Goal: Information Seeking & Learning: Find specific fact

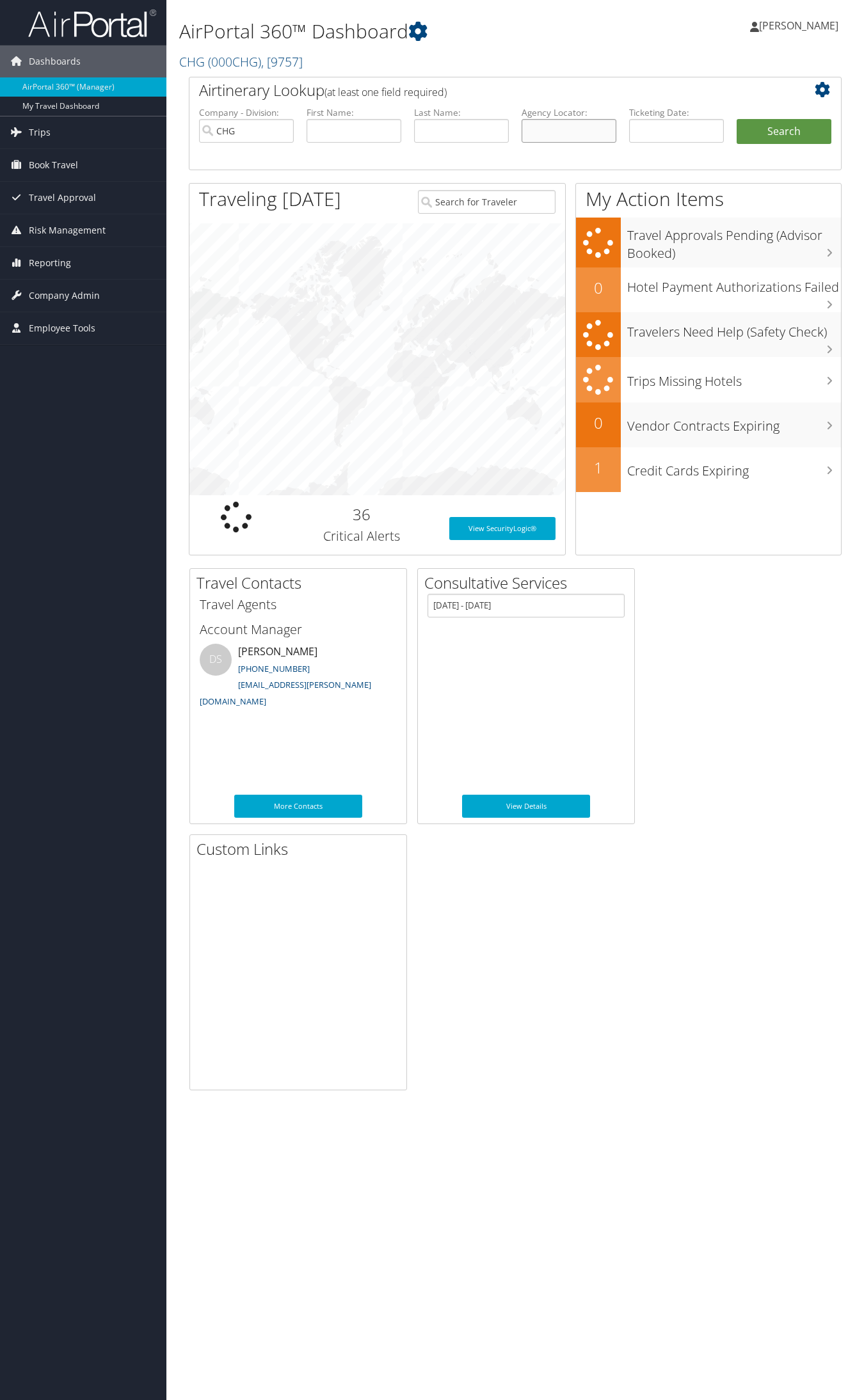
click at [567, 128] on input "text" at bounding box center [569, 130] width 95 height 24
paste input "NVEUJY"
type input "NVEUJY"
click at [737, 119] on button "Search" at bounding box center [784, 131] width 95 height 26
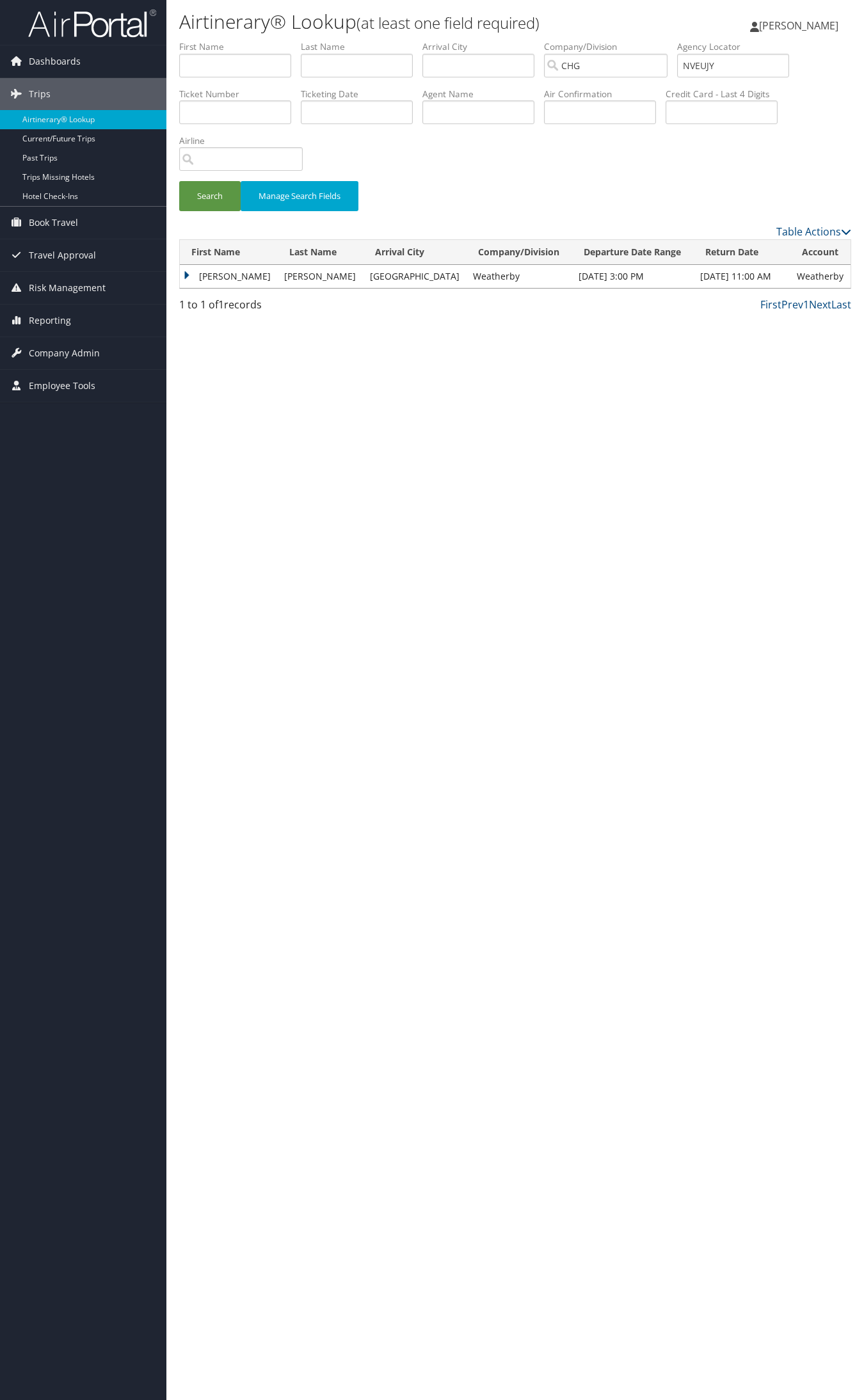
click at [233, 277] on td "[PERSON_NAME]" at bounding box center [228, 276] width 98 height 23
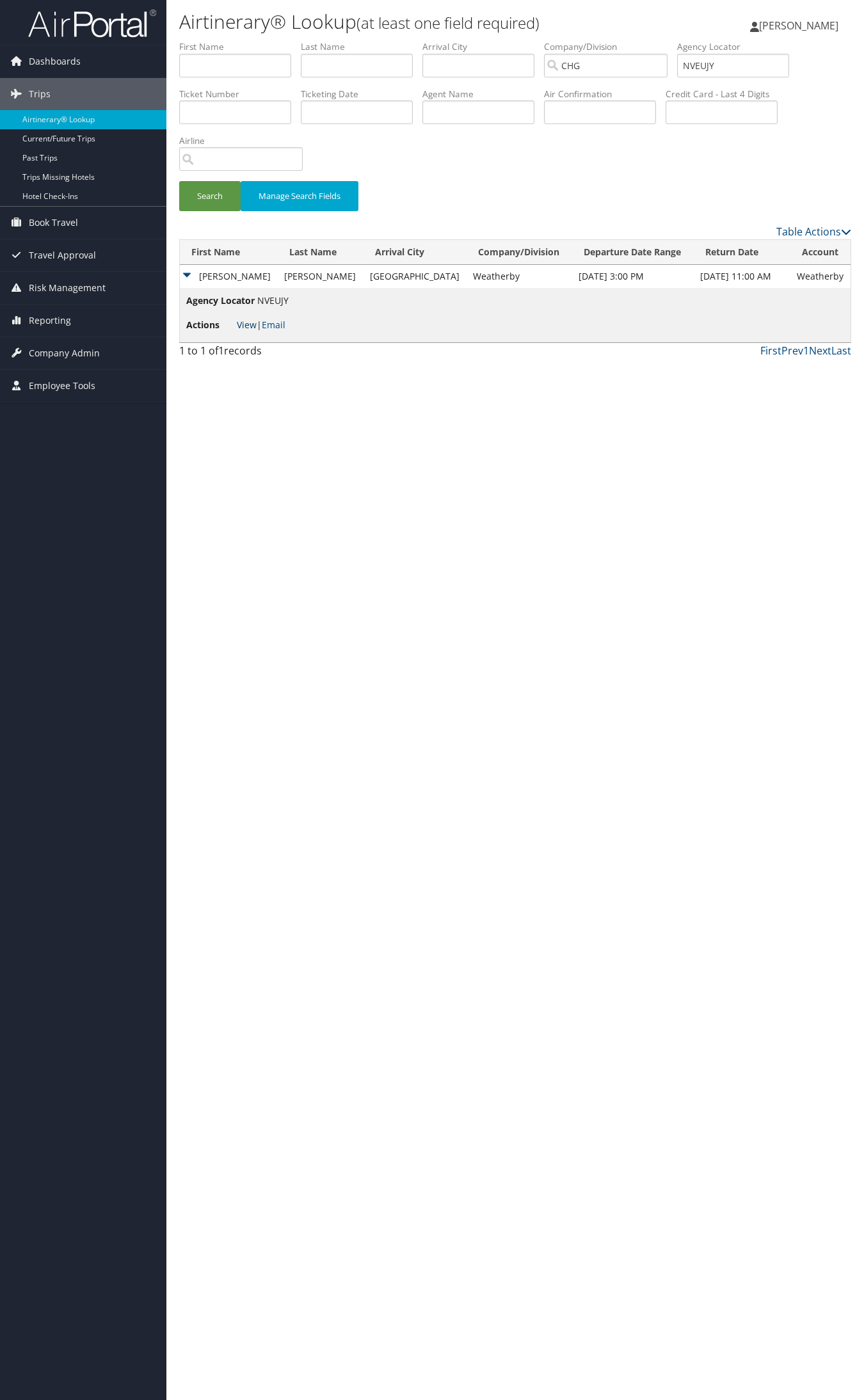
click at [240, 320] on link "View" at bounding box center [246, 324] width 20 height 13
click at [702, 69] on input "NVEUJY" at bounding box center [733, 66] width 112 height 24
paste input "MMDXWC"
click at [180, 182] on button "Search" at bounding box center [210, 196] width 62 height 30
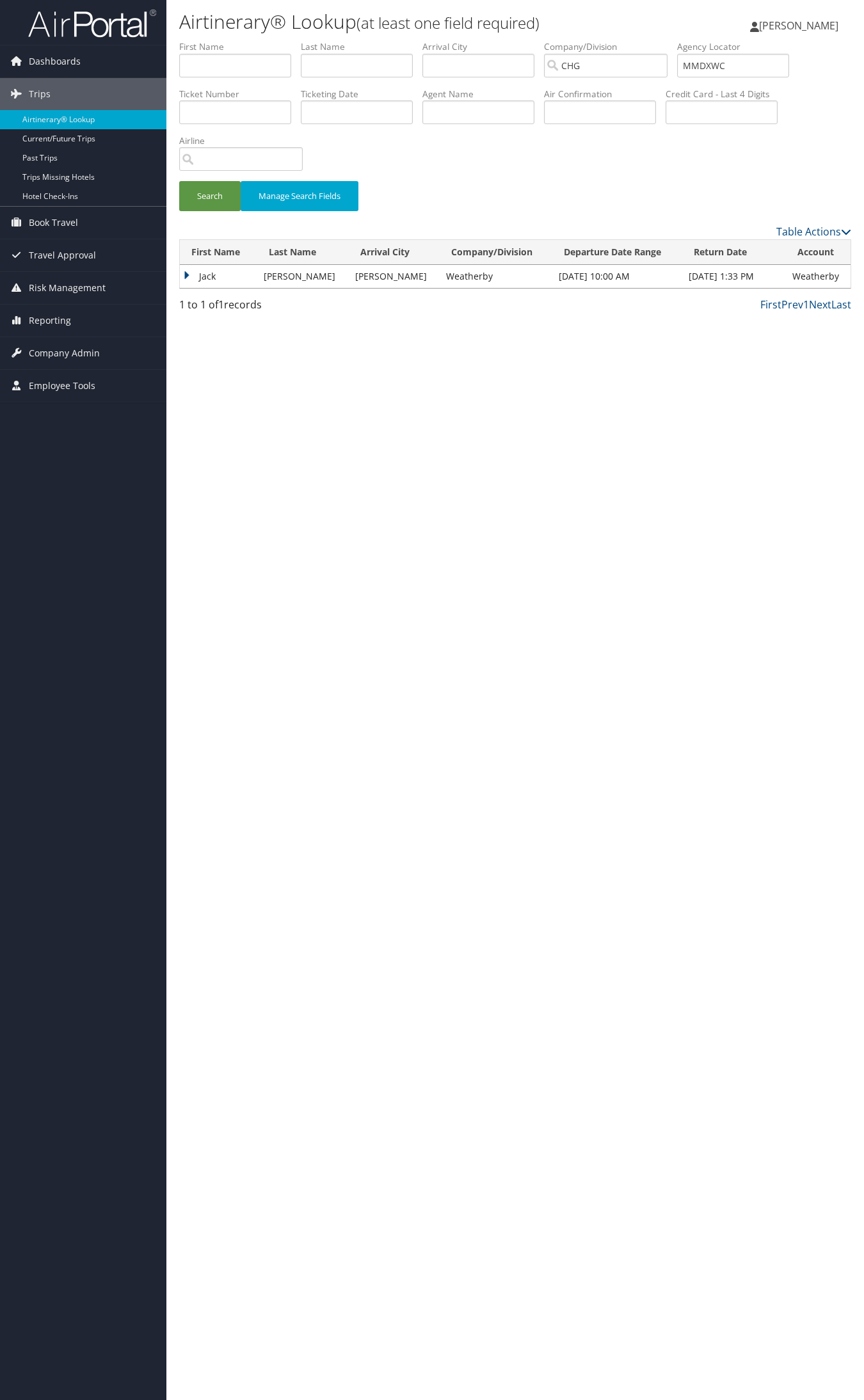
click at [205, 277] on td "Jack" at bounding box center [218, 276] width 77 height 23
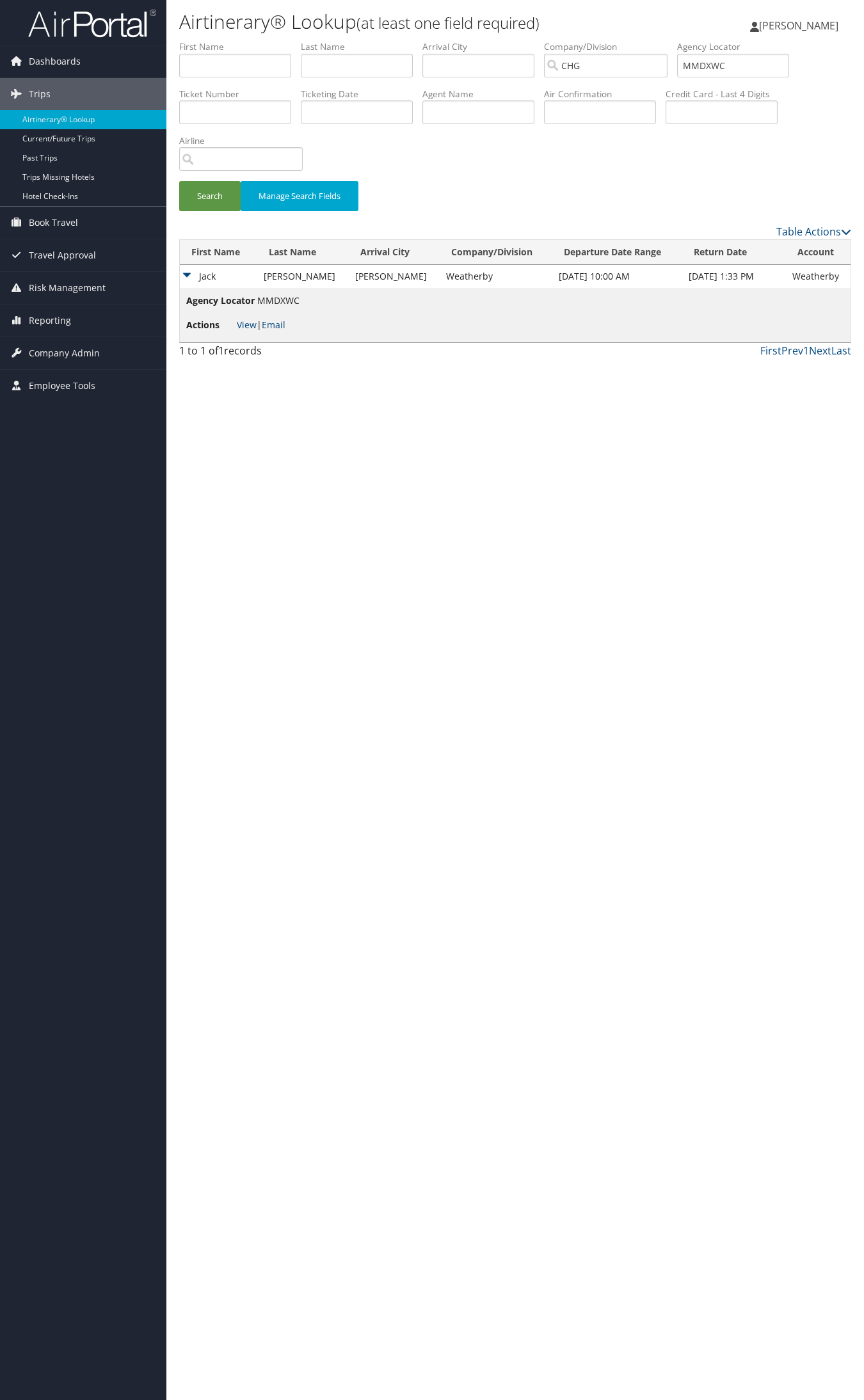
click at [257, 327] on span "View | Email" at bounding box center [261, 324] width 48 height 13
click at [255, 325] on link "View" at bounding box center [246, 324] width 20 height 13
click at [714, 66] on input "MMDXWC" at bounding box center [733, 66] width 112 height 24
paste input "JOUSTK"
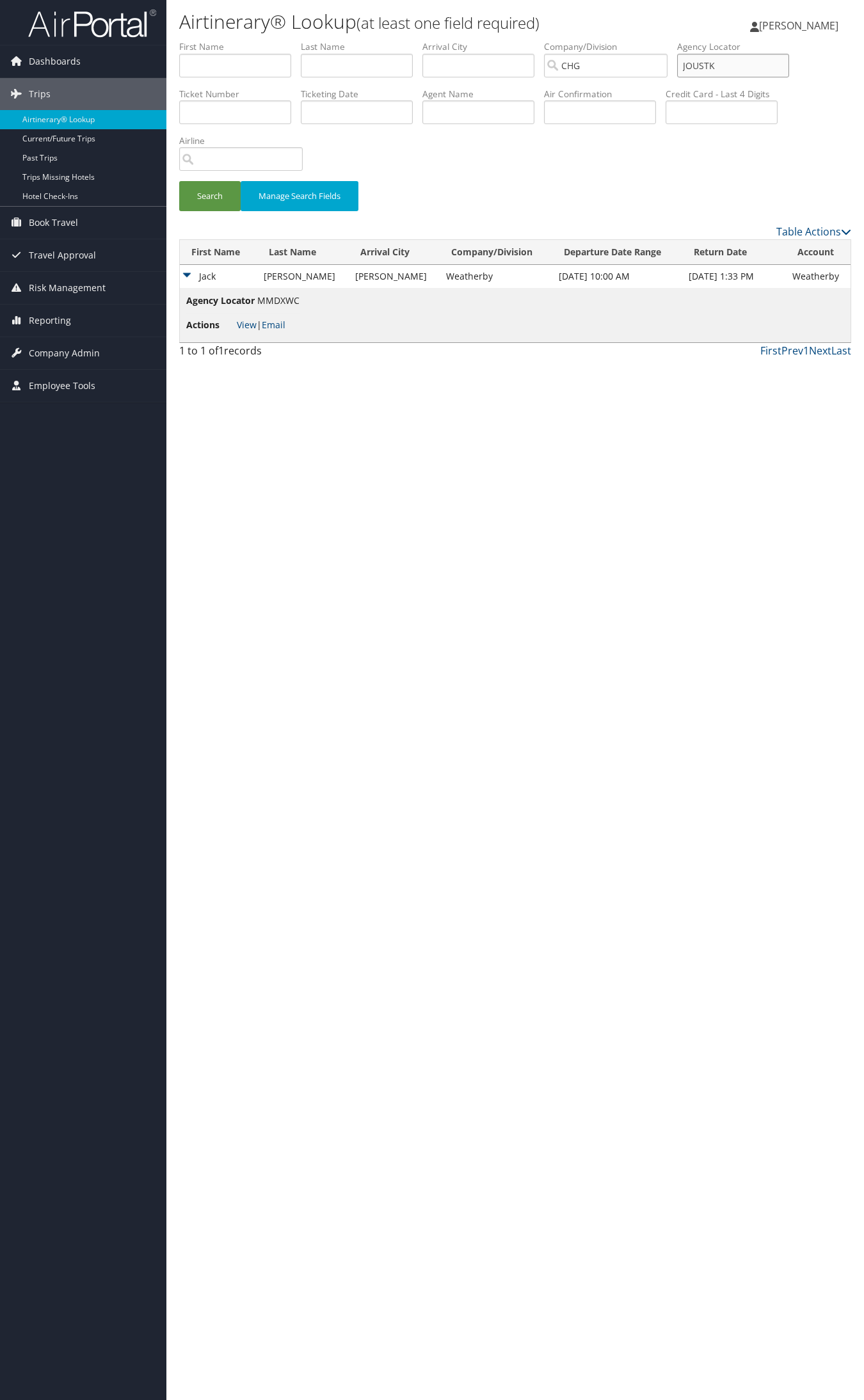
click at [180, 182] on button "Search" at bounding box center [210, 196] width 62 height 30
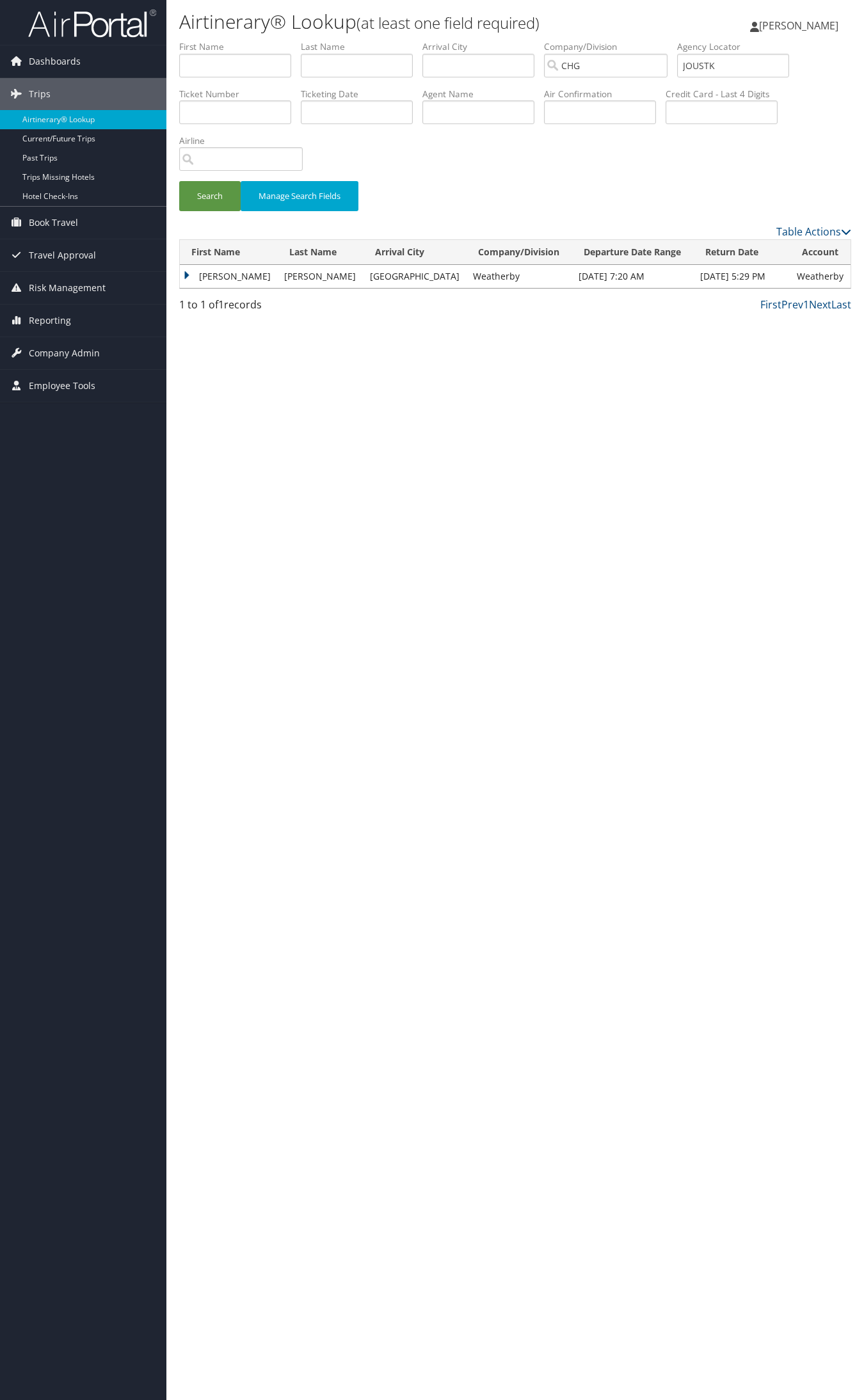
click at [216, 274] on td "Matthew" at bounding box center [228, 276] width 98 height 23
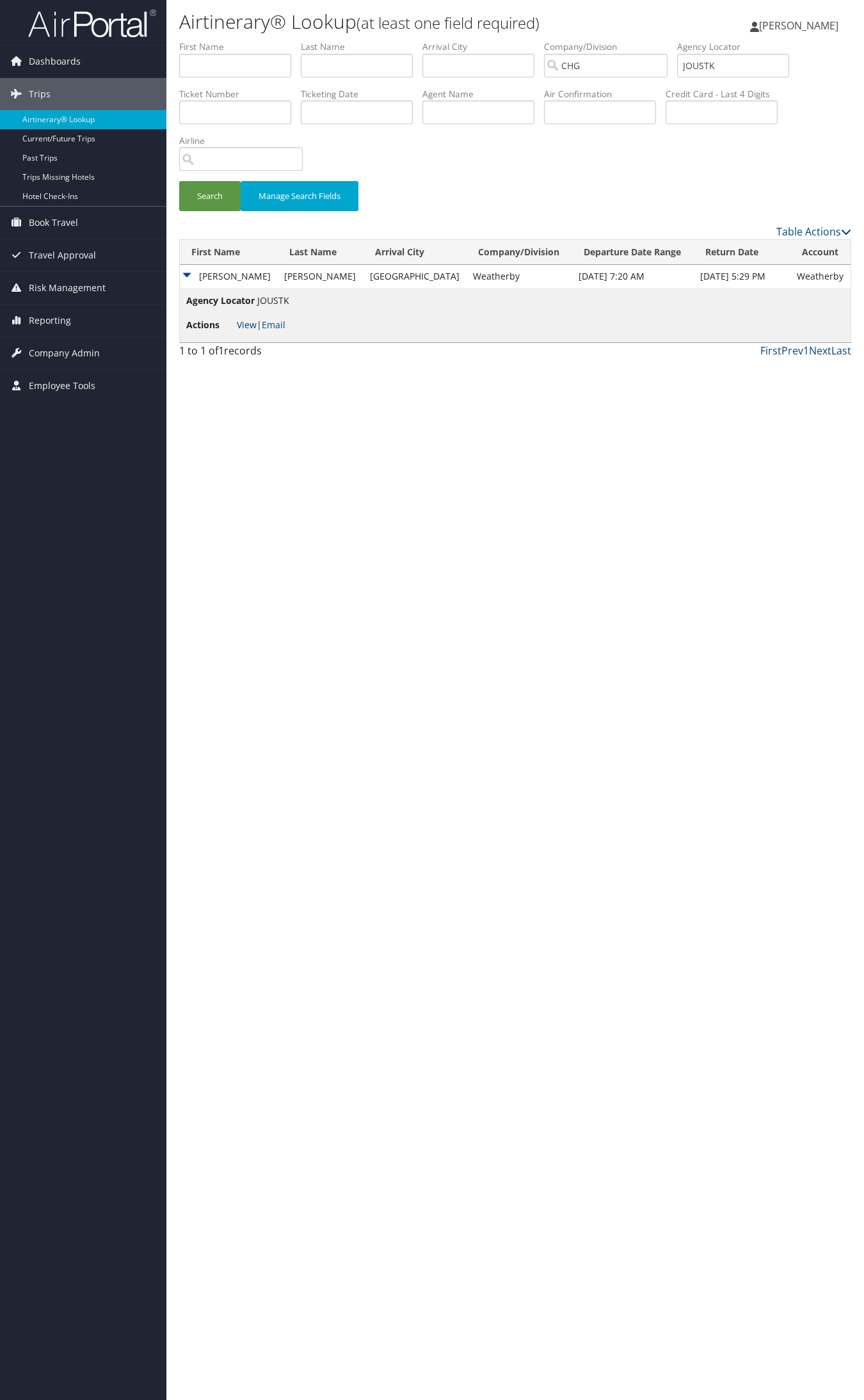
click at [246, 320] on link "View" at bounding box center [246, 324] width 20 height 13
click at [709, 66] on input "JOUSTK" at bounding box center [733, 66] width 112 height 24
paste input "EEHHHC"
click at [180, 182] on button "Search" at bounding box center [210, 196] width 62 height 30
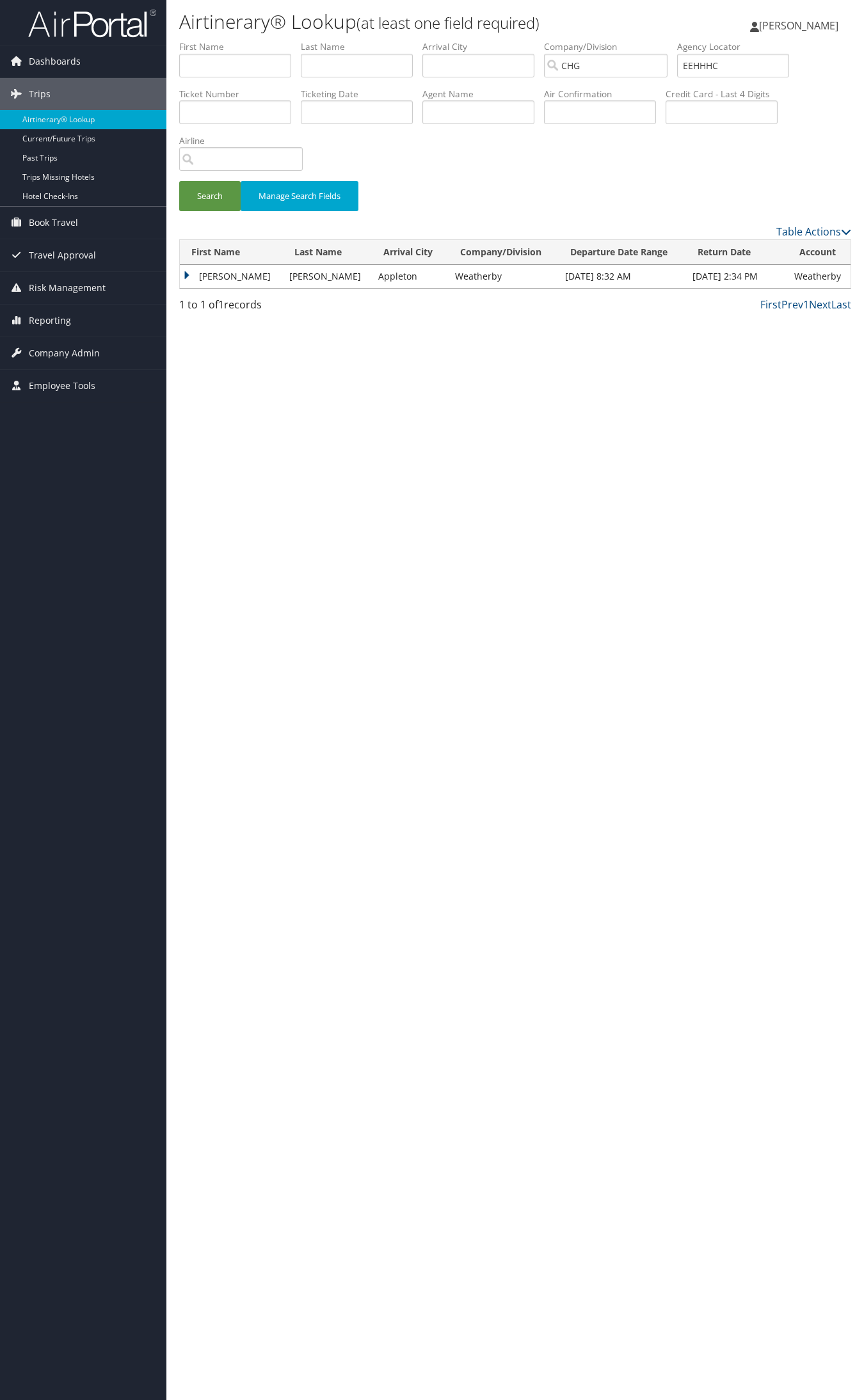
drag, startPoint x: 222, startPoint y: 275, endPoint x: 234, endPoint y: 287, distance: 17.0
click at [221, 275] on td "James" at bounding box center [231, 276] width 103 height 23
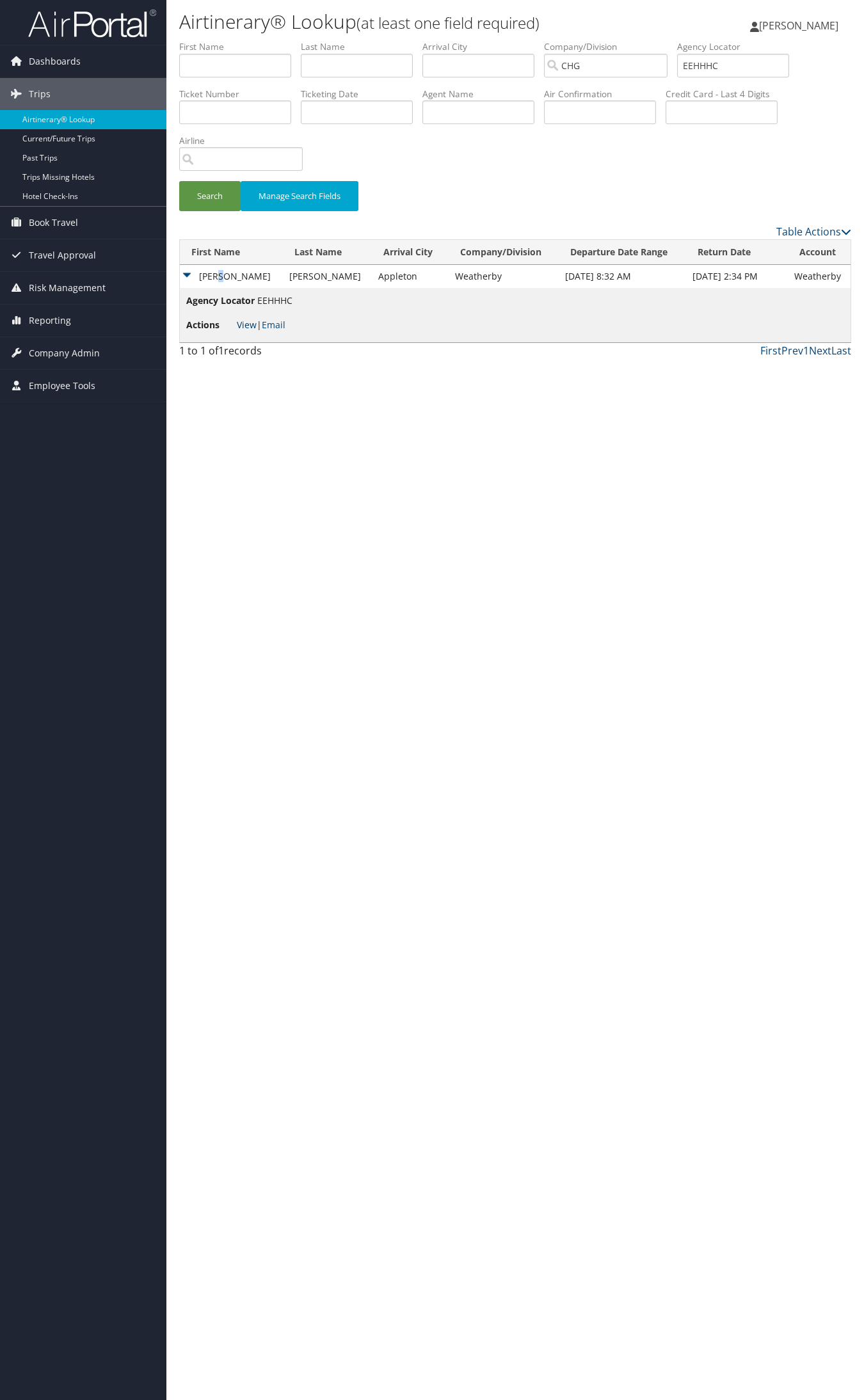
click at [247, 323] on link "View" at bounding box center [246, 324] width 20 height 13
click at [718, 58] on input "EEHHHC" at bounding box center [733, 66] width 112 height 24
paste input "IOASMY"
click at [180, 182] on button "Search" at bounding box center [210, 196] width 62 height 30
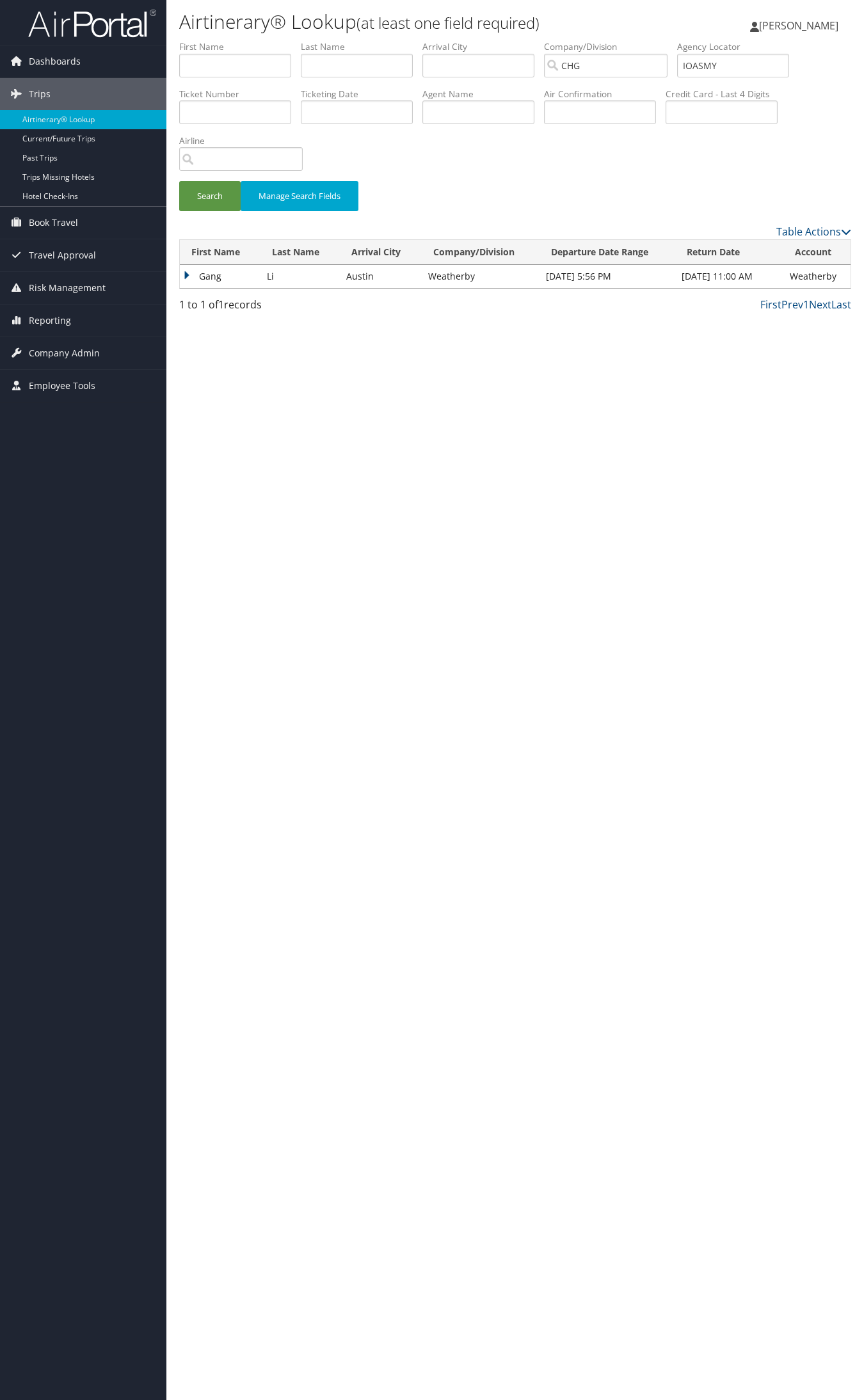
click at [228, 280] on td "Gang" at bounding box center [220, 276] width 81 height 23
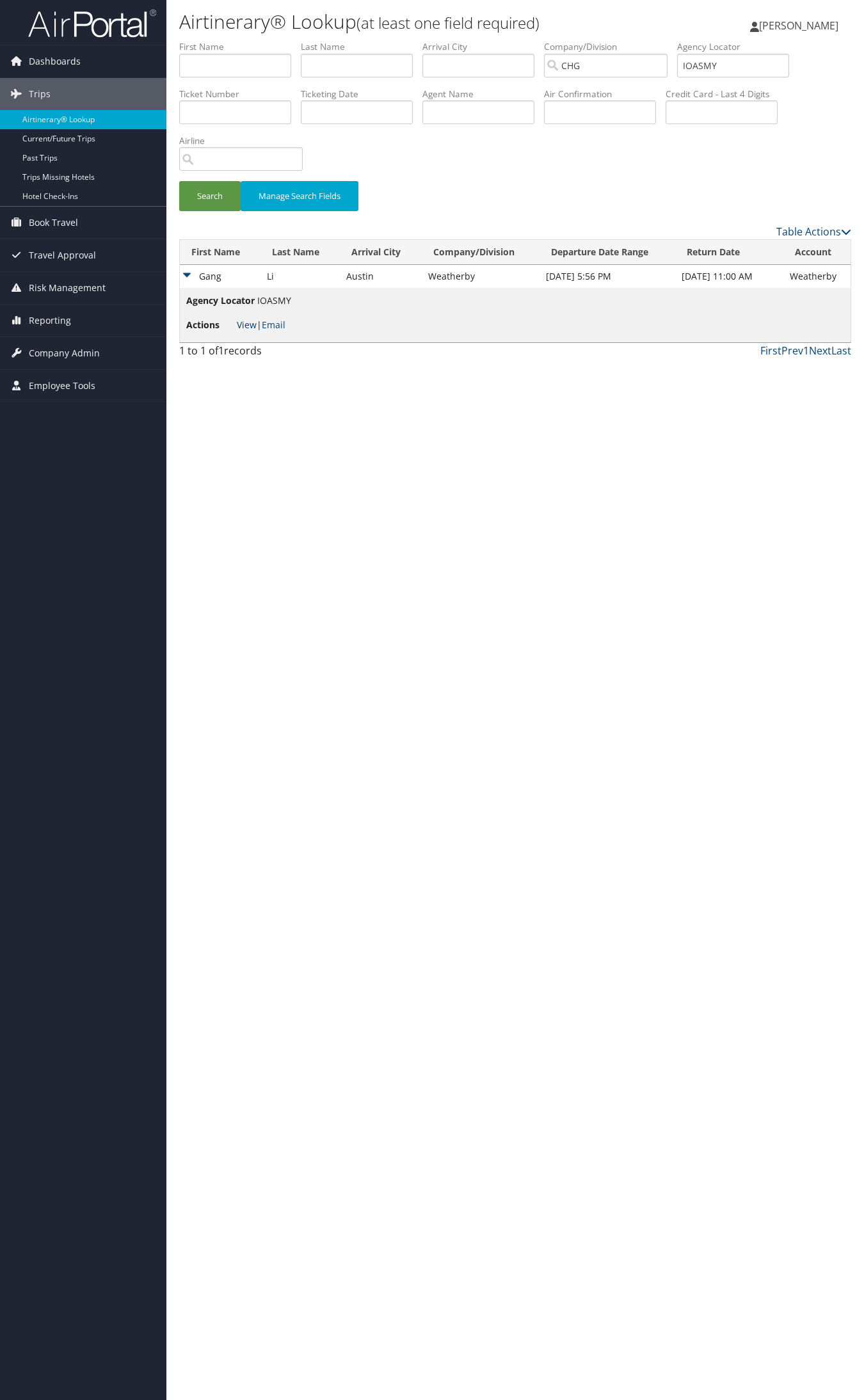
click at [251, 321] on link "View" at bounding box center [246, 324] width 20 height 13
click at [718, 61] on input "IOASMY" at bounding box center [733, 66] width 112 height 24
paste input "MMDXWC"
click at [180, 182] on button "Search" at bounding box center [210, 196] width 62 height 30
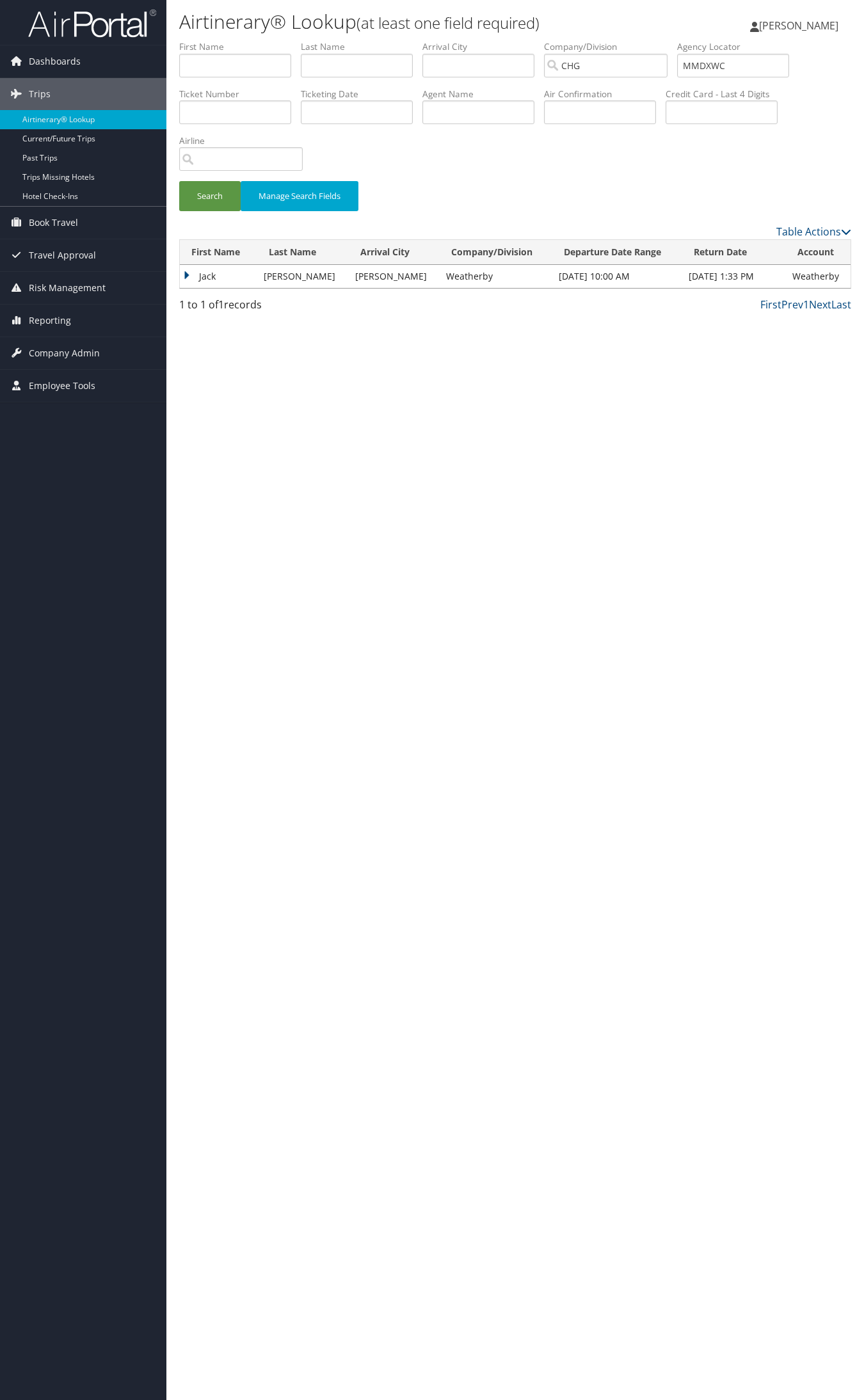
click at [195, 276] on td "Jack" at bounding box center [218, 276] width 77 height 23
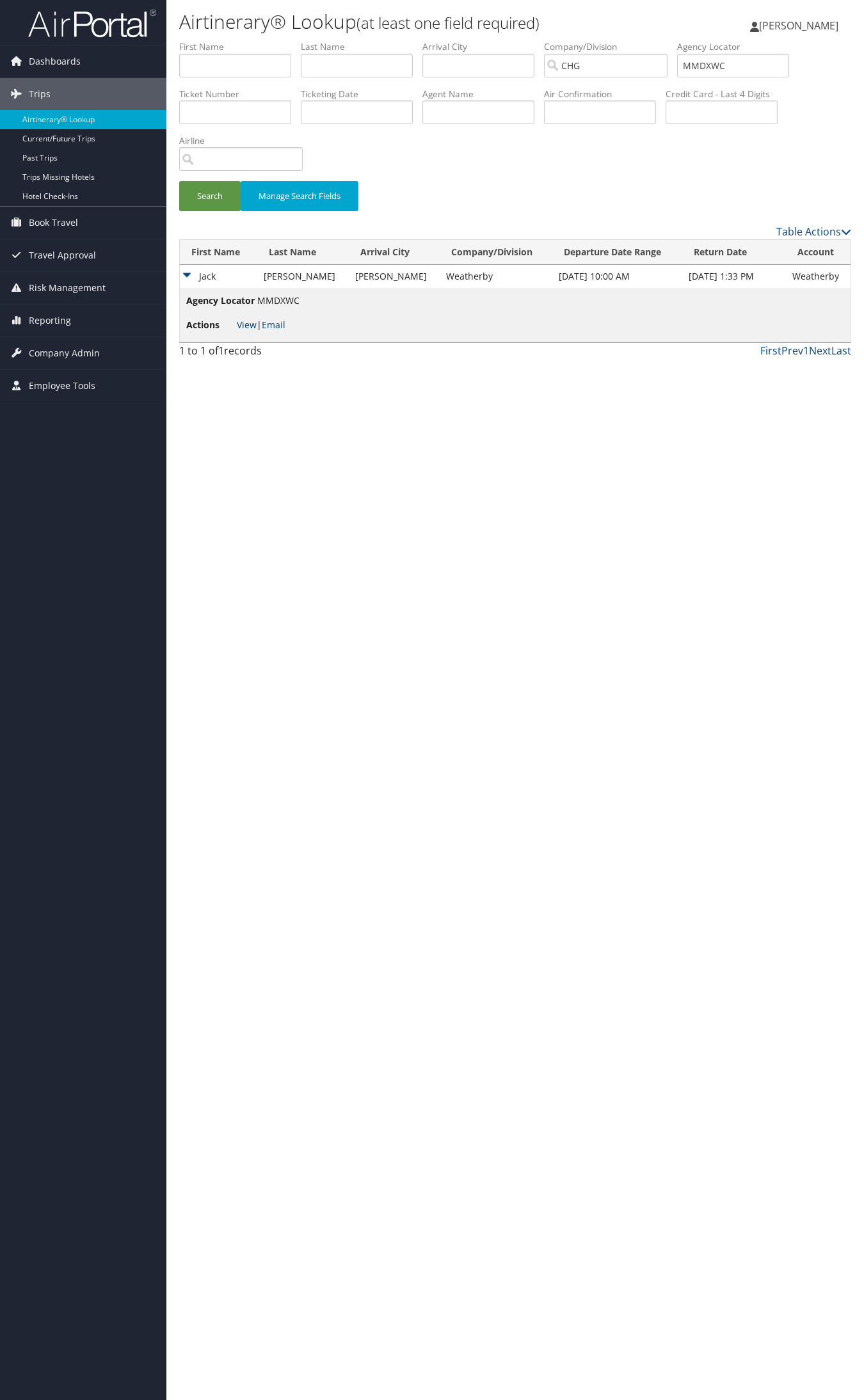
click at [251, 319] on link "View" at bounding box center [246, 324] width 20 height 13
click at [728, 68] on input "MMDXWC" at bounding box center [733, 66] width 112 height 24
paste input "CYULJN"
click at [180, 182] on button "Search" at bounding box center [210, 196] width 62 height 30
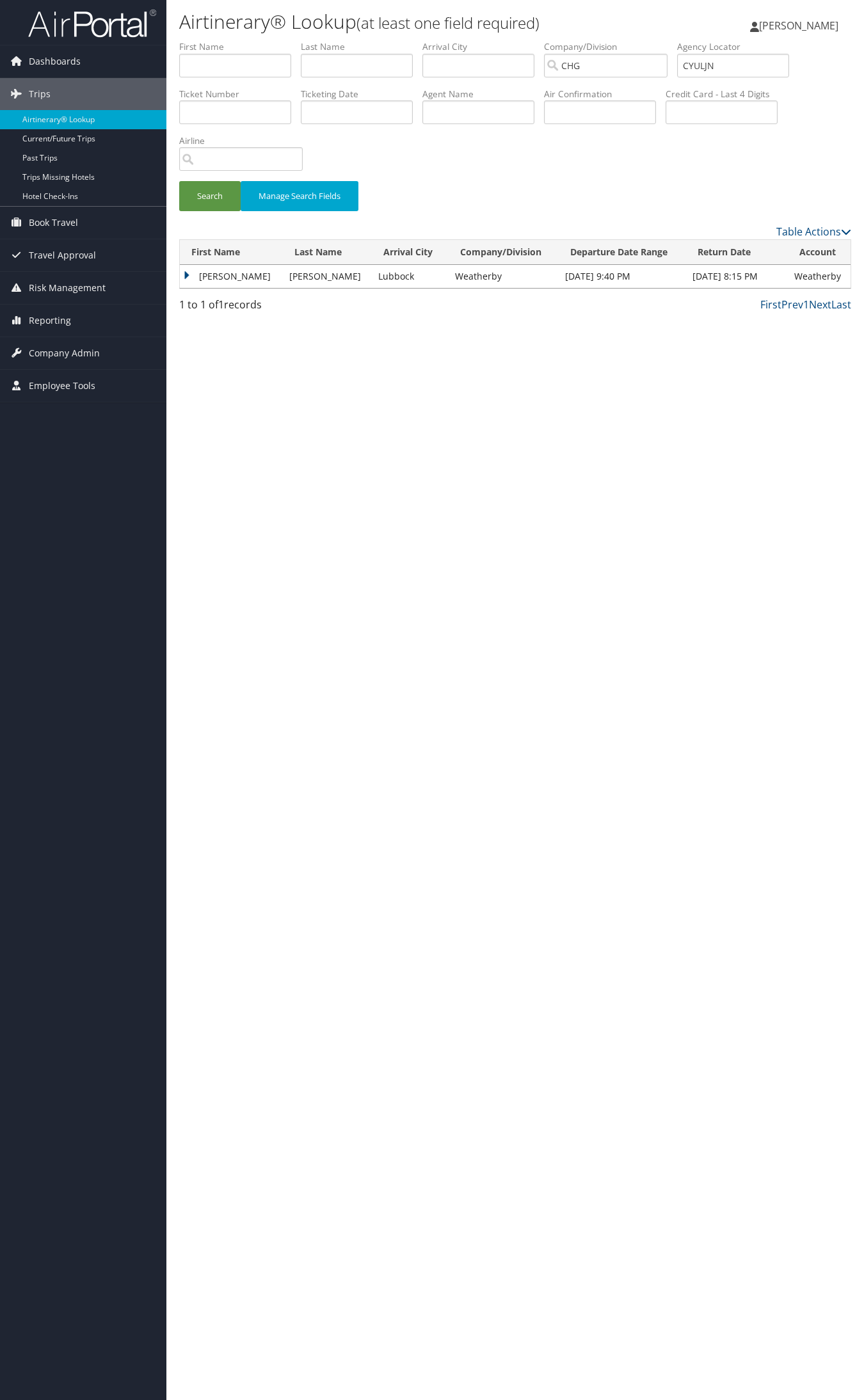
click at [240, 274] on td "Benjamin" at bounding box center [231, 276] width 103 height 23
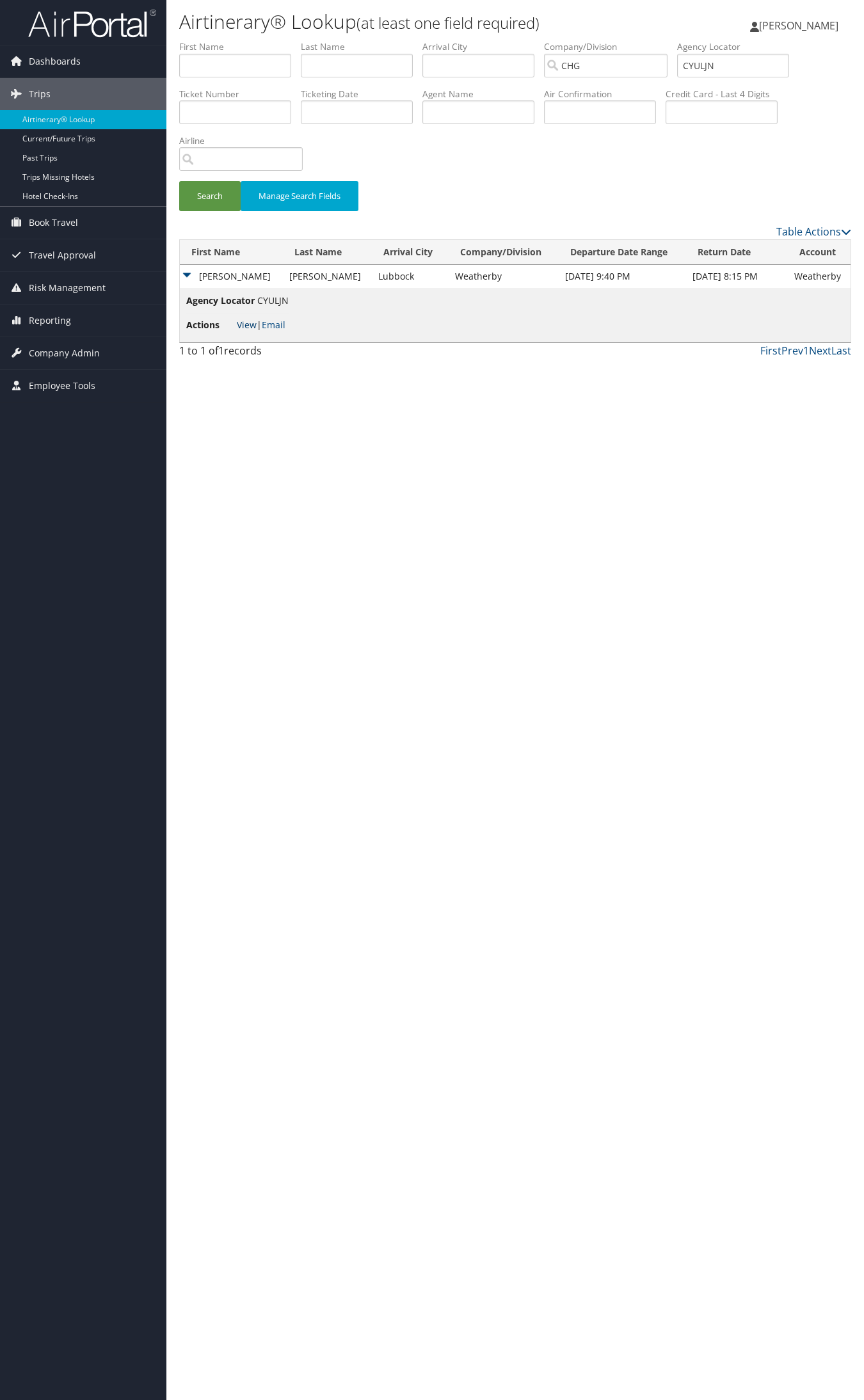
click at [247, 319] on link "View" at bounding box center [246, 324] width 20 height 13
click at [730, 56] on input "CYULJN" at bounding box center [733, 66] width 112 height 24
paste input "MMDXWC"
click at [180, 182] on button "Search" at bounding box center [210, 196] width 62 height 30
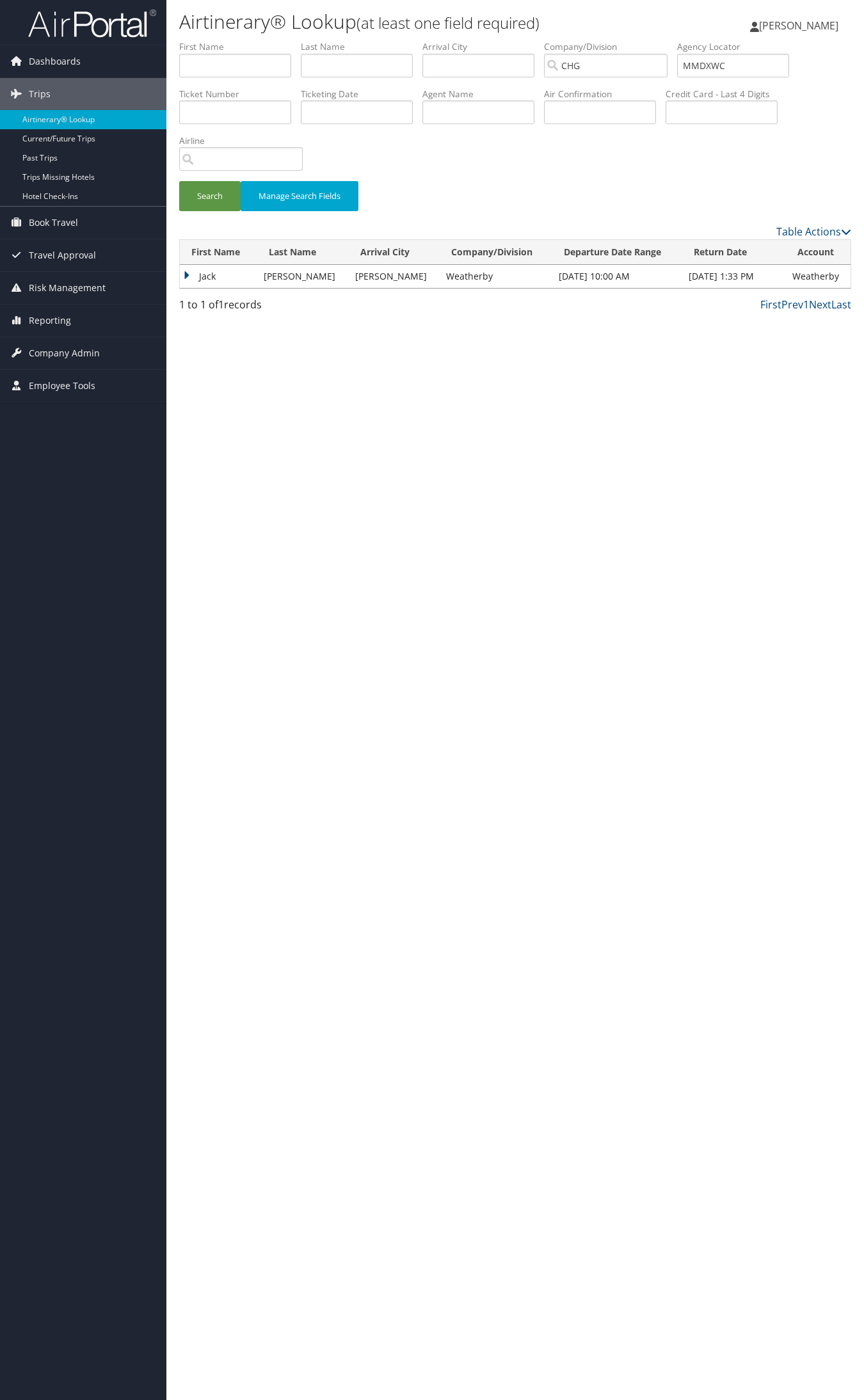
click at [225, 276] on td "Jack" at bounding box center [218, 276] width 77 height 23
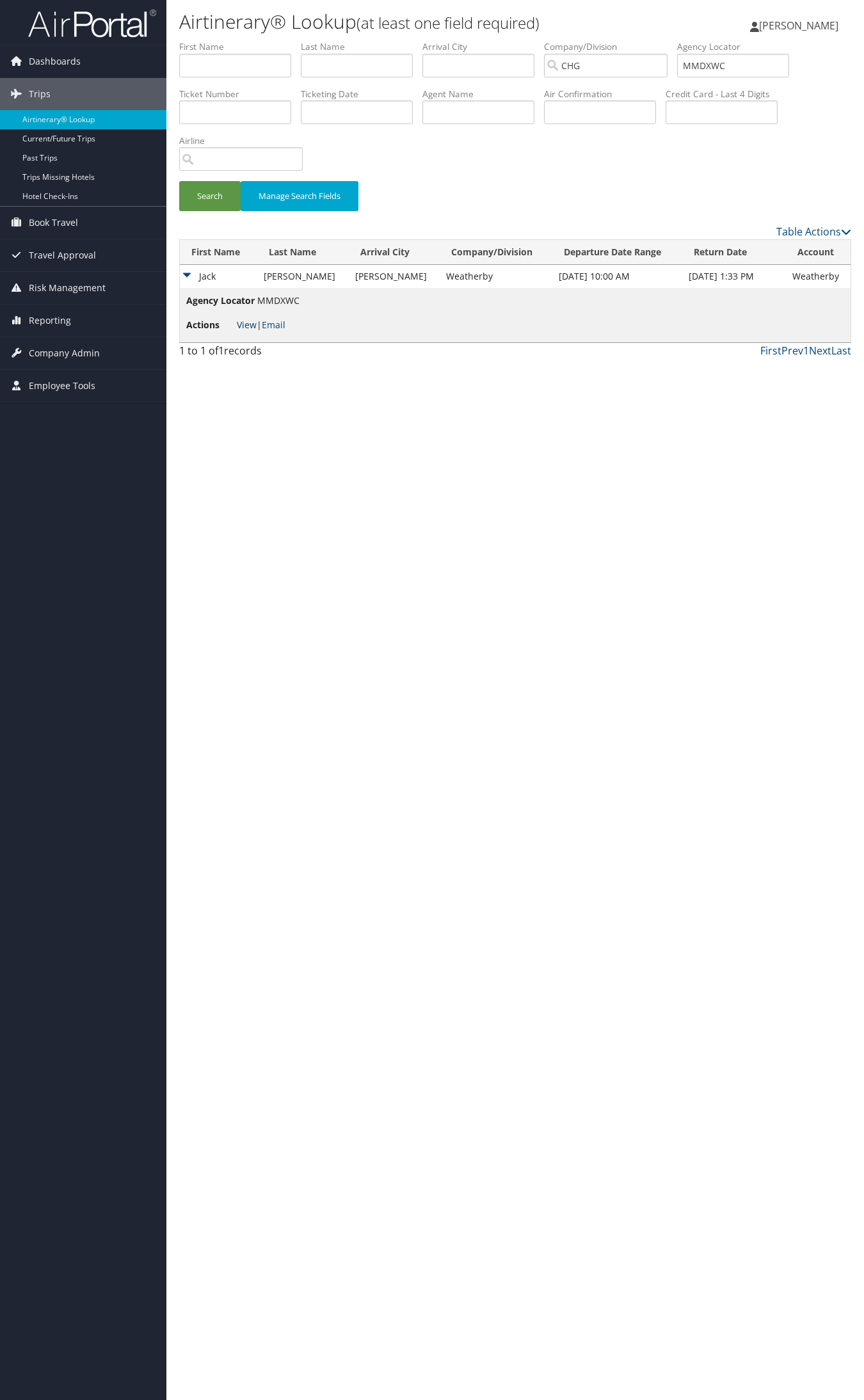
click at [247, 325] on link "View" at bounding box center [246, 324] width 20 height 13
click at [711, 68] on input "MMDXWC" at bounding box center [733, 66] width 112 height 24
paste input "UXOYHW"
click at [180, 182] on button "Search" at bounding box center [210, 196] width 62 height 30
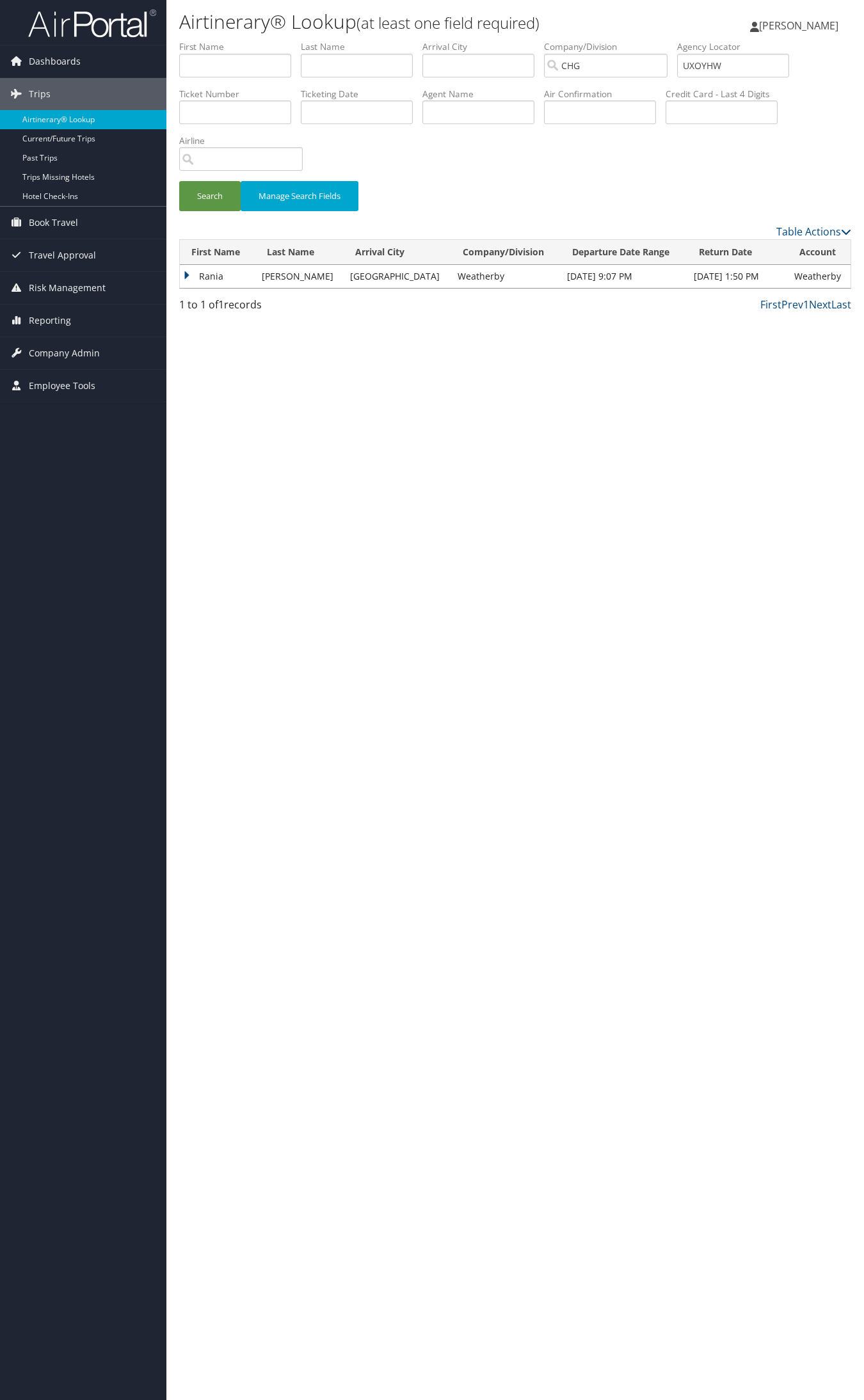
drag, startPoint x: 193, startPoint y: 263, endPoint x: 214, endPoint y: 272, distance: 22.8
click at [195, 264] on th "First Name" at bounding box center [217, 253] width 75 height 25
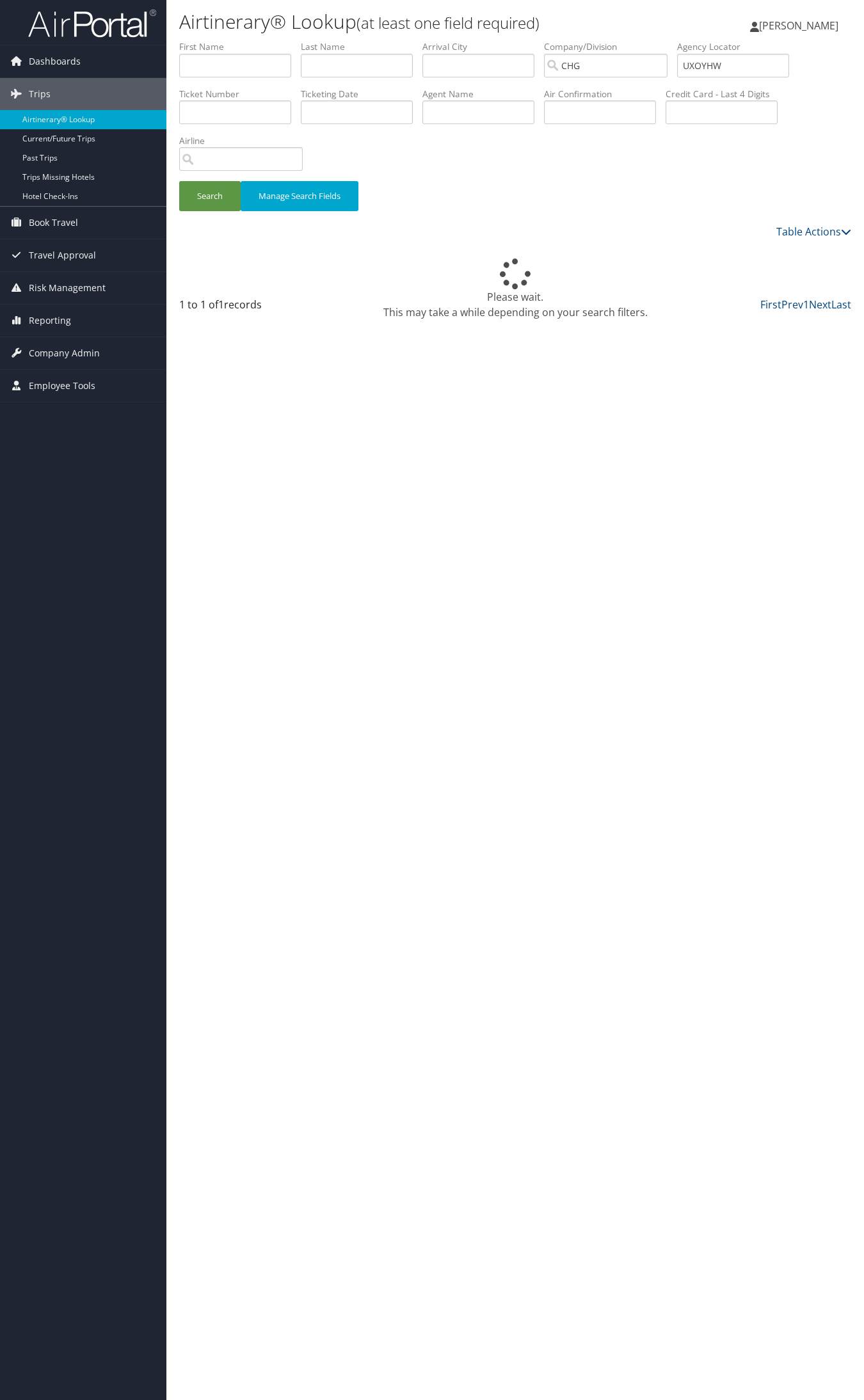
click at [215, 272] on div "Please wait. This may take a while depending on your search filters." at bounding box center [516, 290] width 672 height 62
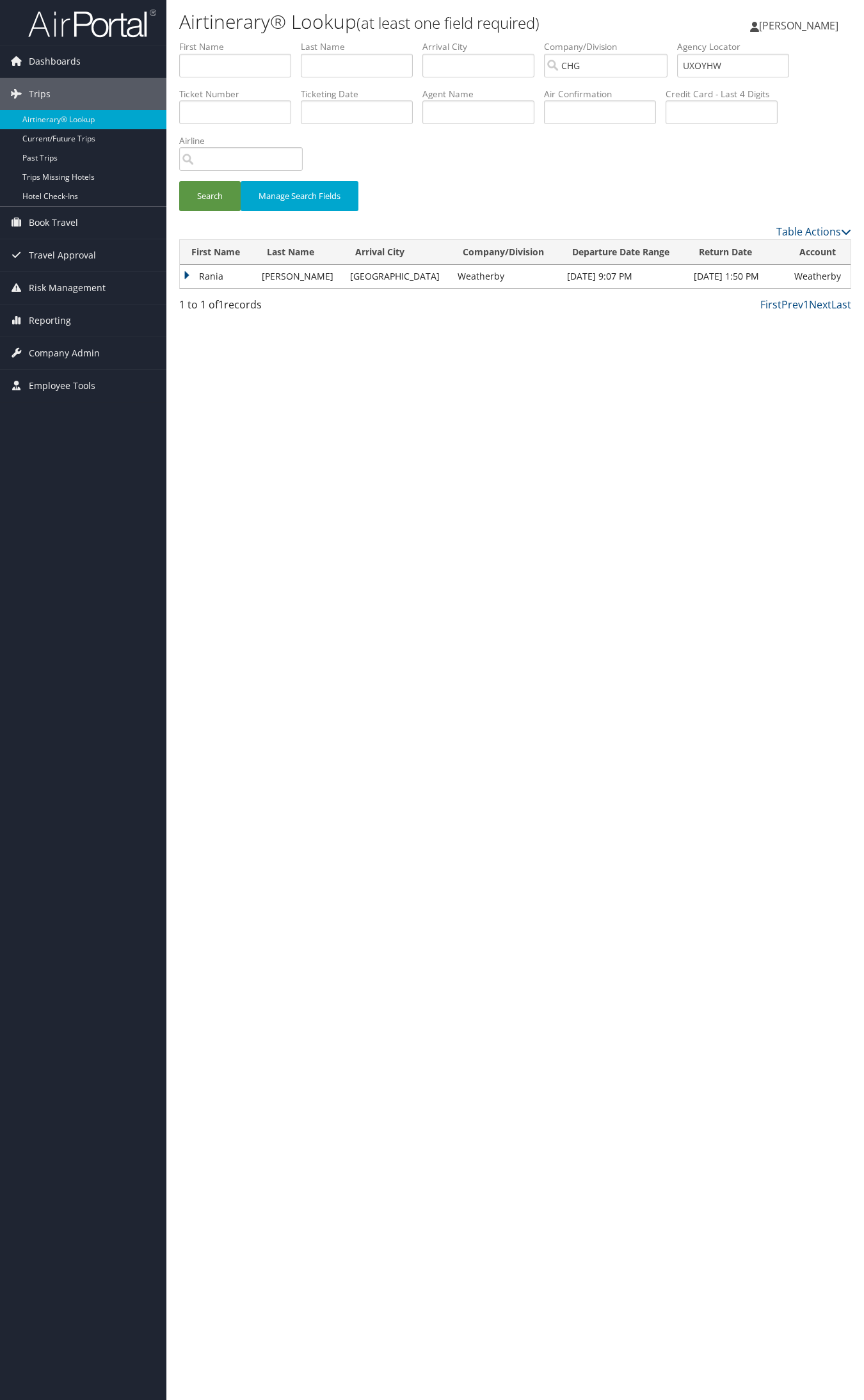
click at [211, 280] on td "Rania" at bounding box center [217, 276] width 75 height 23
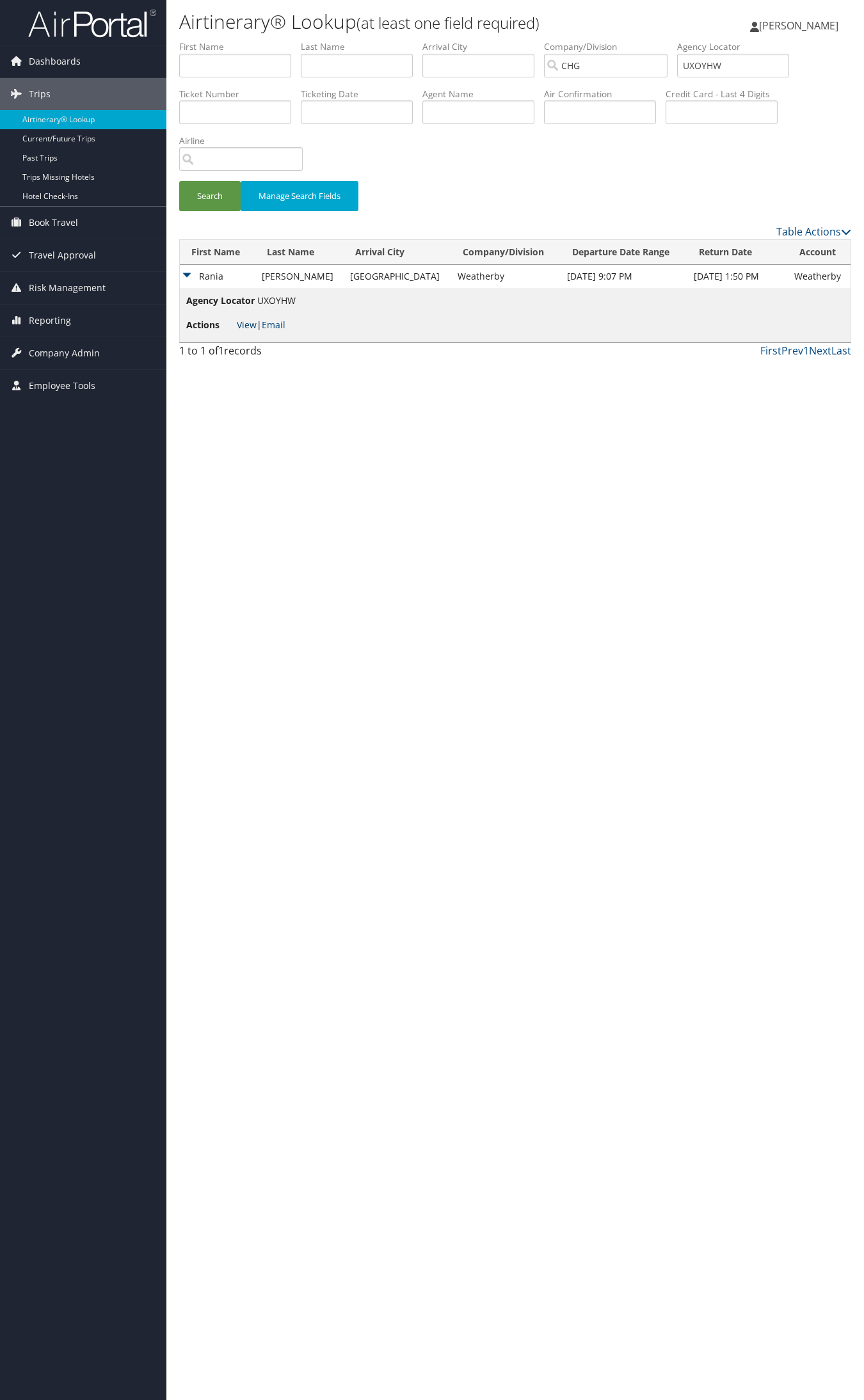
click at [245, 322] on link "View" at bounding box center [246, 324] width 20 height 13
click at [745, 63] on input "UXOYHW" at bounding box center [733, 66] width 112 height 24
paste input "MMDXWC"
click at [724, 66] on input "MMDXWC" at bounding box center [733, 66] width 112 height 24
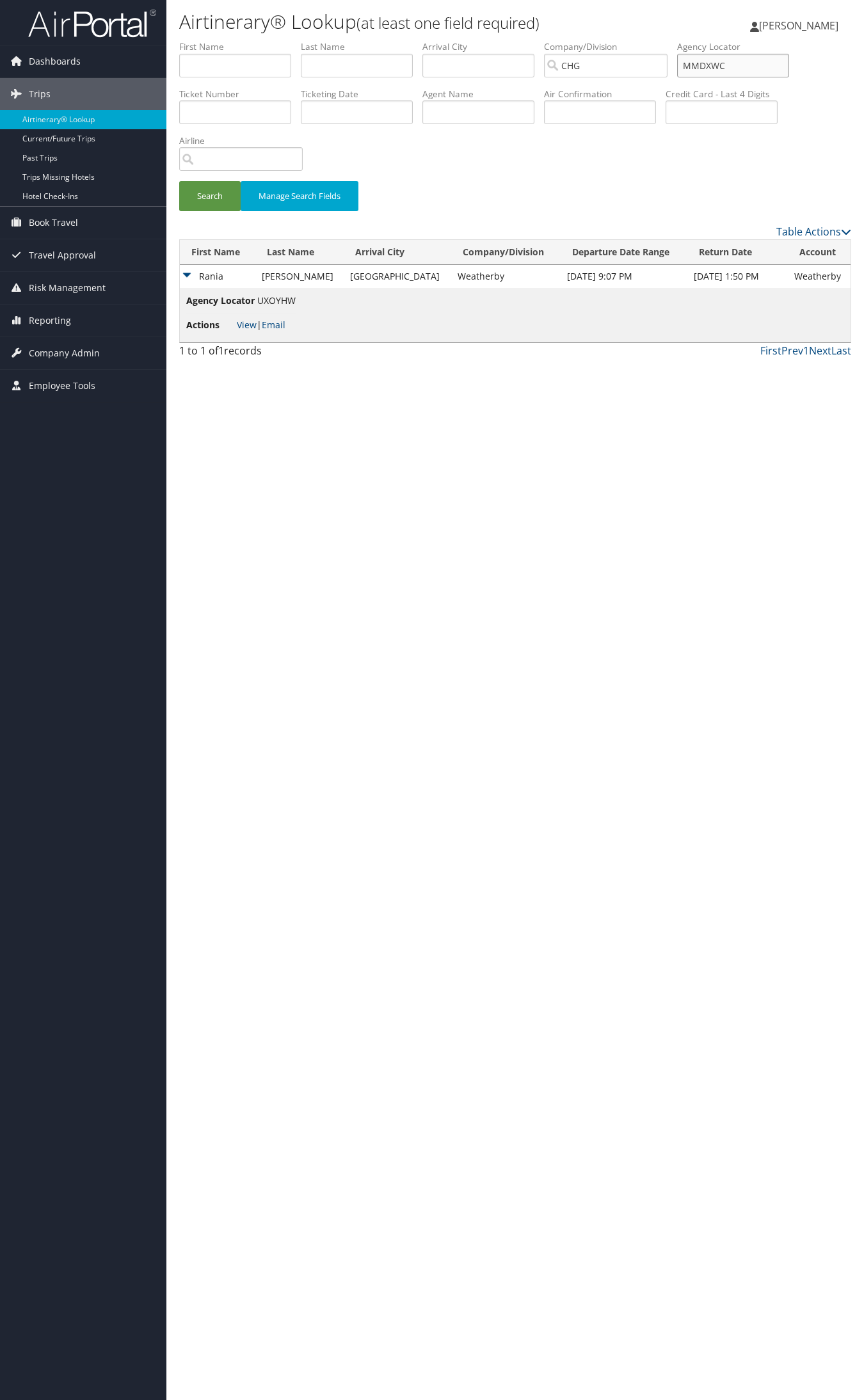
click at [717, 66] on input "MMDXWC" at bounding box center [733, 66] width 112 height 24
click at [720, 68] on input "MMDXWC" at bounding box center [733, 66] width 112 height 24
click at [180, 182] on button "Search" at bounding box center [210, 196] width 62 height 30
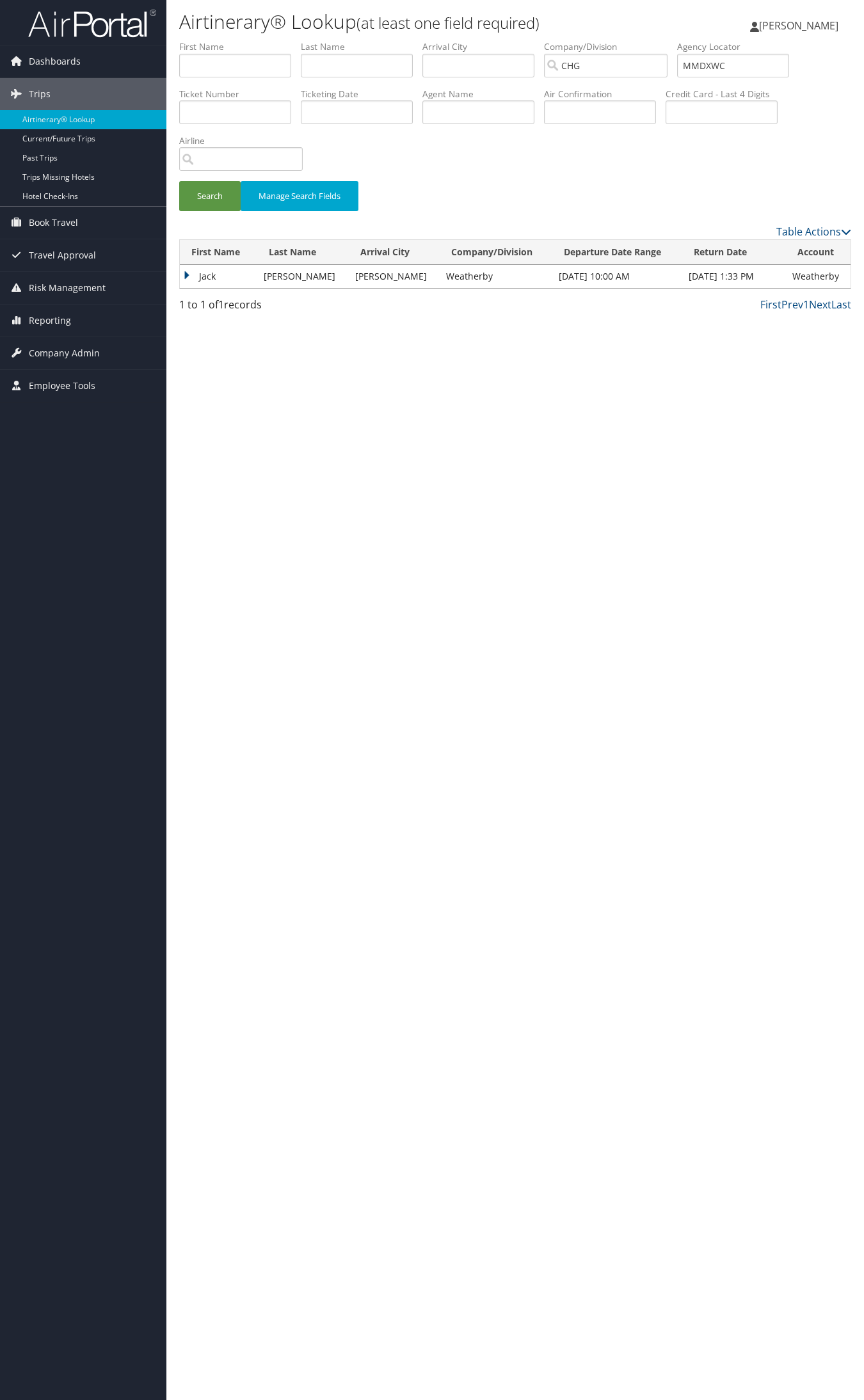
drag, startPoint x: 219, startPoint y: 269, endPoint x: 227, endPoint y: 277, distance: 11.3
click at [219, 270] on td "Jack" at bounding box center [218, 276] width 77 height 23
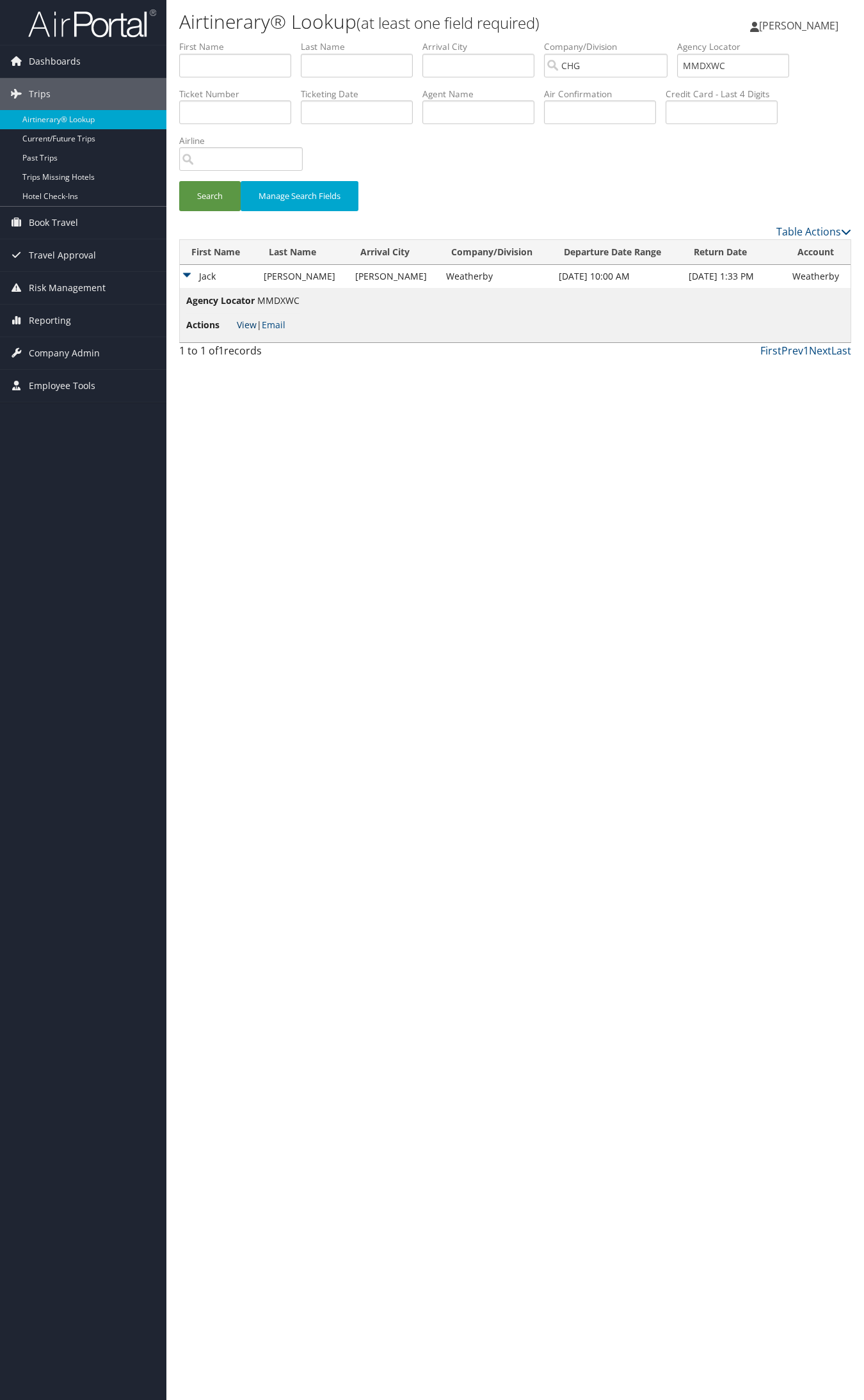
click at [242, 325] on link "View" at bounding box center [246, 324] width 20 height 13
click at [709, 66] on input "MMDXWC" at bounding box center [733, 66] width 112 height 24
paste input "UXOYHW"
click at [180, 182] on button "Search" at bounding box center [210, 196] width 62 height 30
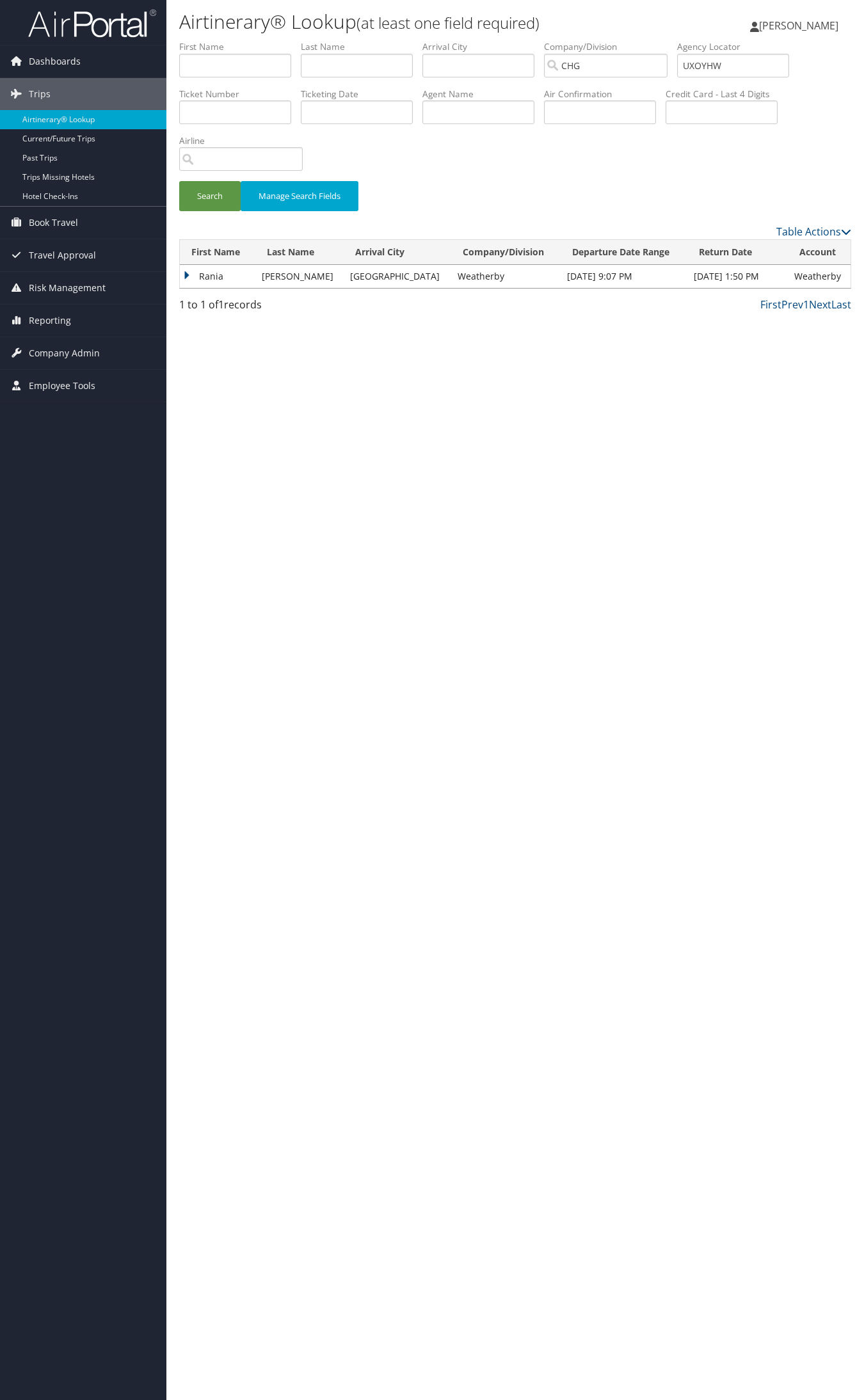
click at [233, 273] on td "Rania" at bounding box center [217, 276] width 75 height 23
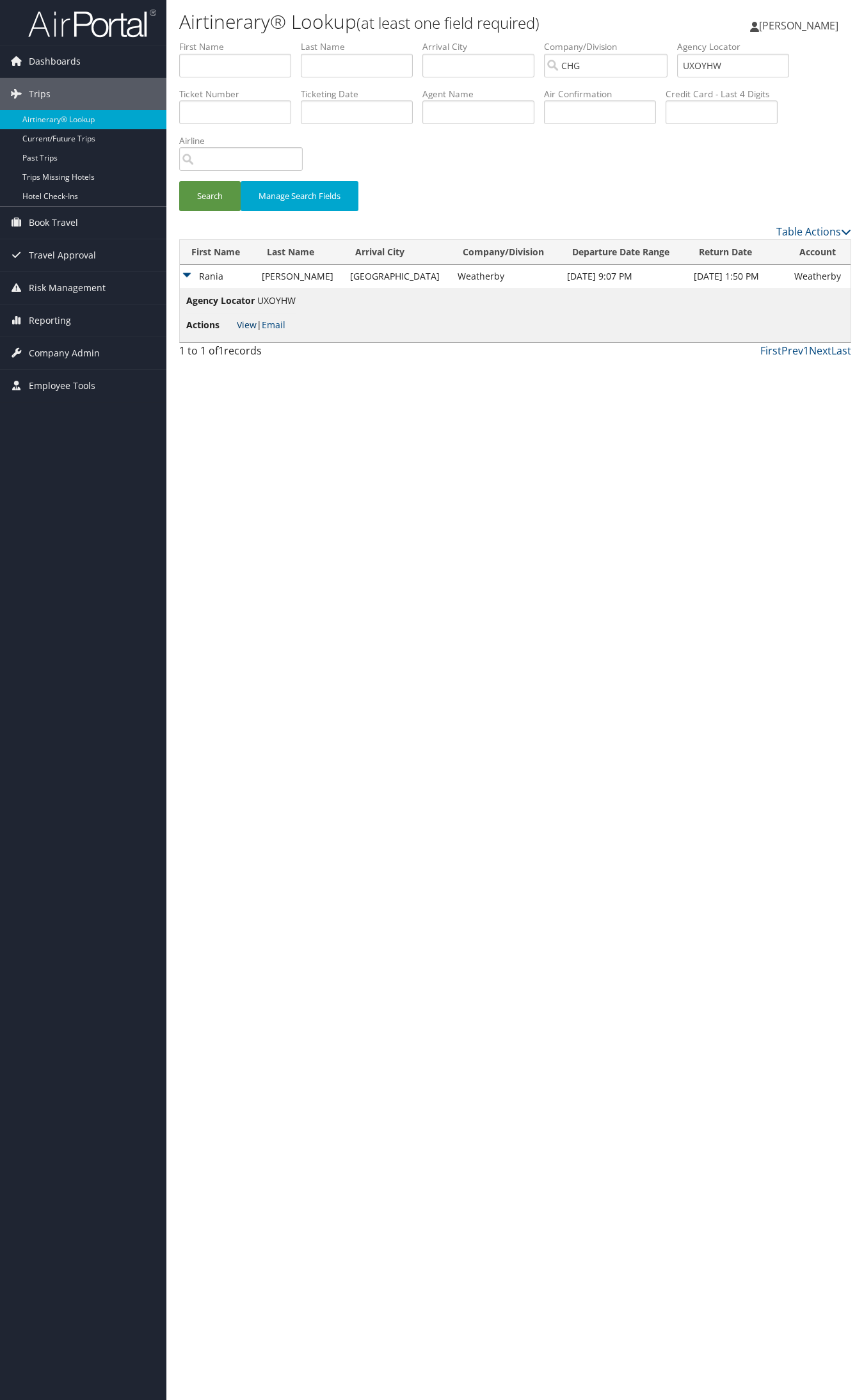
click at [237, 328] on link "View" at bounding box center [246, 324] width 20 height 13
click at [711, 60] on input "UXOYHW" at bounding box center [733, 66] width 112 height 24
paste input "CYULJN"
click at [180, 182] on button "Search" at bounding box center [210, 196] width 62 height 30
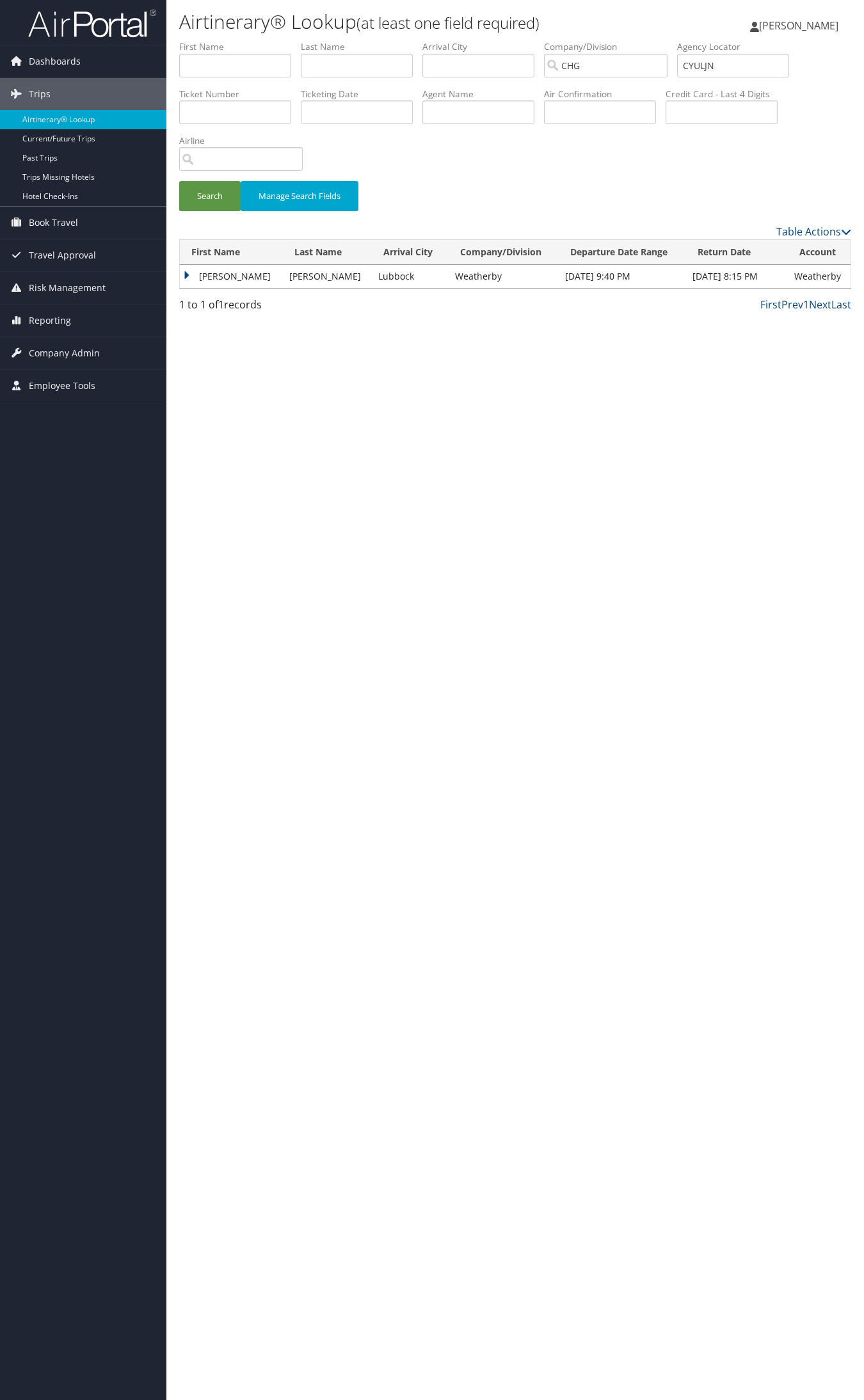
click at [232, 276] on td "Benjamin" at bounding box center [231, 276] width 103 height 23
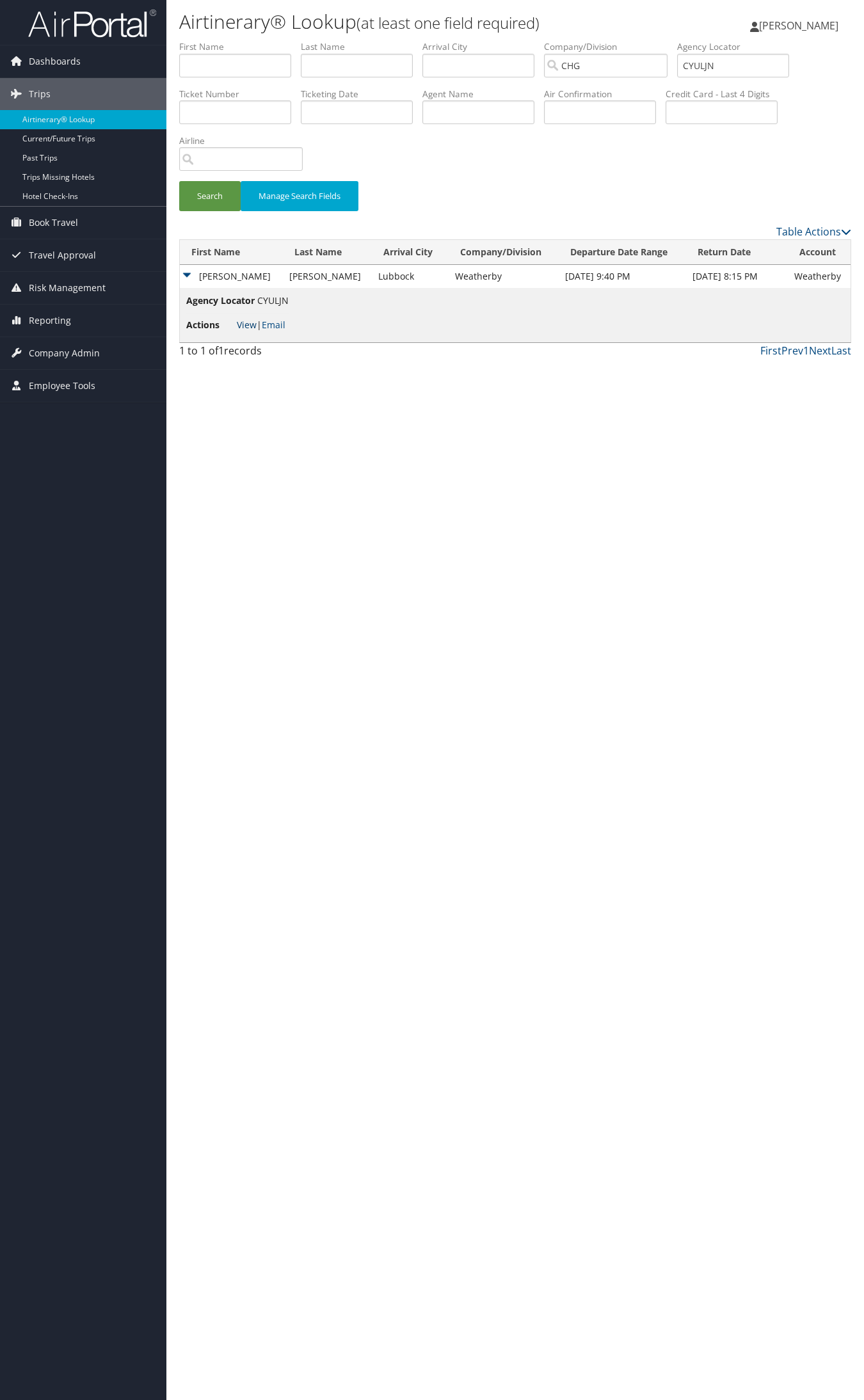
click at [251, 323] on link "View" at bounding box center [246, 324] width 20 height 13
click at [728, 68] on input "CYULJN" at bounding box center [733, 66] width 112 height 24
paste input "GRJXYV"
click at [717, 54] on input "GRJXYV" at bounding box center [733, 66] width 112 height 24
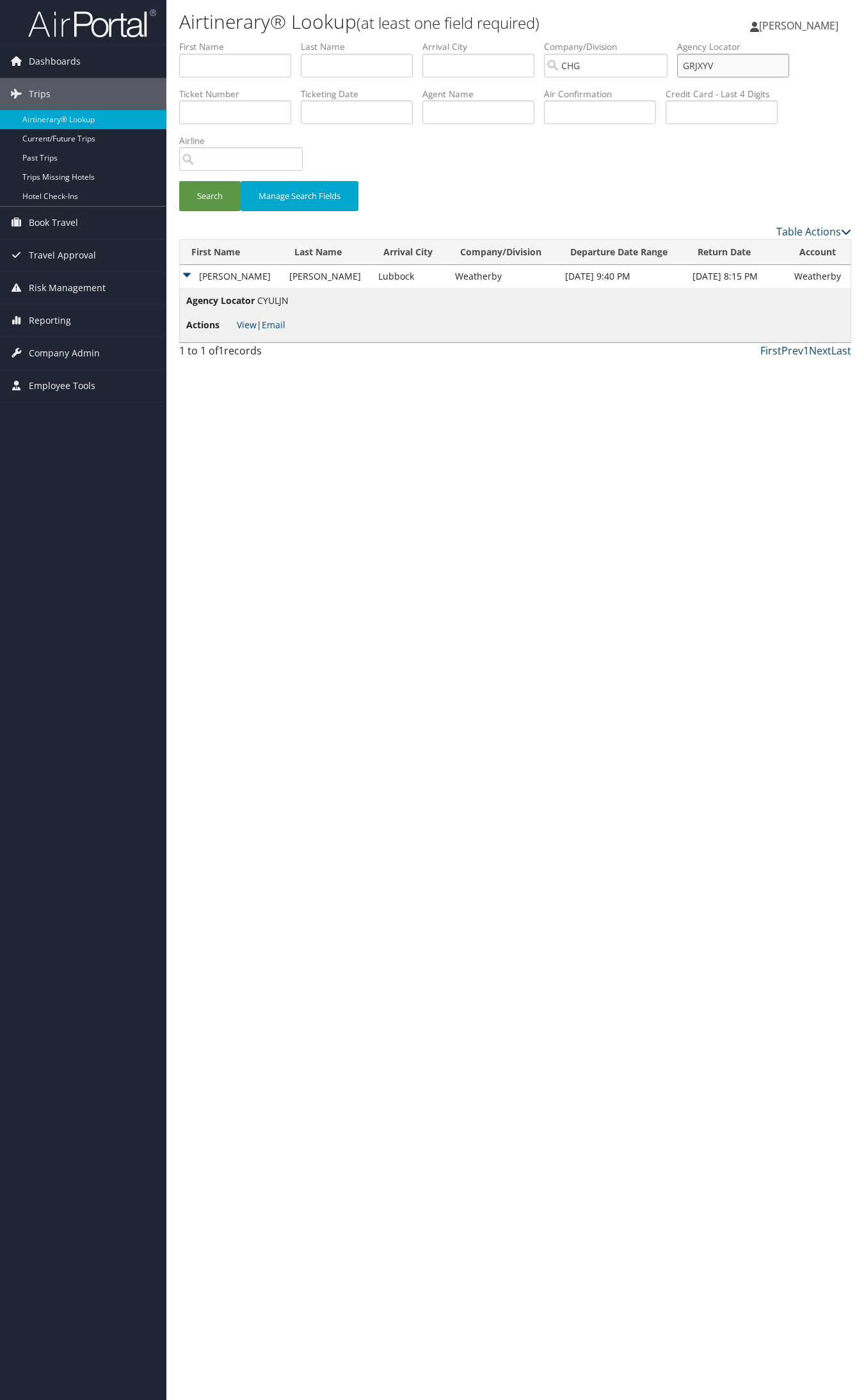
click at [717, 54] on input "GRJXYV" at bounding box center [733, 66] width 112 height 24
paste input "EYAKXC"
click at [180, 182] on button "Search" at bounding box center [210, 196] width 62 height 30
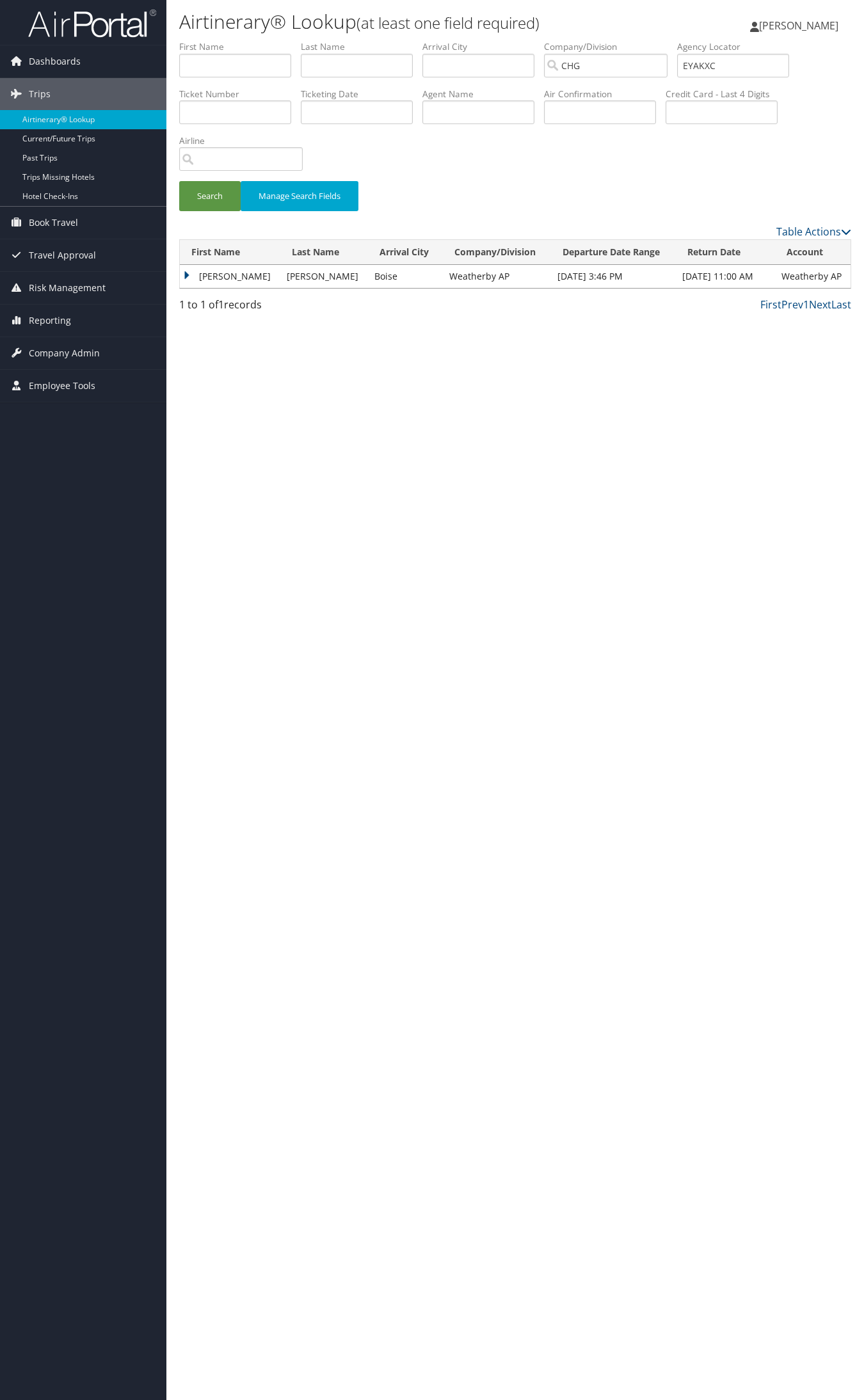
click at [225, 279] on td "Merissa" at bounding box center [230, 276] width 100 height 23
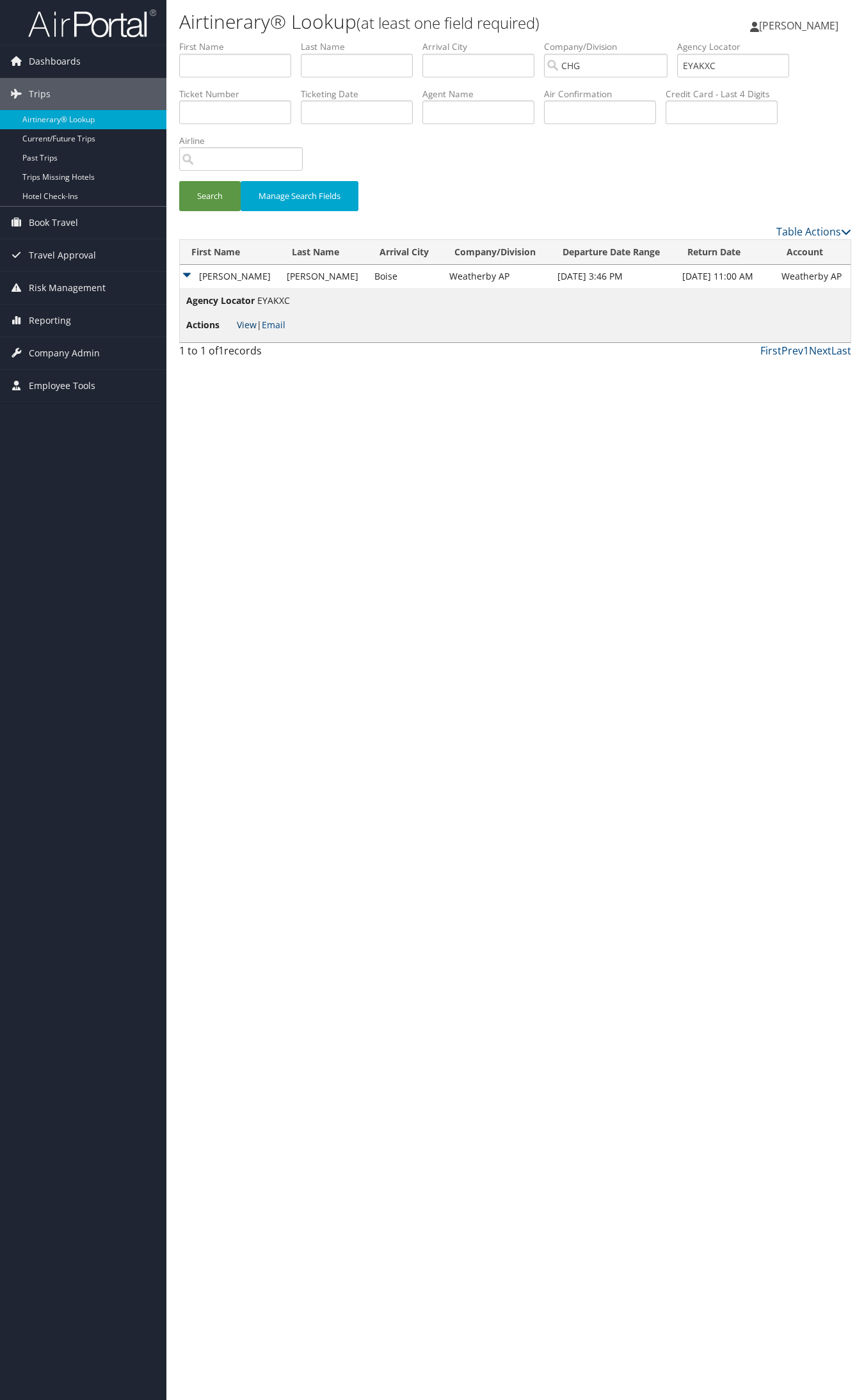
click at [244, 319] on link "View" at bounding box center [246, 324] width 20 height 13
click at [725, 70] on input "EYAKXC" at bounding box center [733, 66] width 112 height 24
paste input "SGNOUZ"
click at [180, 182] on button "Search" at bounding box center [210, 196] width 62 height 30
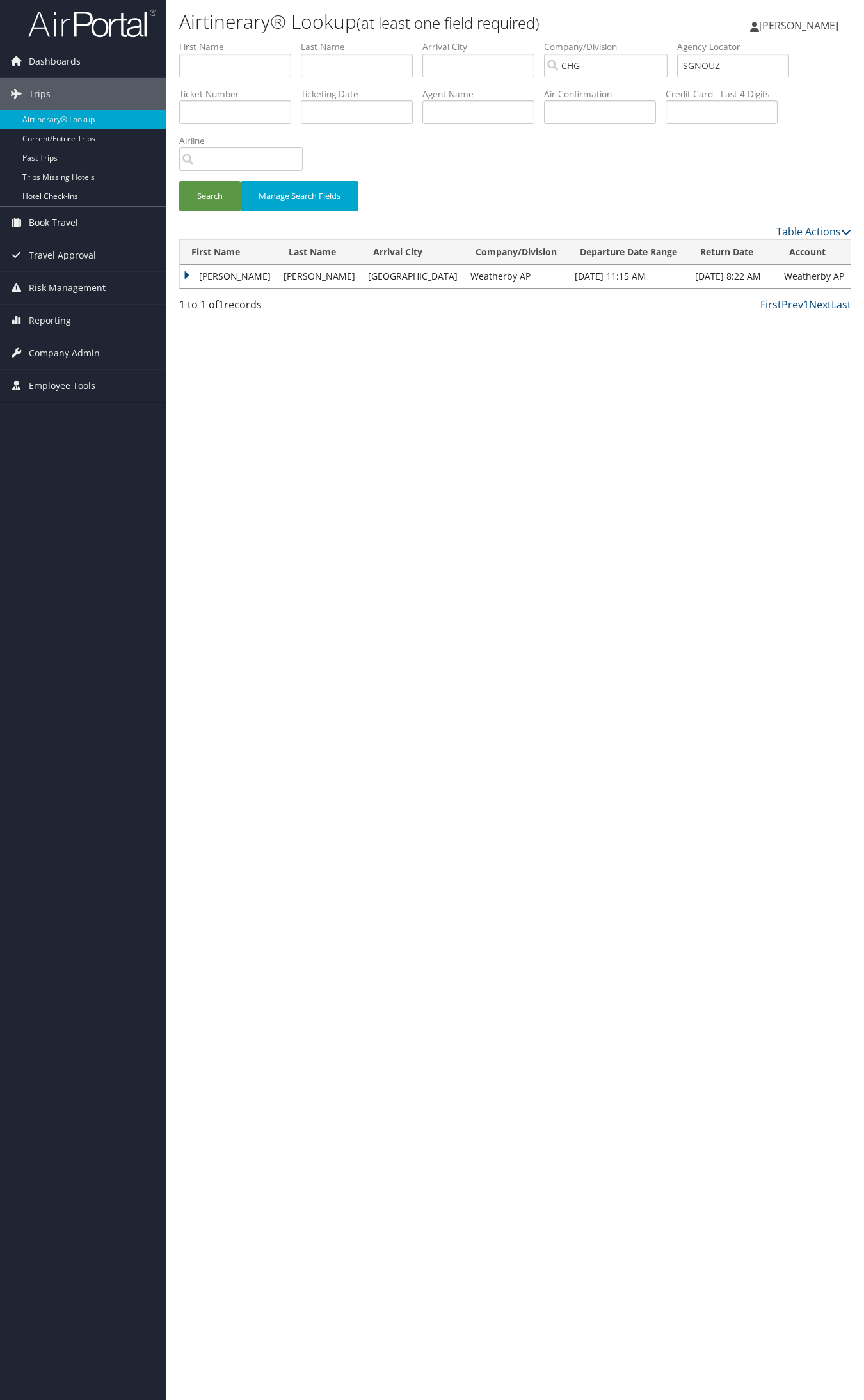
click at [240, 268] on td "Colleen" at bounding box center [228, 276] width 98 height 23
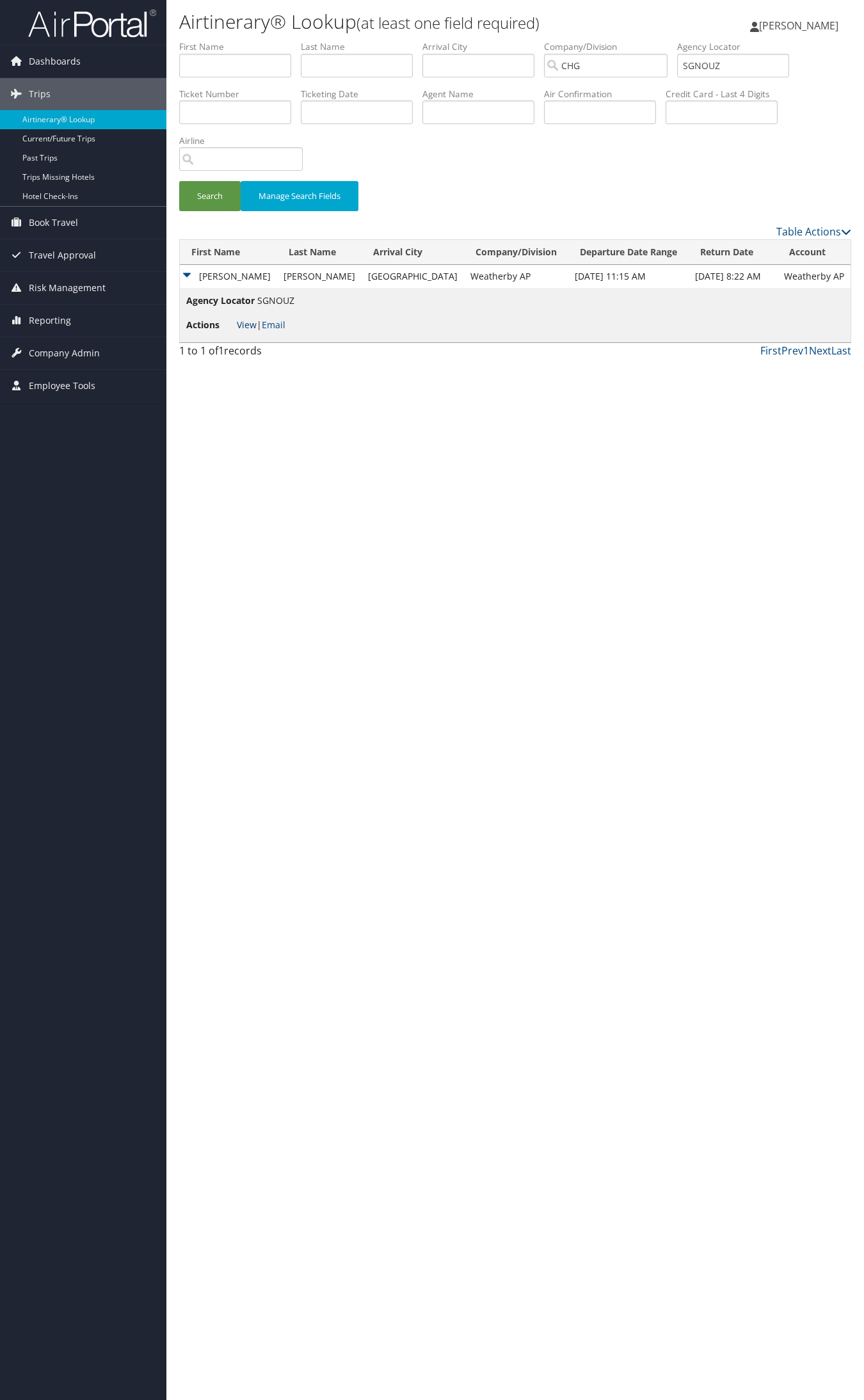
click at [251, 320] on link "View" at bounding box center [246, 324] width 20 height 13
click at [739, 63] on input "SGNOUZ" at bounding box center [733, 66] width 112 height 24
paste input "QWMQWD"
click at [180, 182] on button "Search" at bounding box center [210, 196] width 62 height 30
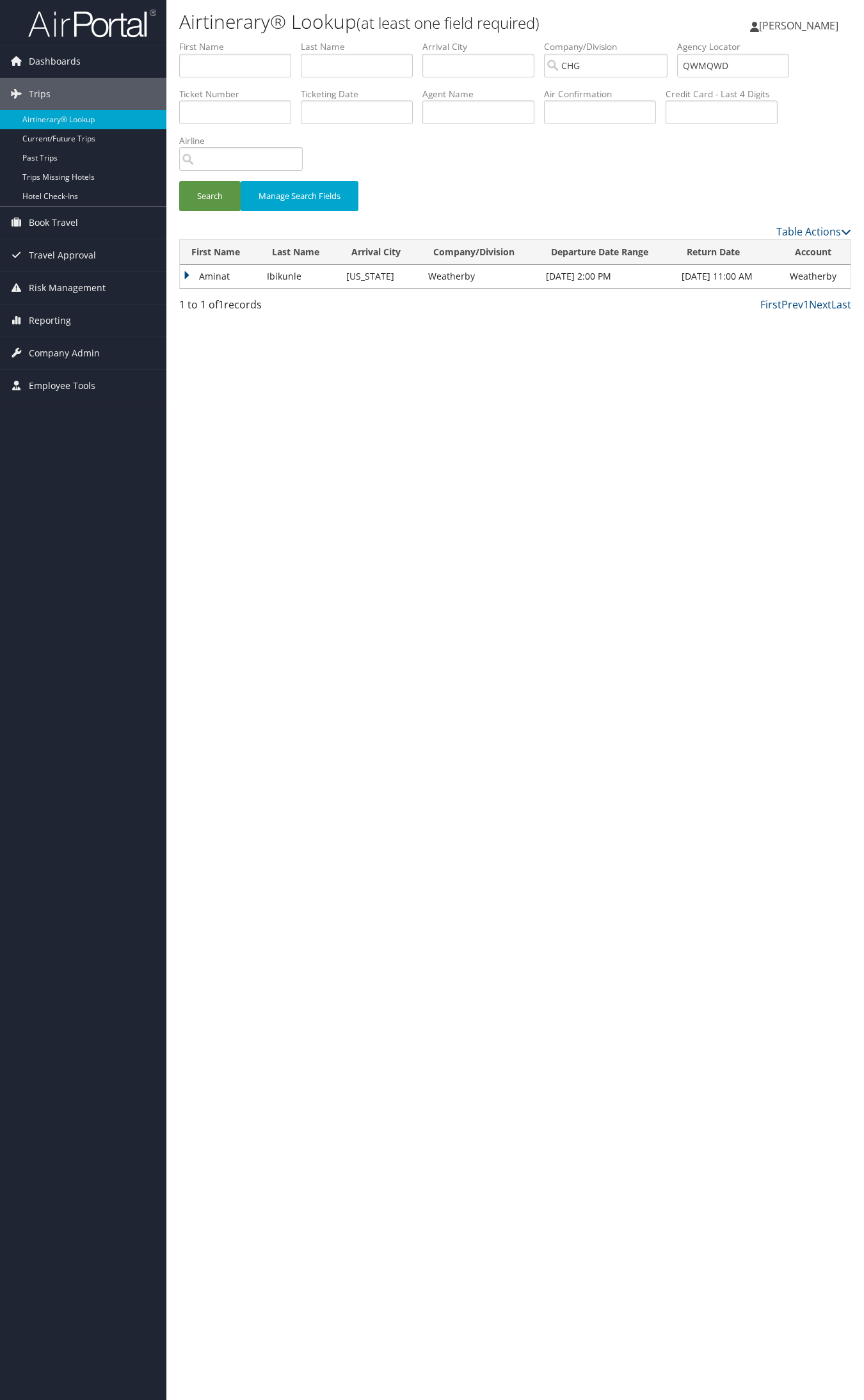
click at [226, 283] on td "Aminat" at bounding box center [220, 276] width 81 height 23
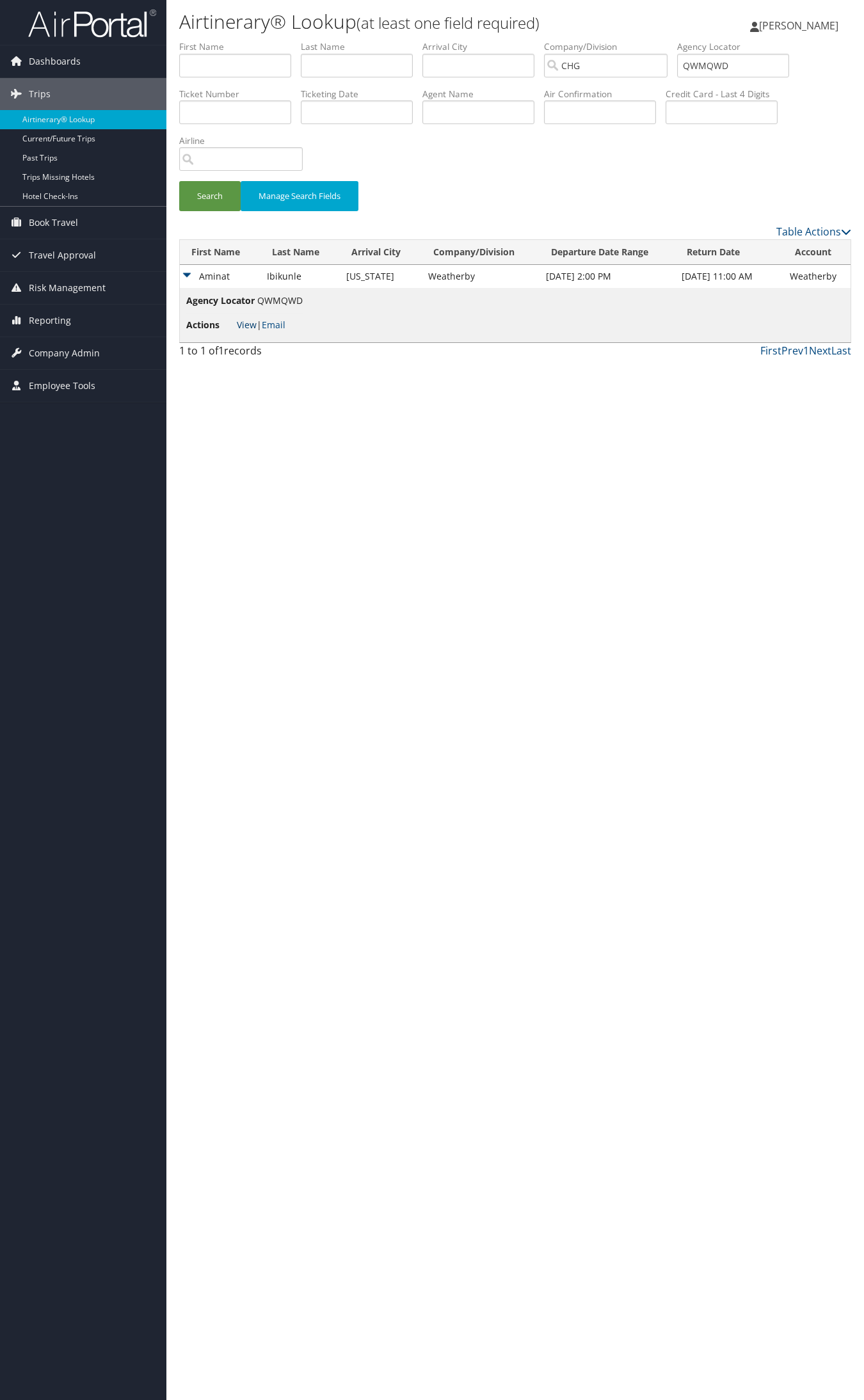
click at [237, 322] on link "View" at bounding box center [246, 324] width 20 height 13
click at [695, 62] on input "QWMQWD" at bounding box center [733, 66] width 112 height 24
paste input "ICOMZU"
click at [180, 182] on button "Search" at bounding box center [210, 196] width 62 height 30
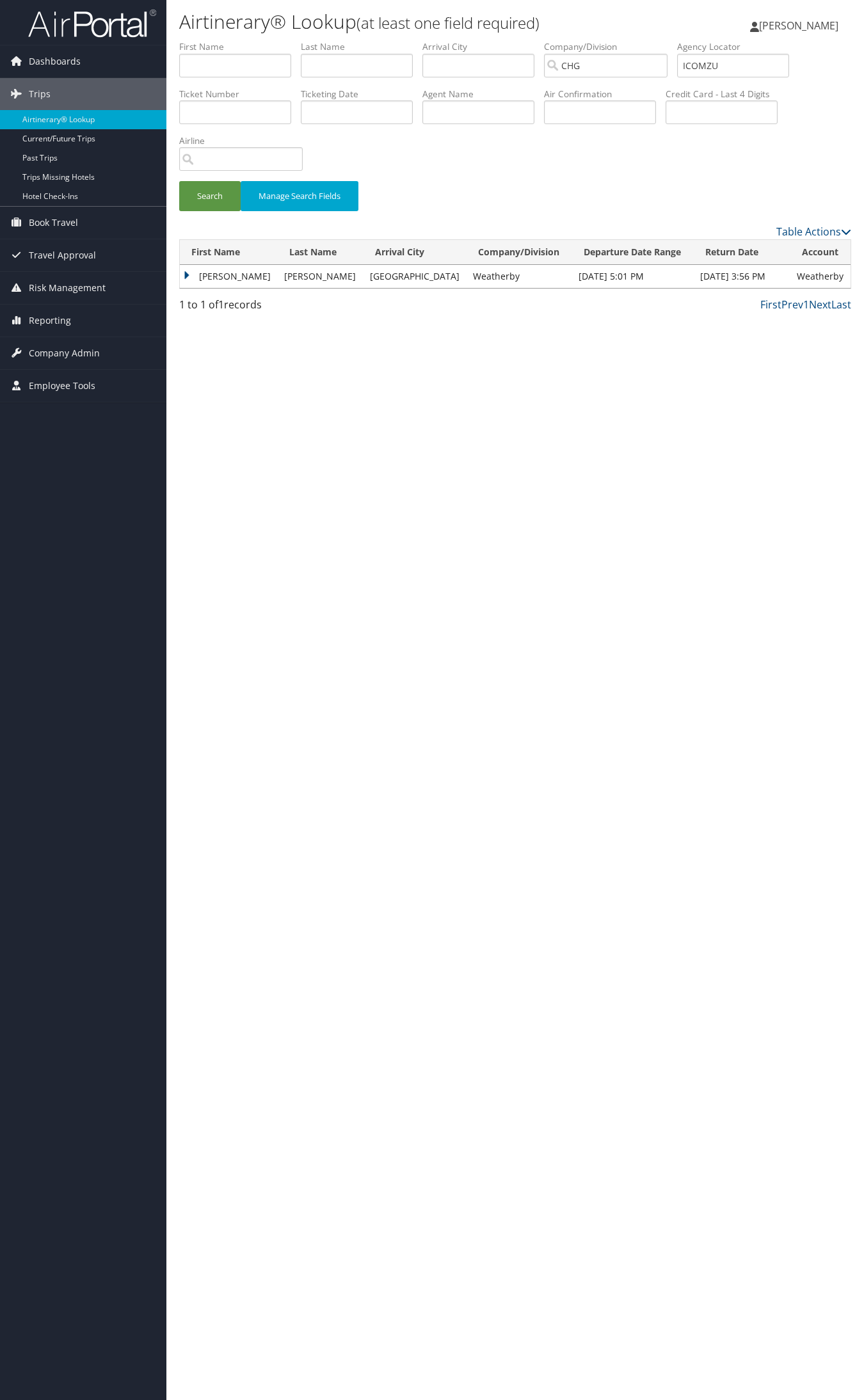
click at [212, 276] on td "Paul" at bounding box center [228, 276] width 98 height 23
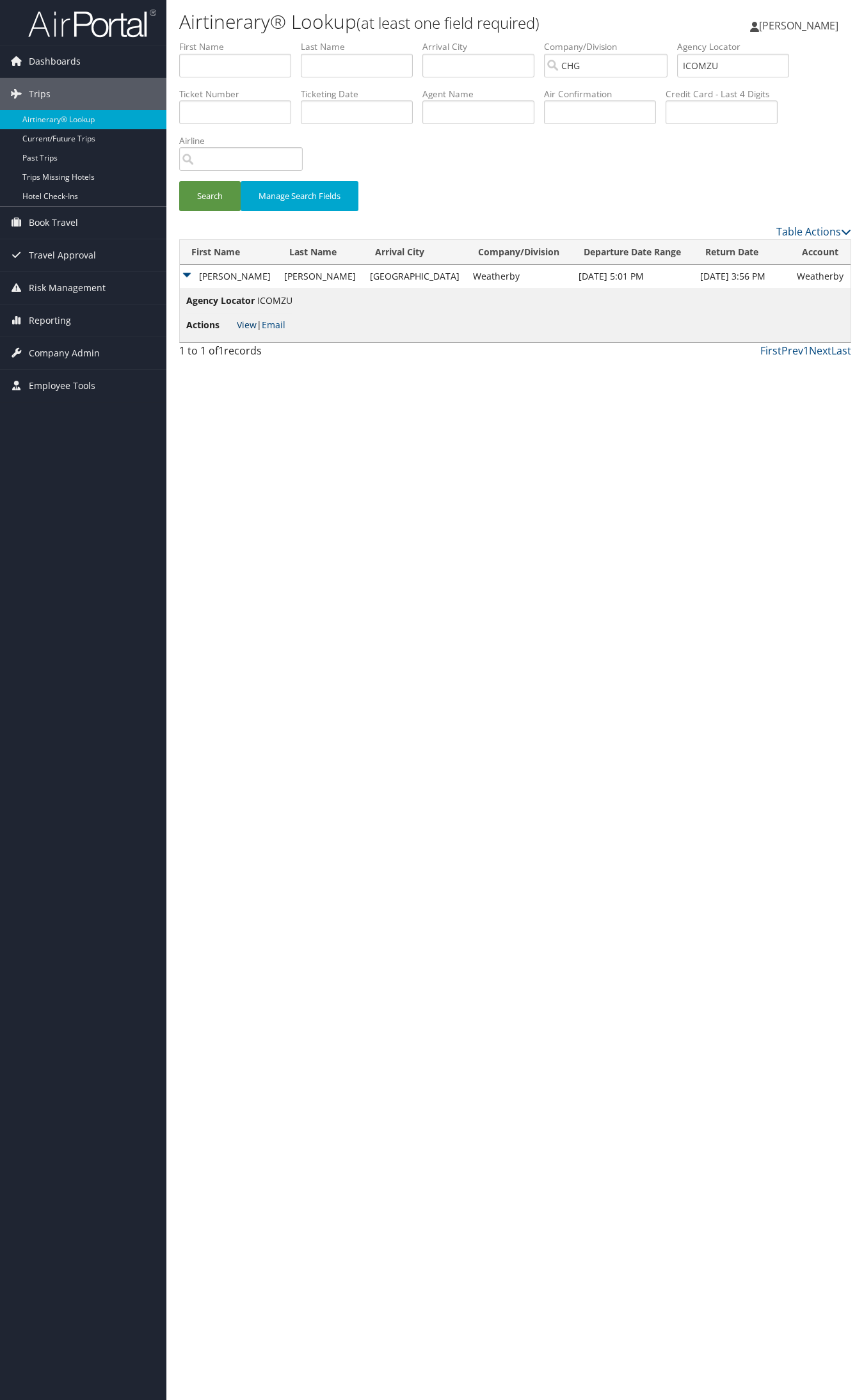
click at [244, 323] on link "View" at bounding box center [246, 324] width 20 height 13
click at [717, 66] on input "ICOMZU" at bounding box center [733, 66] width 112 height 24
paste input "HIVAZQ"
click at [180, 182] on button "Search" at bounding box center [210, 196] width 62 height 30
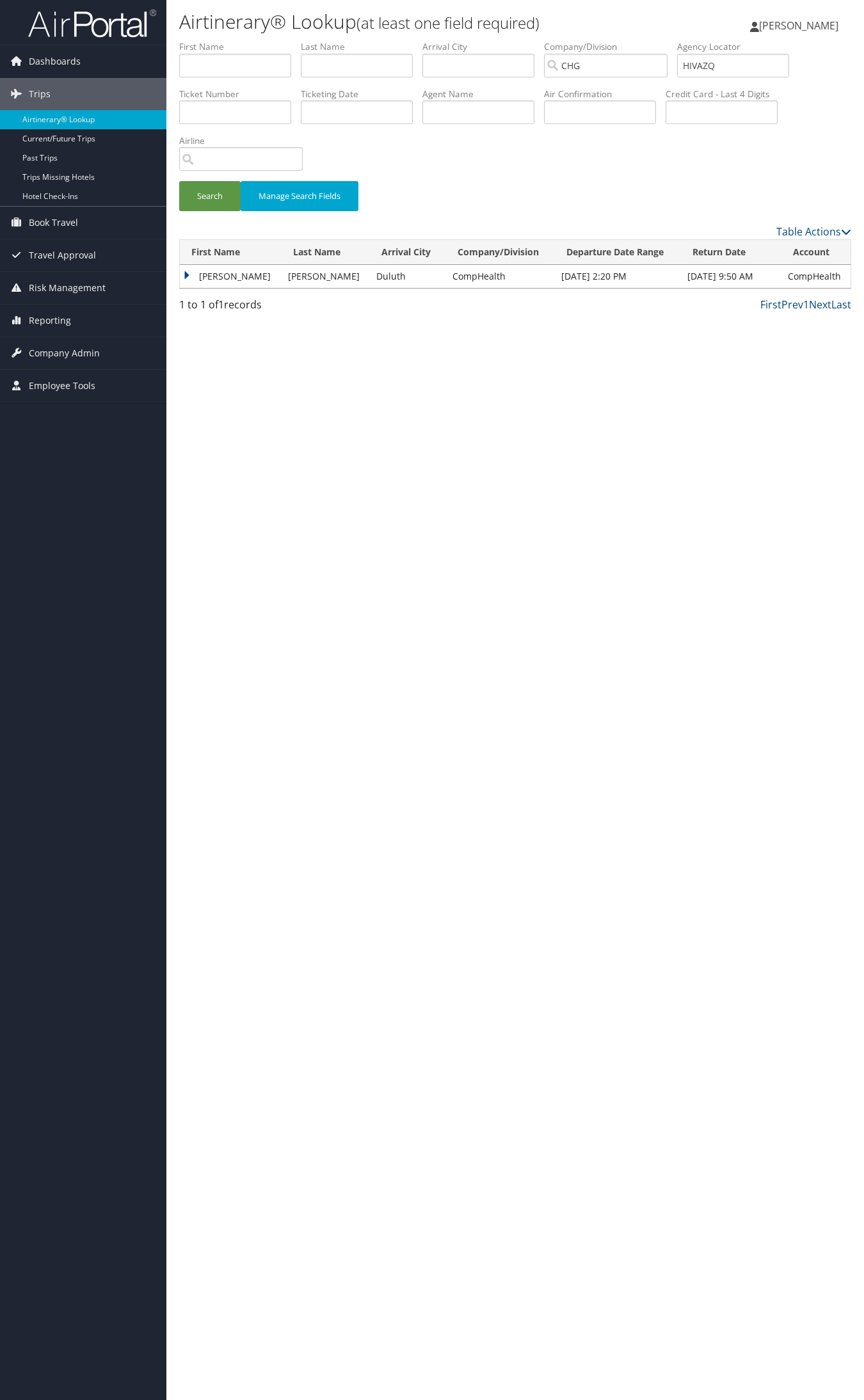
click at [211, 285] on td "Navin" at bounding box center [230, 276] width 101 height 23
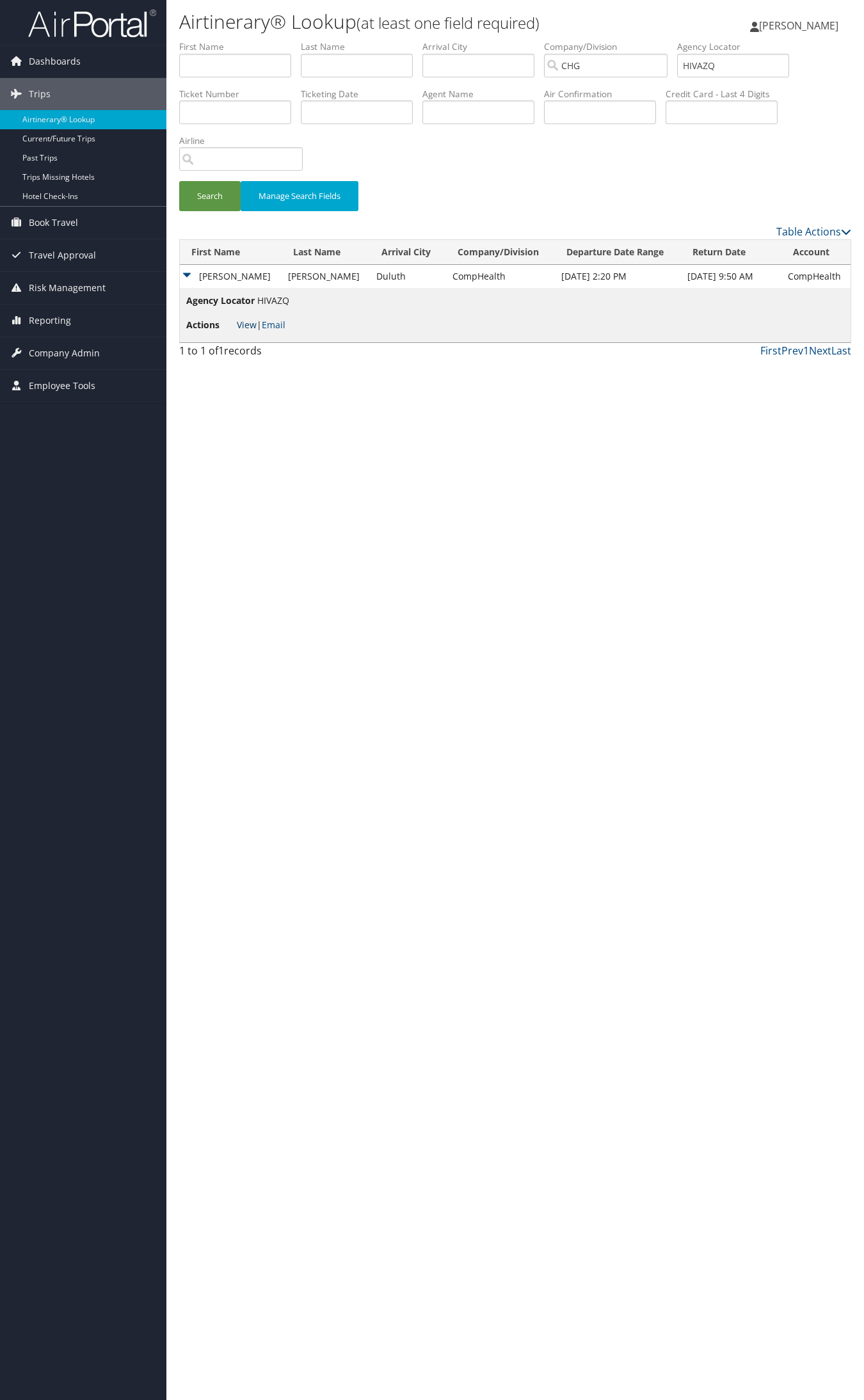
click at [237, 326] on link "View" at bounding box center [246, 324] width 20 height 13
click at [727, 66] on input "HIVAZQ" at bounding box center [733, 66] width 112 height 24
click at [728, 66] on input "HIVAZQ" at bounding box center [733, 66] width 112 height 24
paste input "AEDFPO"
click at [180, 182] on button "Search" at bounding box center [210, 196] width 62 height 30
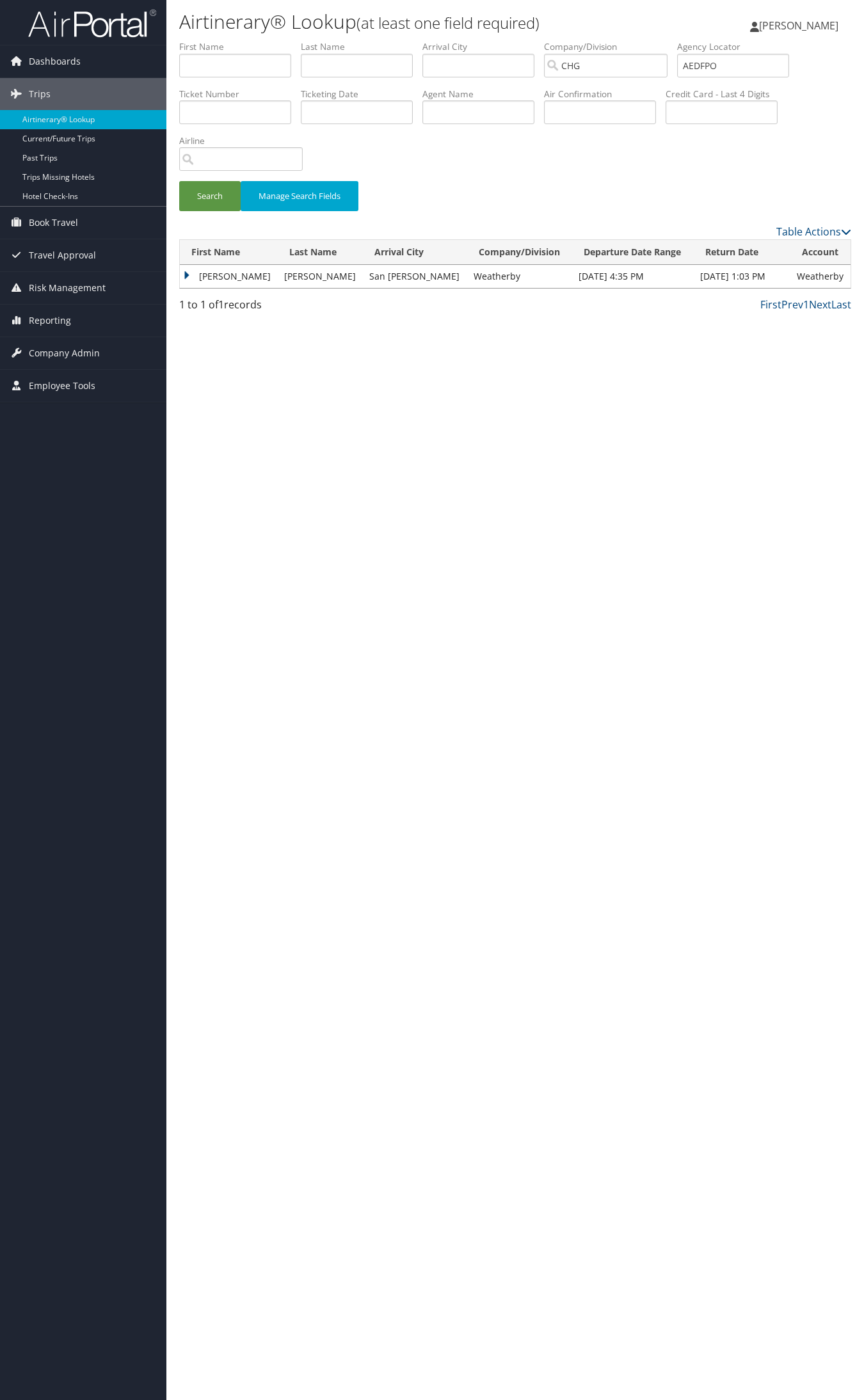
click at [209, 276] on td "Ricardo" at bounding box center [228, 276] width 98 height 23
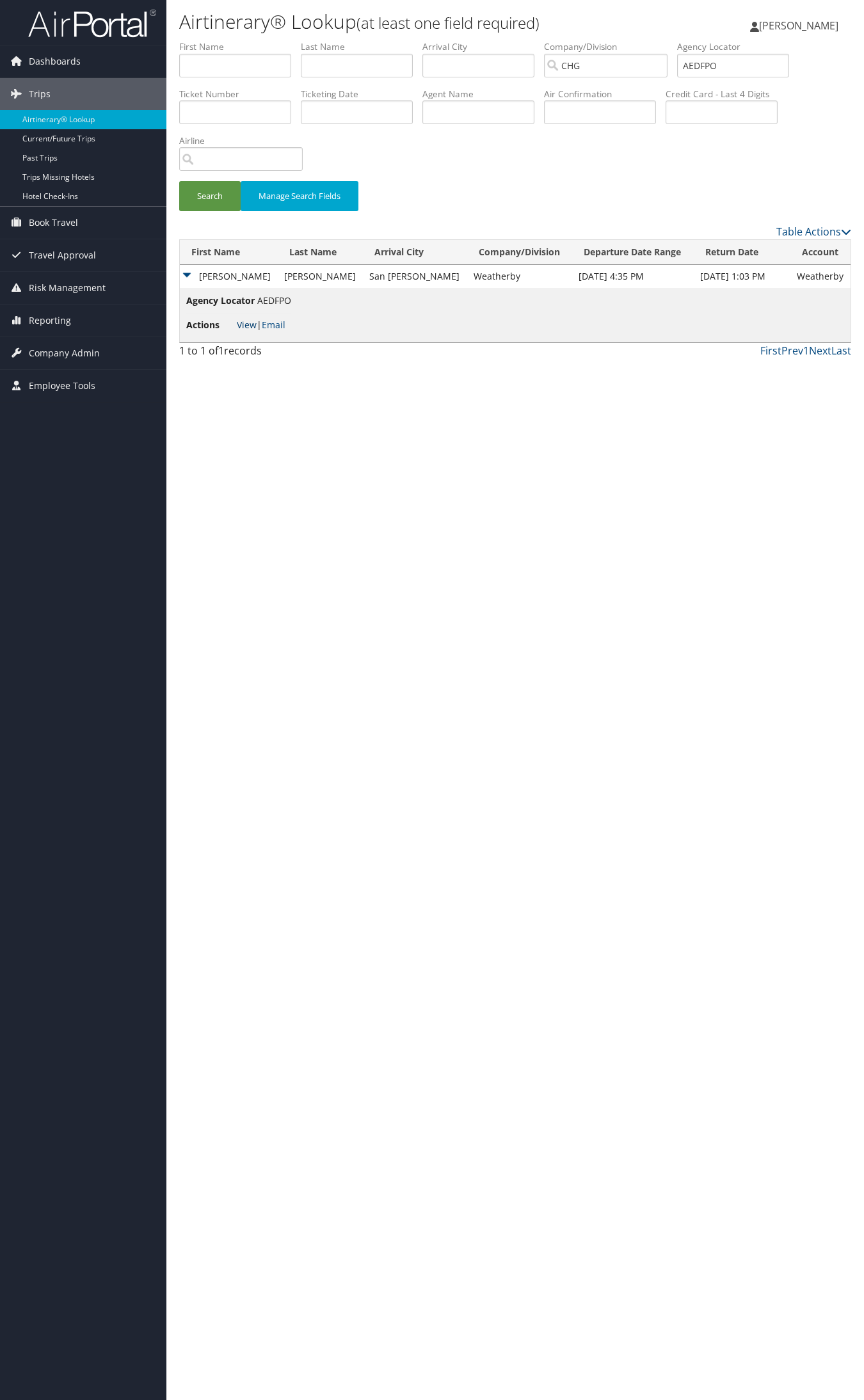
click at [251, 327] on link "View" at bounding box center [246, 324] width 20 height 13
click at [709, 65] on input "AEDFPO" at bounding box center [733, 66] width 112 height 24
paste input "HAKZYI"
click at [180, 182] on button "Search" at bounding box center [210, 196] width 62 height 30
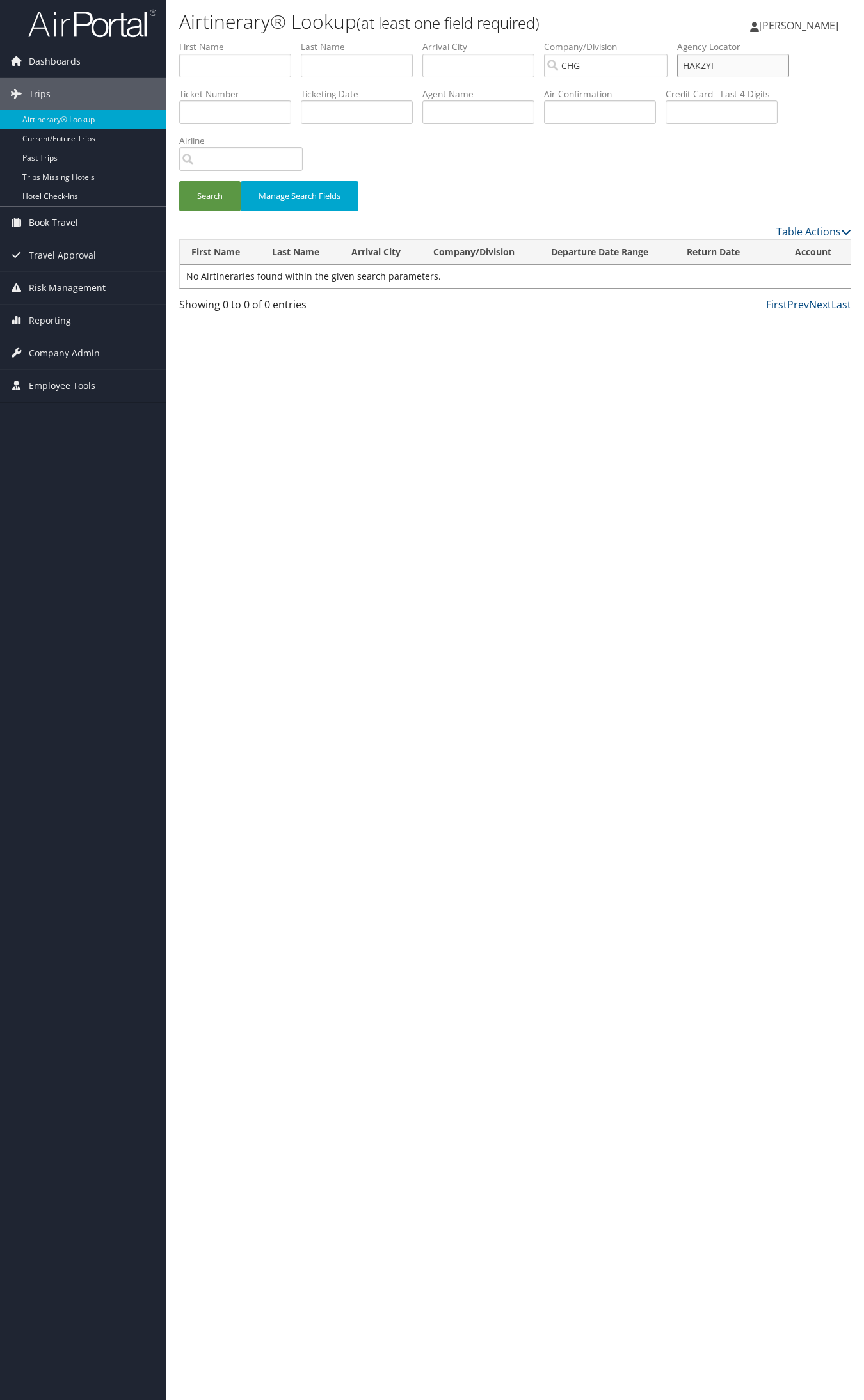
click at [720, 66] on input "HAKZYI" at bounding box center [733, 66] width 112 height 24
click at [180, 182] on button "Search" at bounding box center [210, 196] width 62 height 30
click at [229, 282] on td "Laura" at bounding box center [228, 276] width 98 height 23
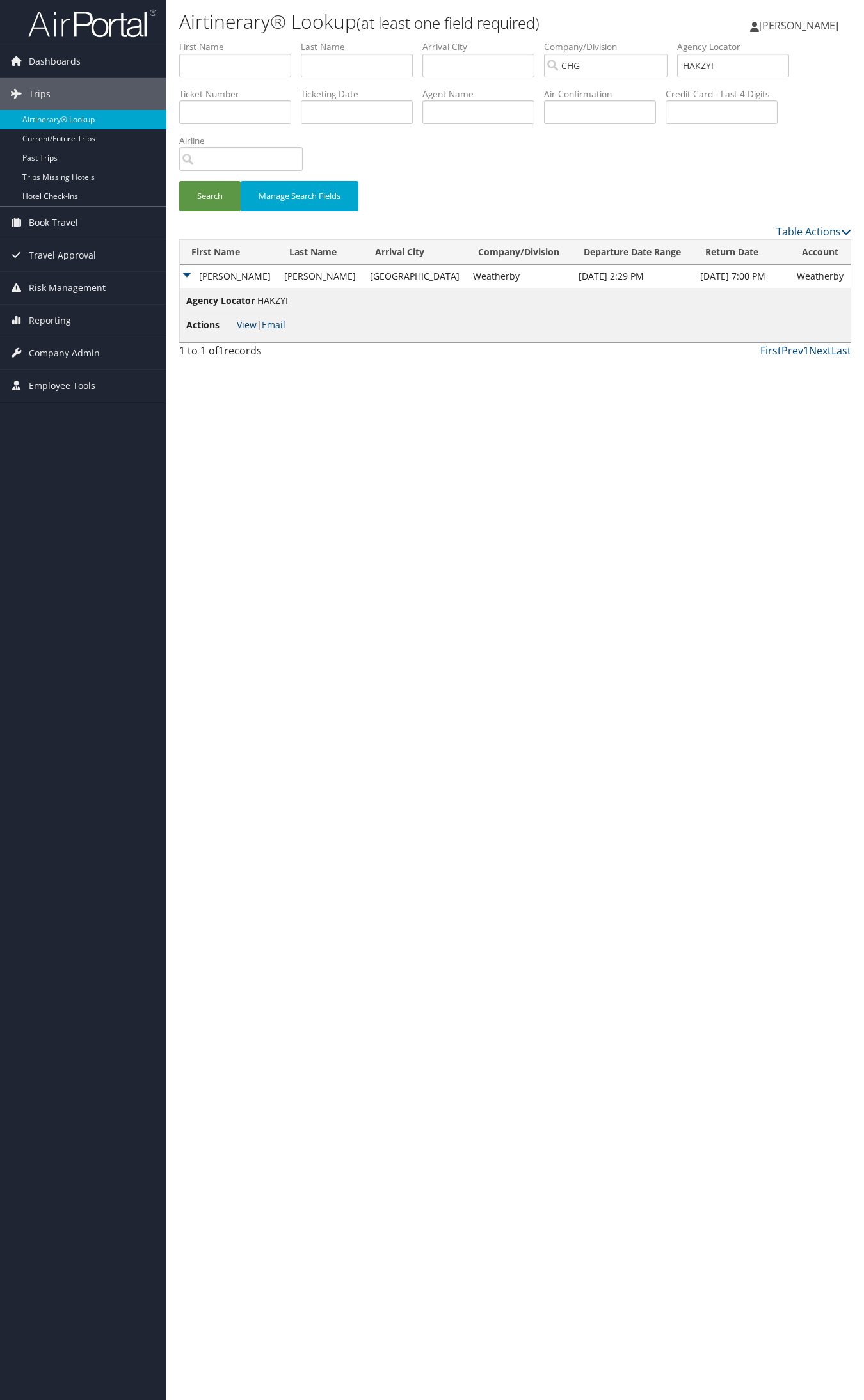
click at [244, 328] on link "View" at bounding box center [246, 324] width 20 height 13
click at [722, 66] on input "HAKZYI" at bounding box center [733, 66] width 112 height 24
paste input "HIVAZQ"
click at [722, 66] on input "HAKZHIVAZQYI" at bounding box center [733, 66] width 112 height 24
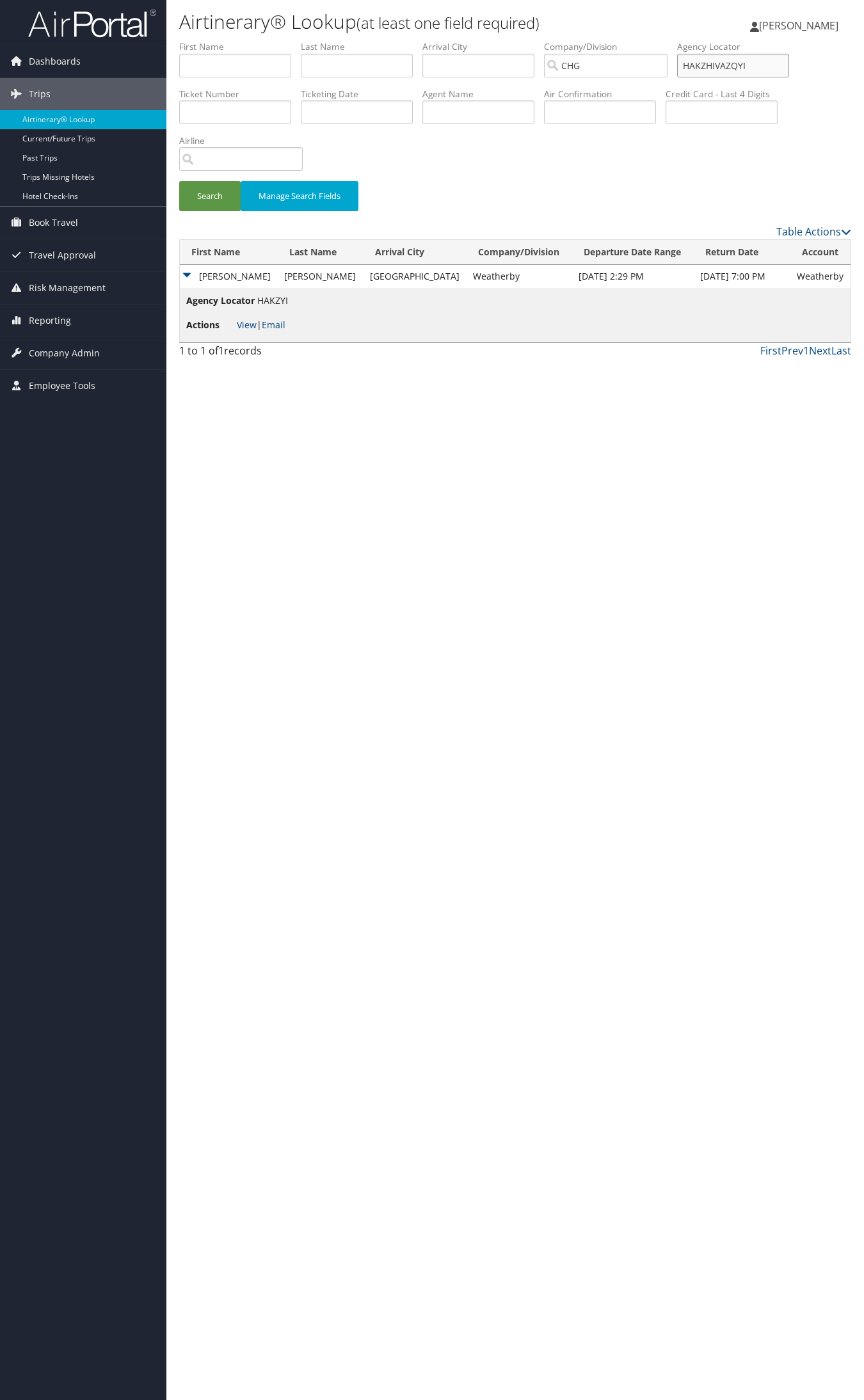
click at [722, 66] on input "HAKZHIVAZQYI" at bounding box center [733, 66] width 112 height 24
paste input "IVAZQ"
click at [180, 182] on button "Search" at bounding box center [210, 196] width 62 height 30
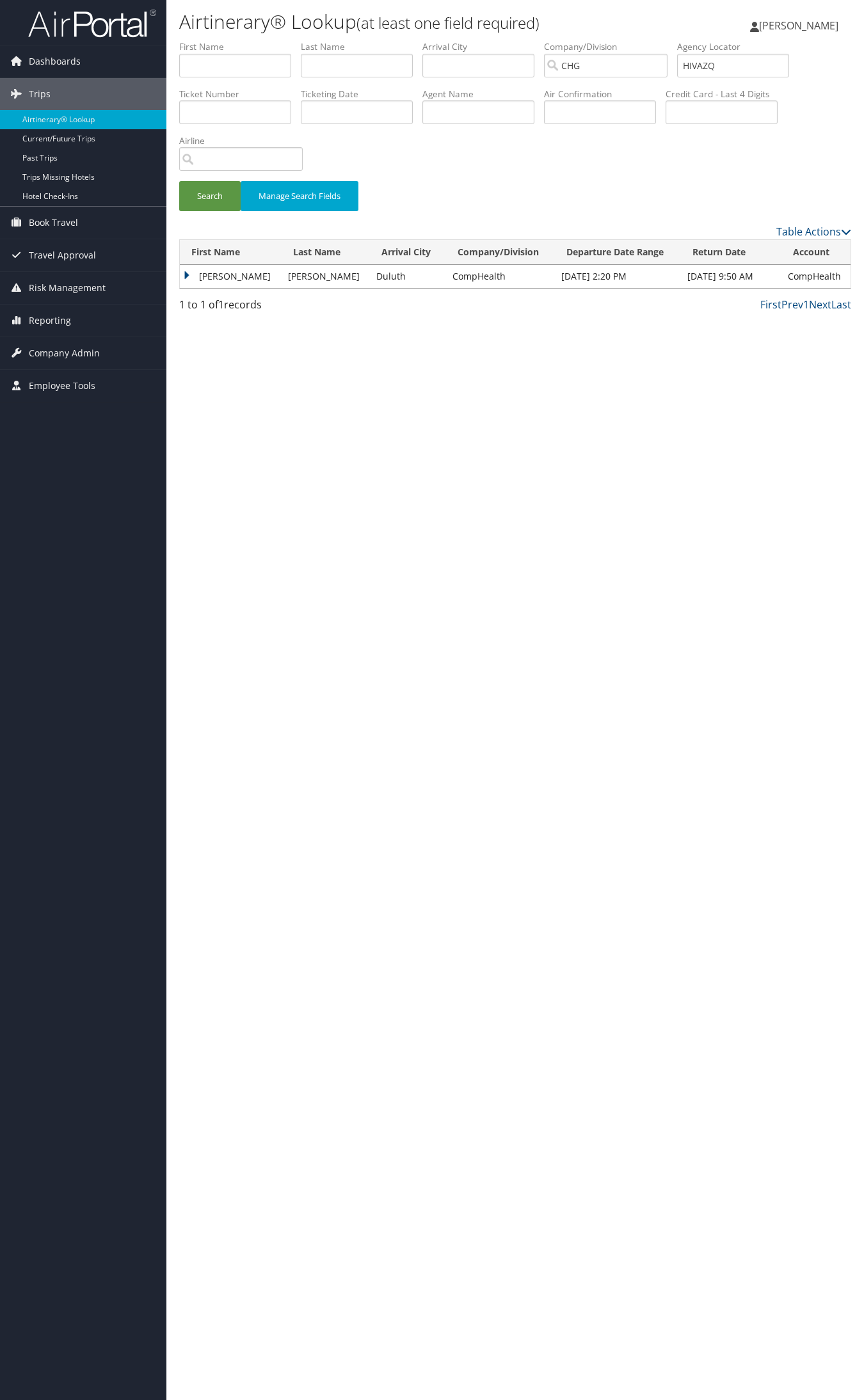
click at [195, 276] on td "Navin" at bounding box center [230, 276] width 101 height 23
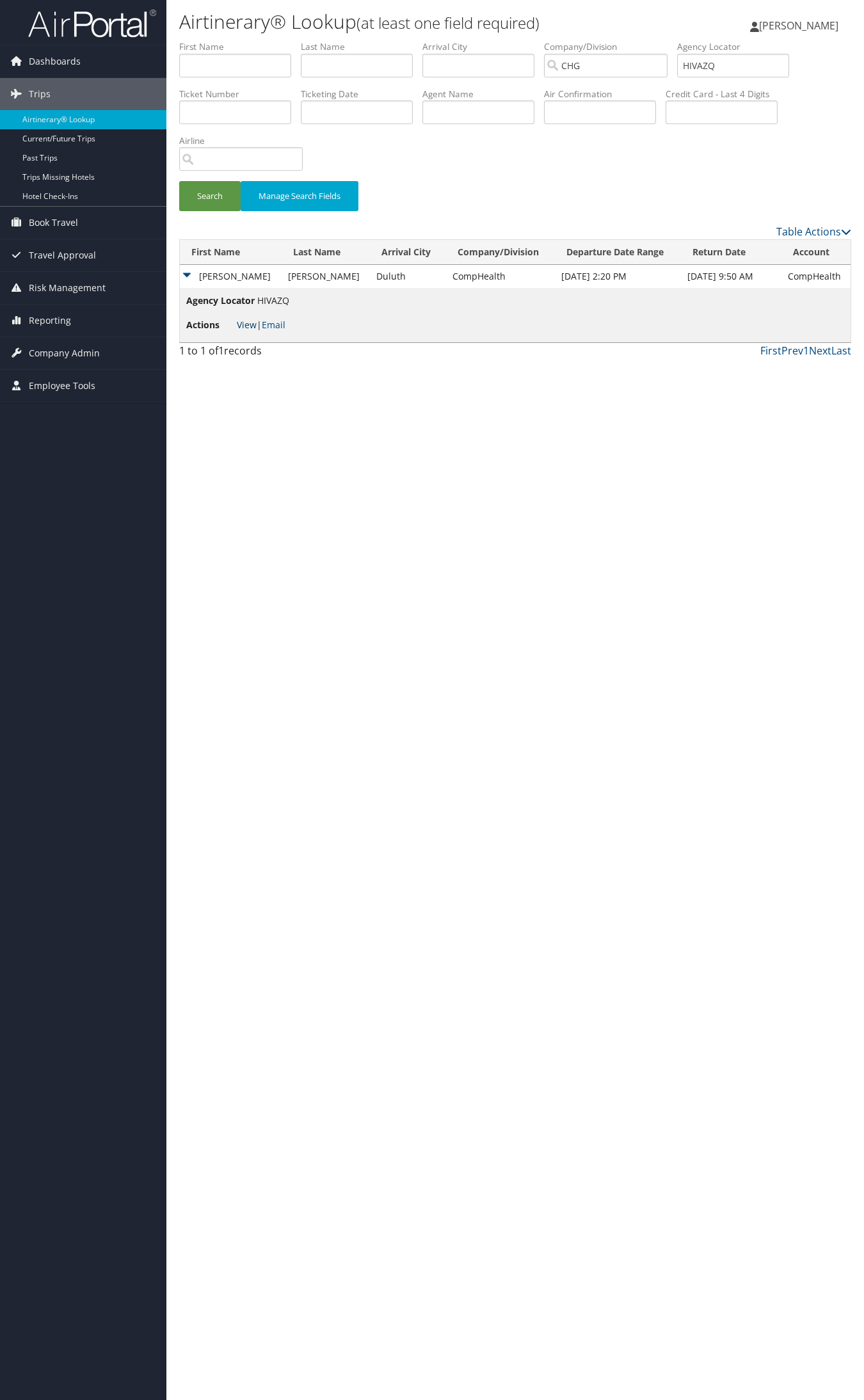
click at [249, 328] on link "View" at bounding box center [246, 324] width 20 height 13
click at [714, 71] on input "HIVAZQ" at bounding box center [733, 66] width 112 height 24
paste input "DHPCOO"
click at [718, 63] on input "DHPCOO" at bounding box center [733, 66] width 112 height 24
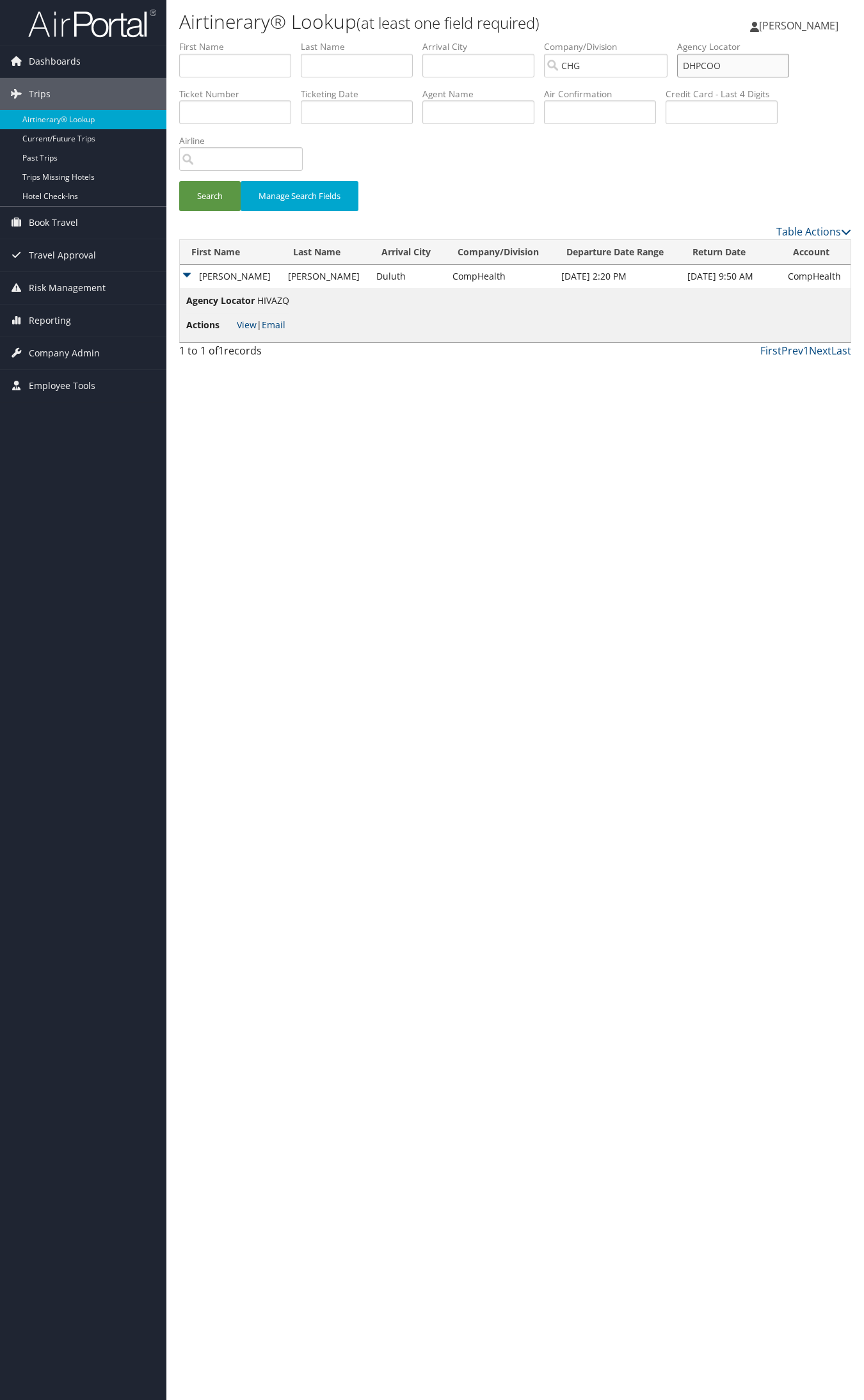
click at [180, 182] on button "Search" at bounding box center [210, 196] width 62 height 30
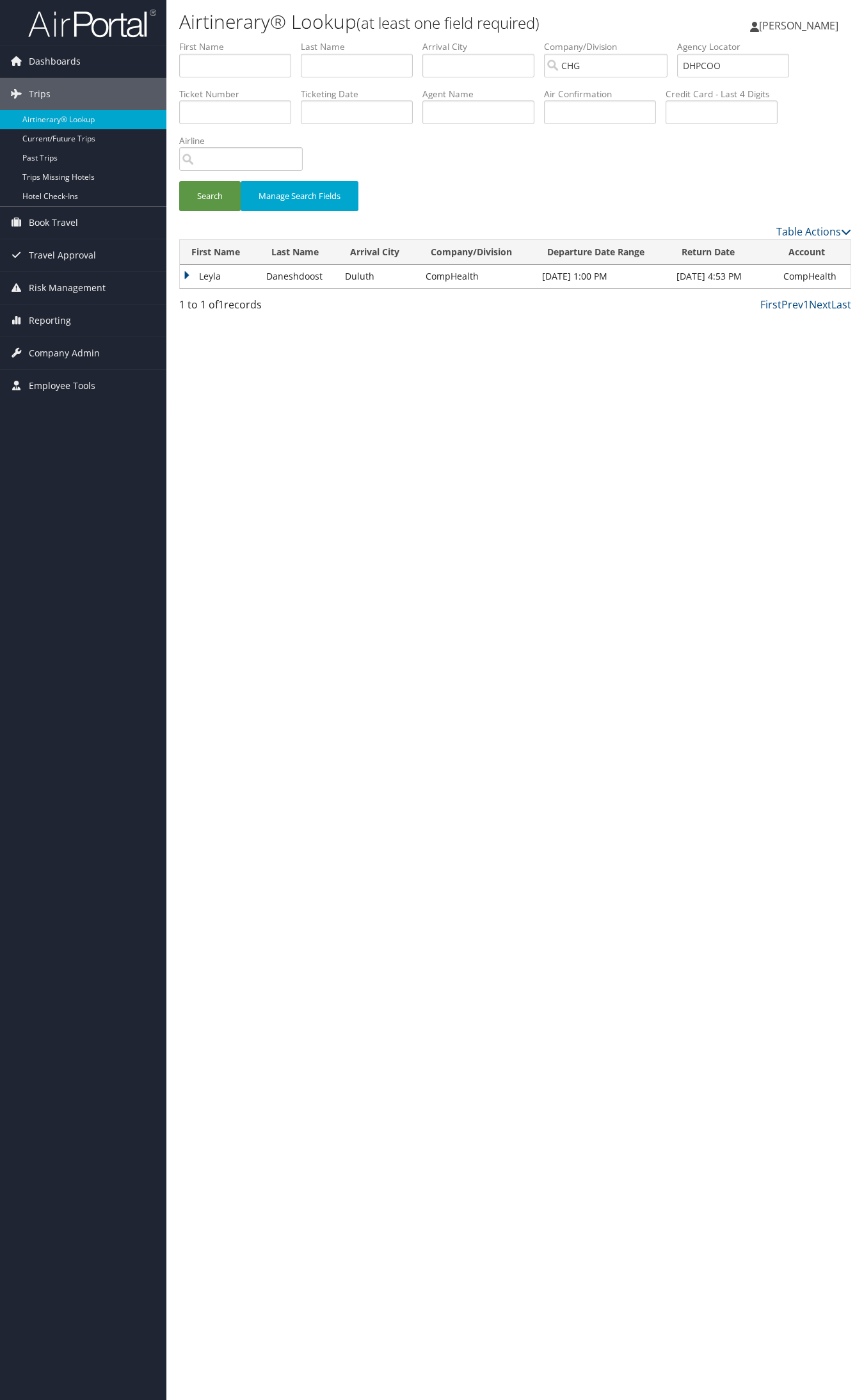
click at [219, 278] on td "Leyla" at bounding box center [219, 276] width 80 height 23
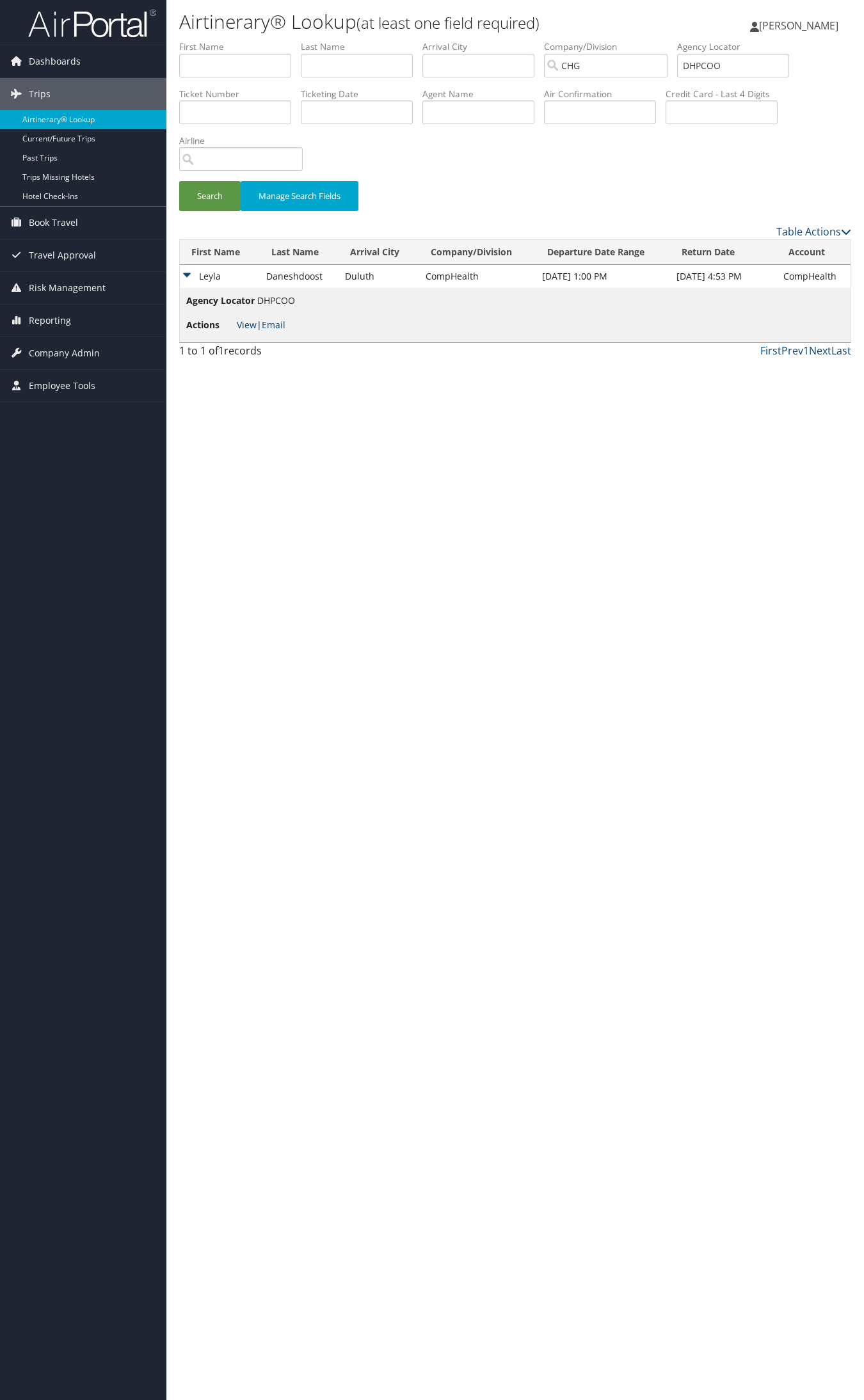
click at [247, 323] on link "View" at bounding box center [246, 324] width 20 height 13
click at [718, 68] on input "DHPCOO" at bounding box center [733, 66] width 112 height 24
paste input "SJVJRX"
click at [180, 182] on button "Search" at bounding box center [210, 196] width 62 height 30
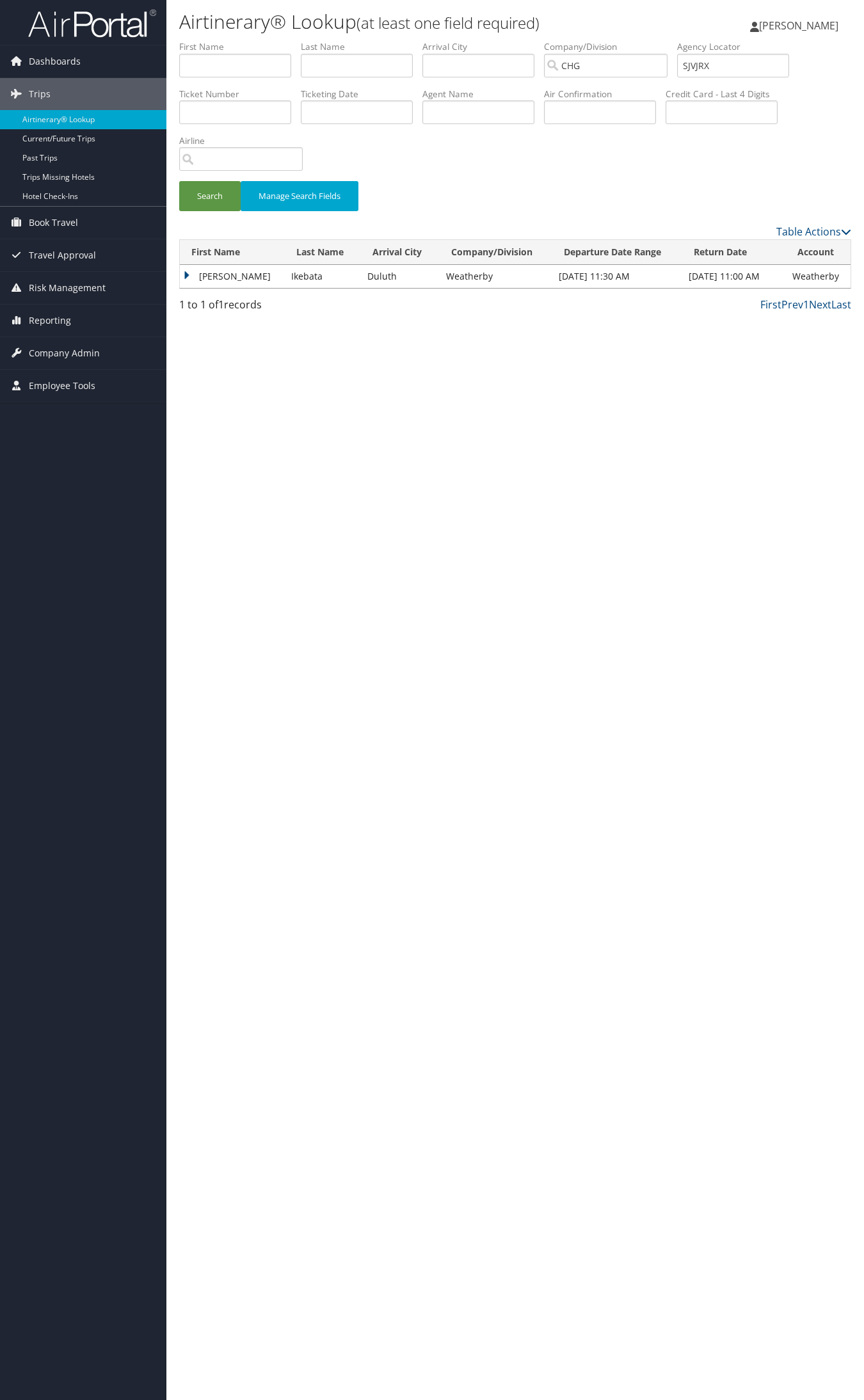
click at [203, 277] on td "Nicole" at bounding box center [232, 276] width 105 height 23
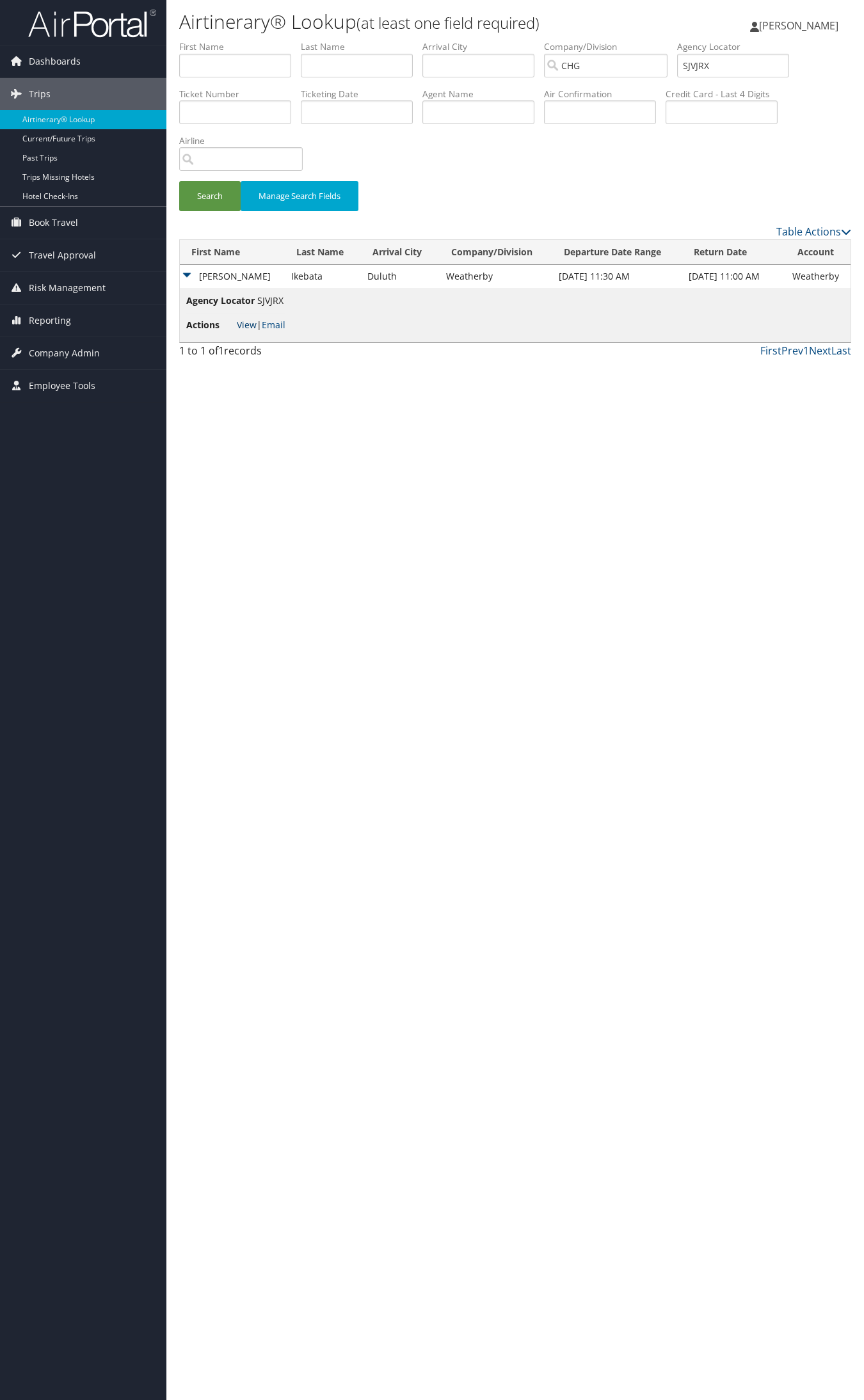
click at [237, 323] on link "View" at bounding box center [246, 324] width 20 height 13
click at [753, 61] on input "SJVJRX" at bounding box center [733, 66] width 112 height 24
paste input "HTKHRQ"
click at [180, 182] on button "Search" at bounding box center [210, 196] width 62 height 30
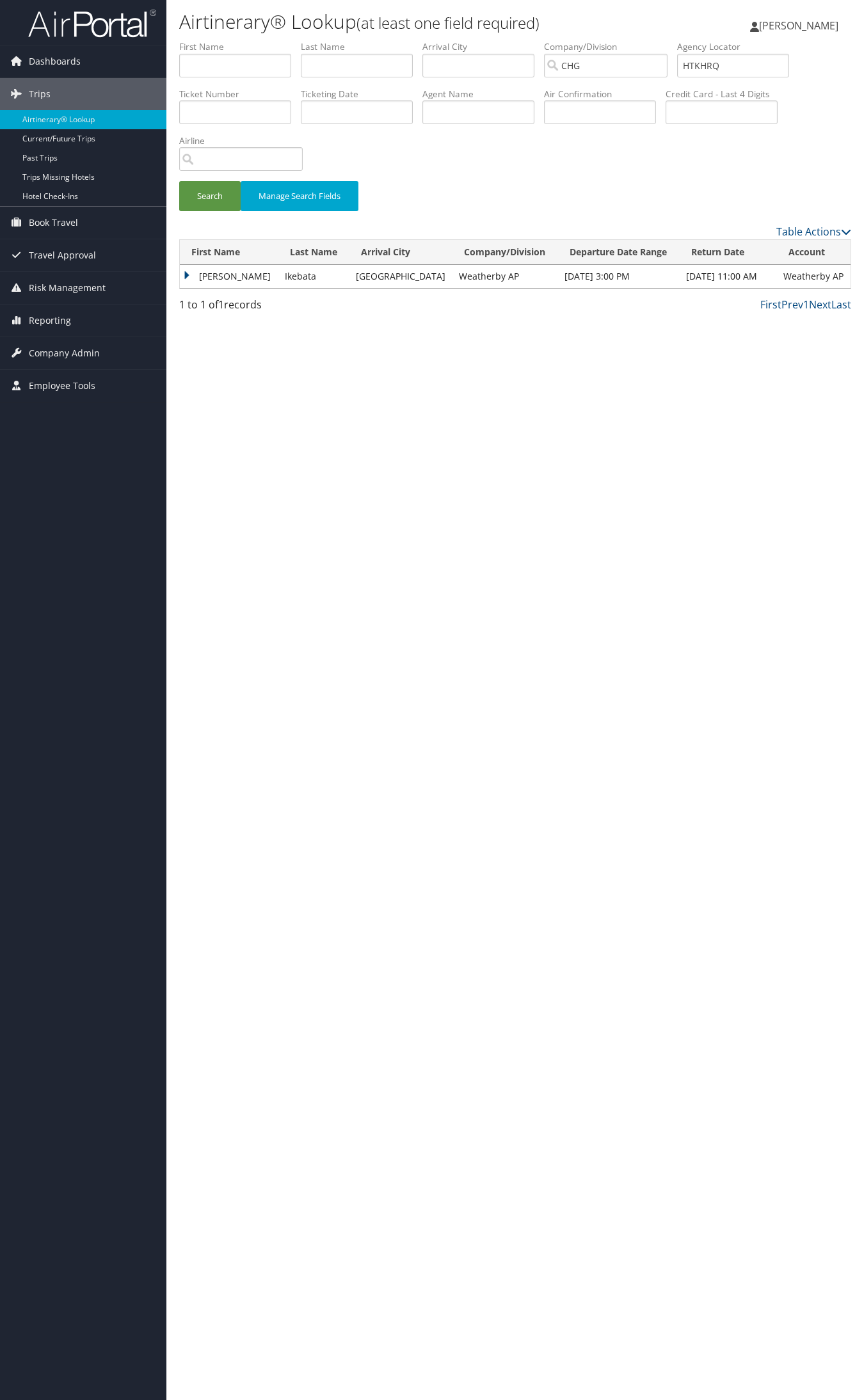
click at [211, 274] on td "Nicole" at bounding box center [229, 276] width 98 height 23
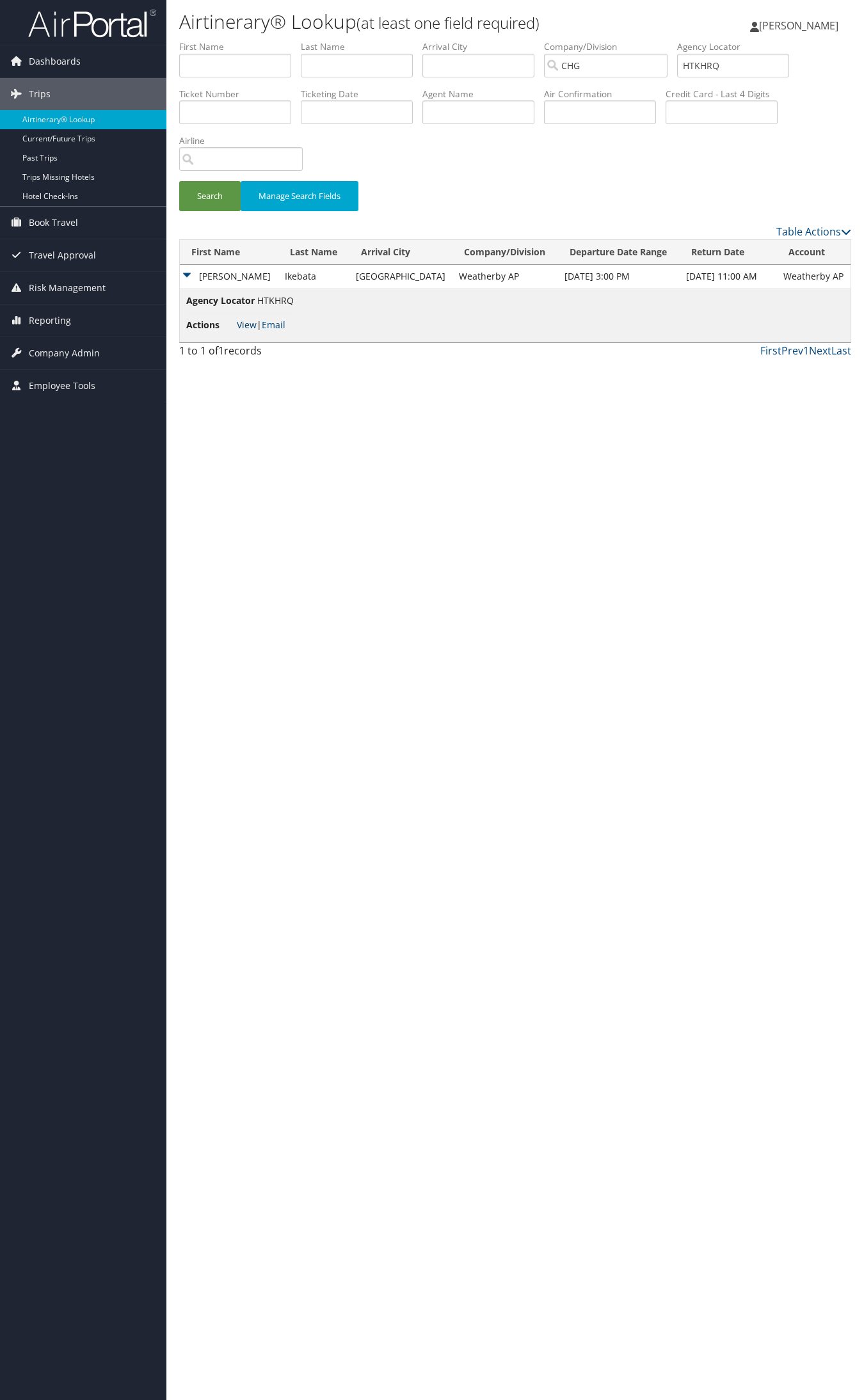
click at [250, 322] on link "View" at bounding box center [246, 324] width 20 height 13
click at [768, 71] on input "HTKHRQ" at bounding box center [733, 66] width 112 height 24
paste input "STGNWA"
click at [720, 68] on input "STGNWA" at bounding box center [733, 66] width 112 height 24
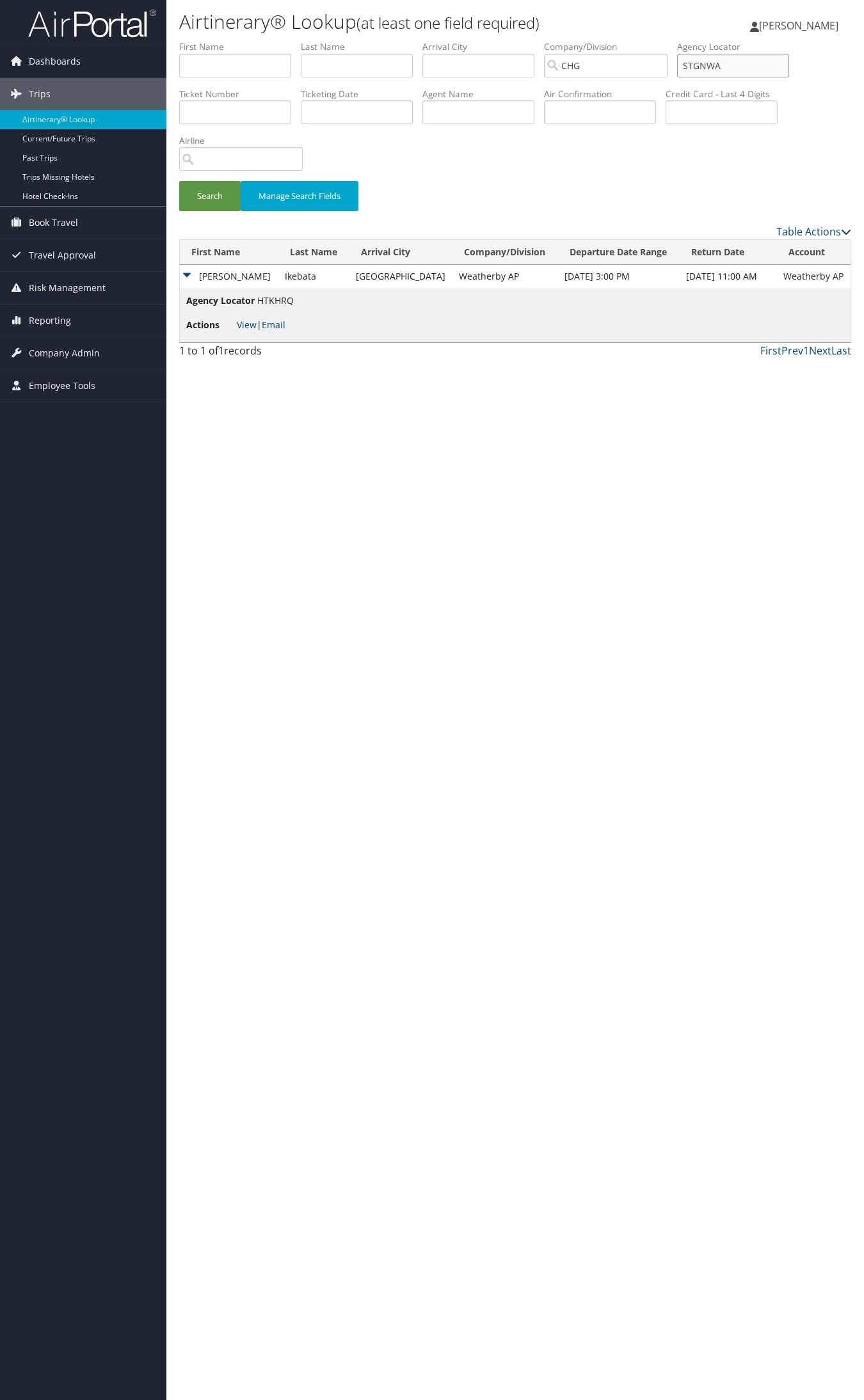
type input "STGNWA"
click at [180, 182] on button "Search" at bounding box center [210, 196] width 62 height 30
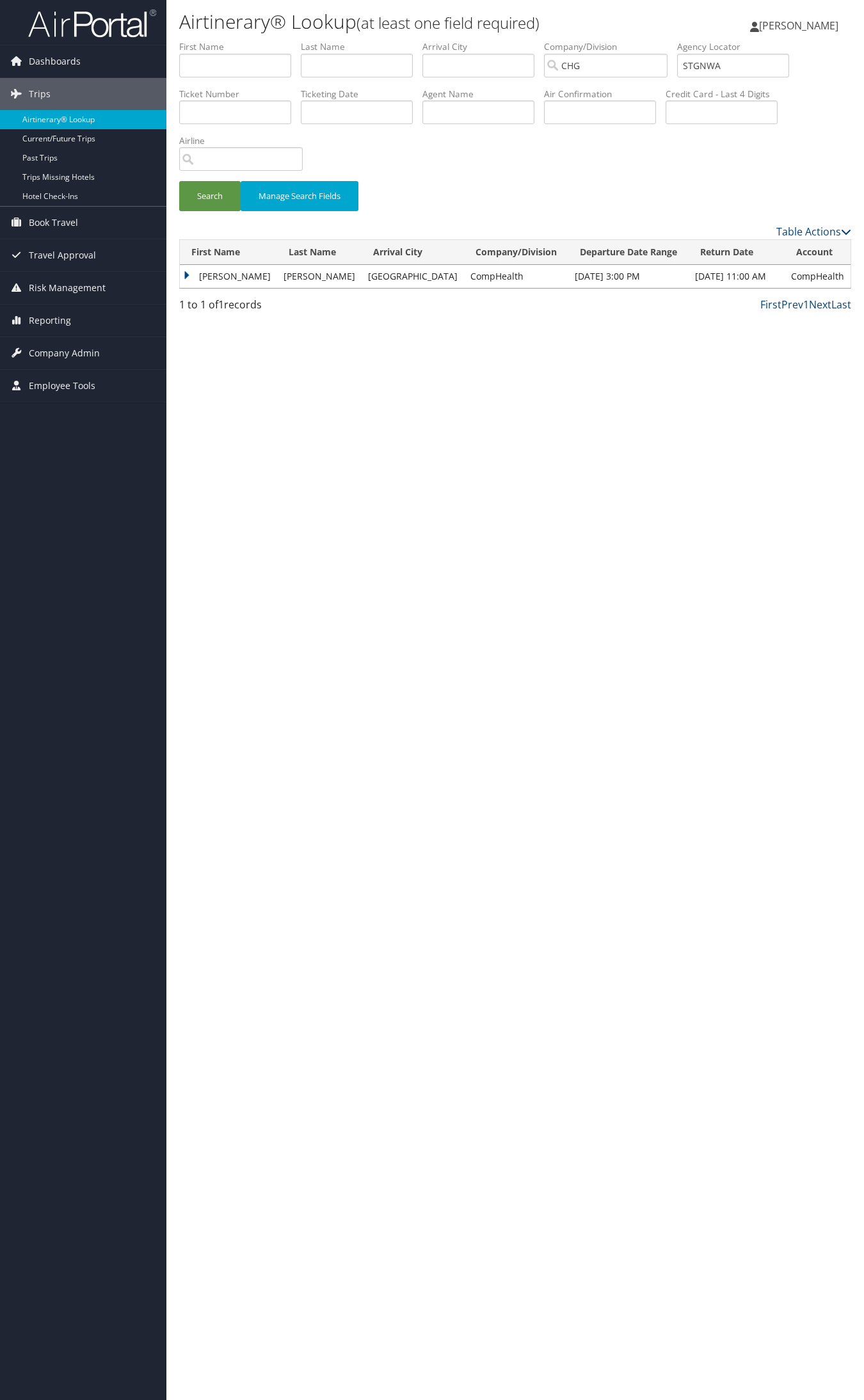
click at [221, 270] on td "Jimmy" at bounding box center [228, 276] width 98 height 23
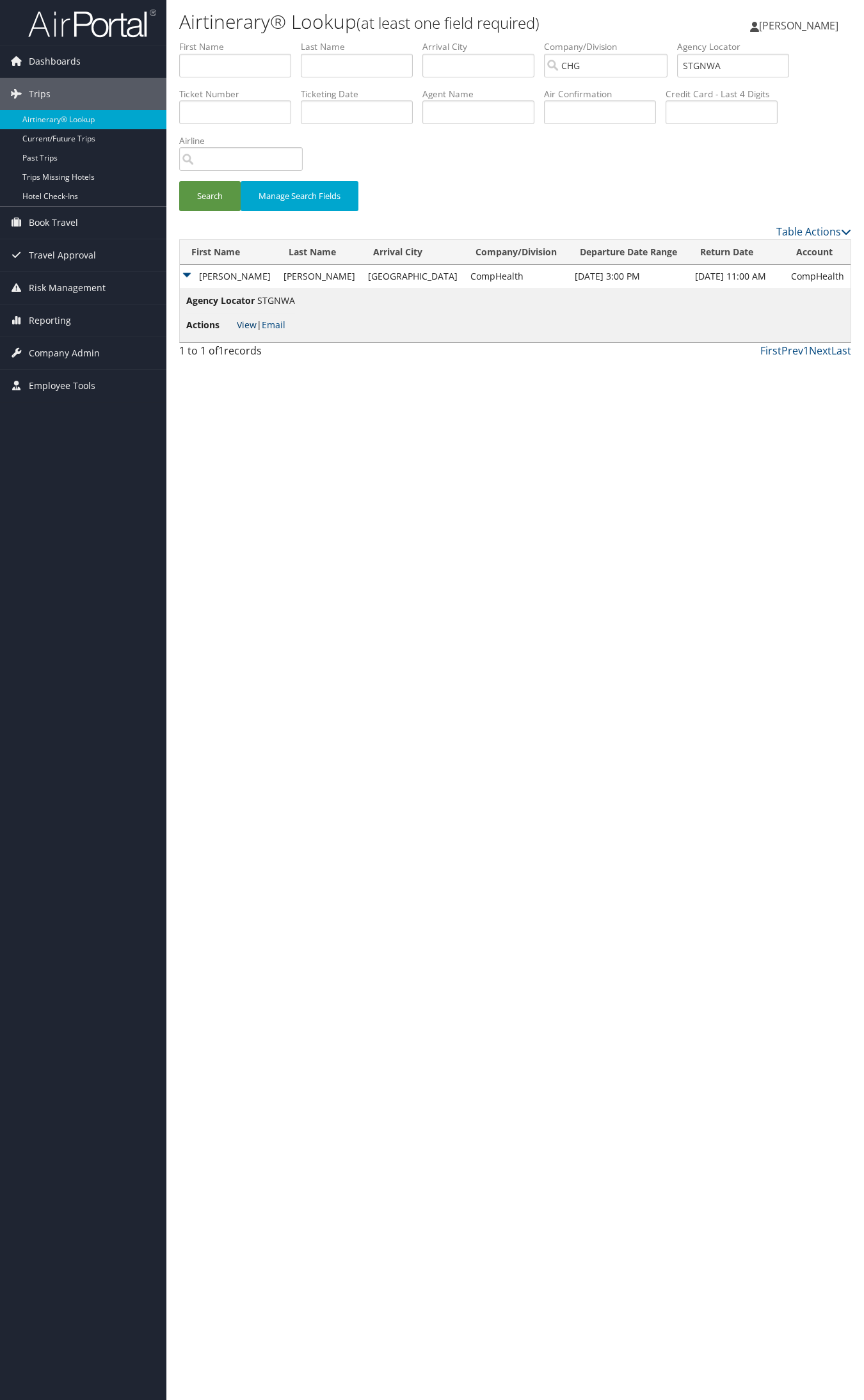
click at [240, 322] on link "View" at bounding box center [246, 324] width 20 height 13
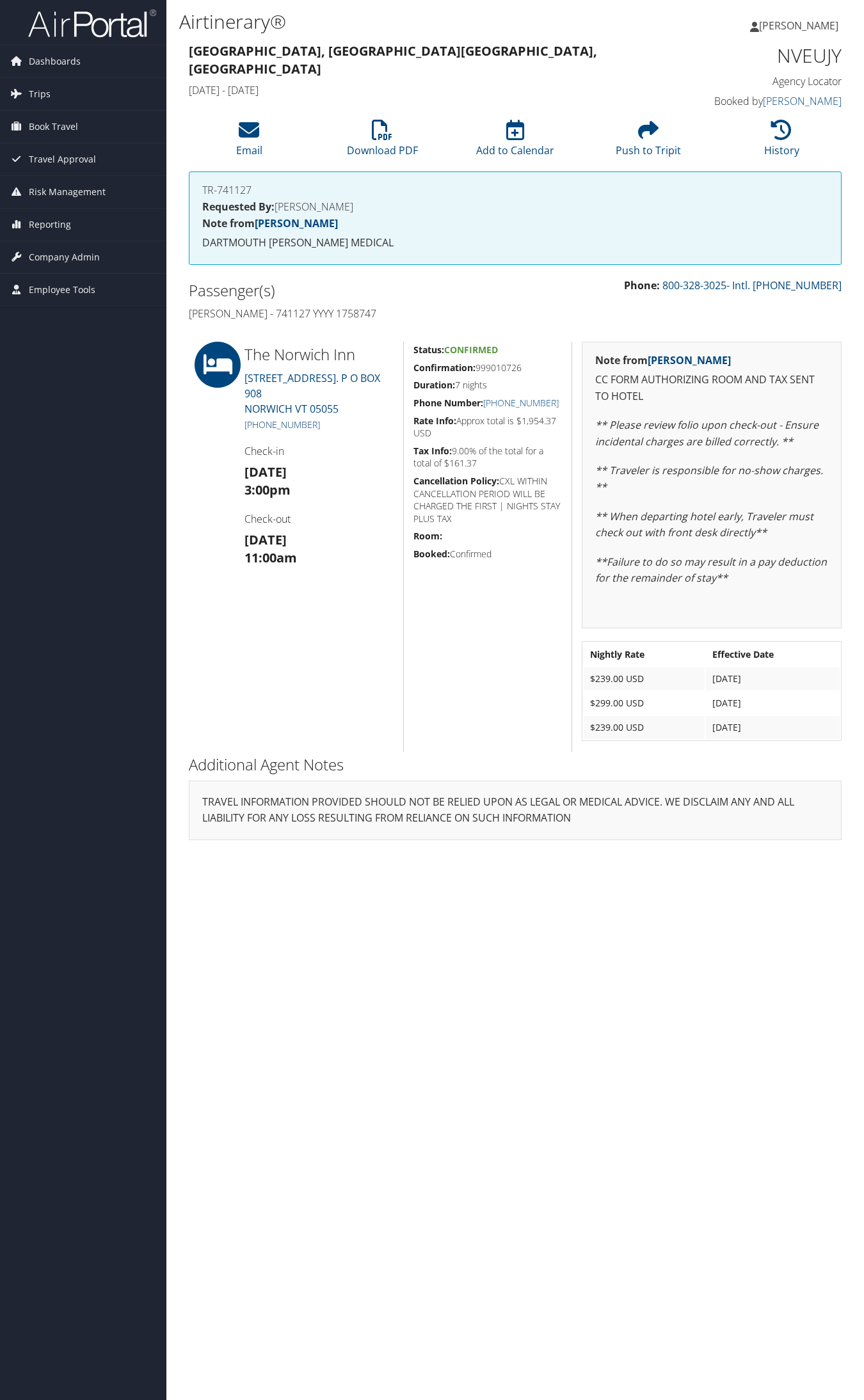
drag, startPoint x: 304, startPoint y: 426, endPoint x: 261, endPoint y: 429, distance: 43.1
click at [261, 429] on h5 "+1 (802) 649-1143" at bounding box center [319, 424] width 149 height 13
copy link "802) 649-1143"
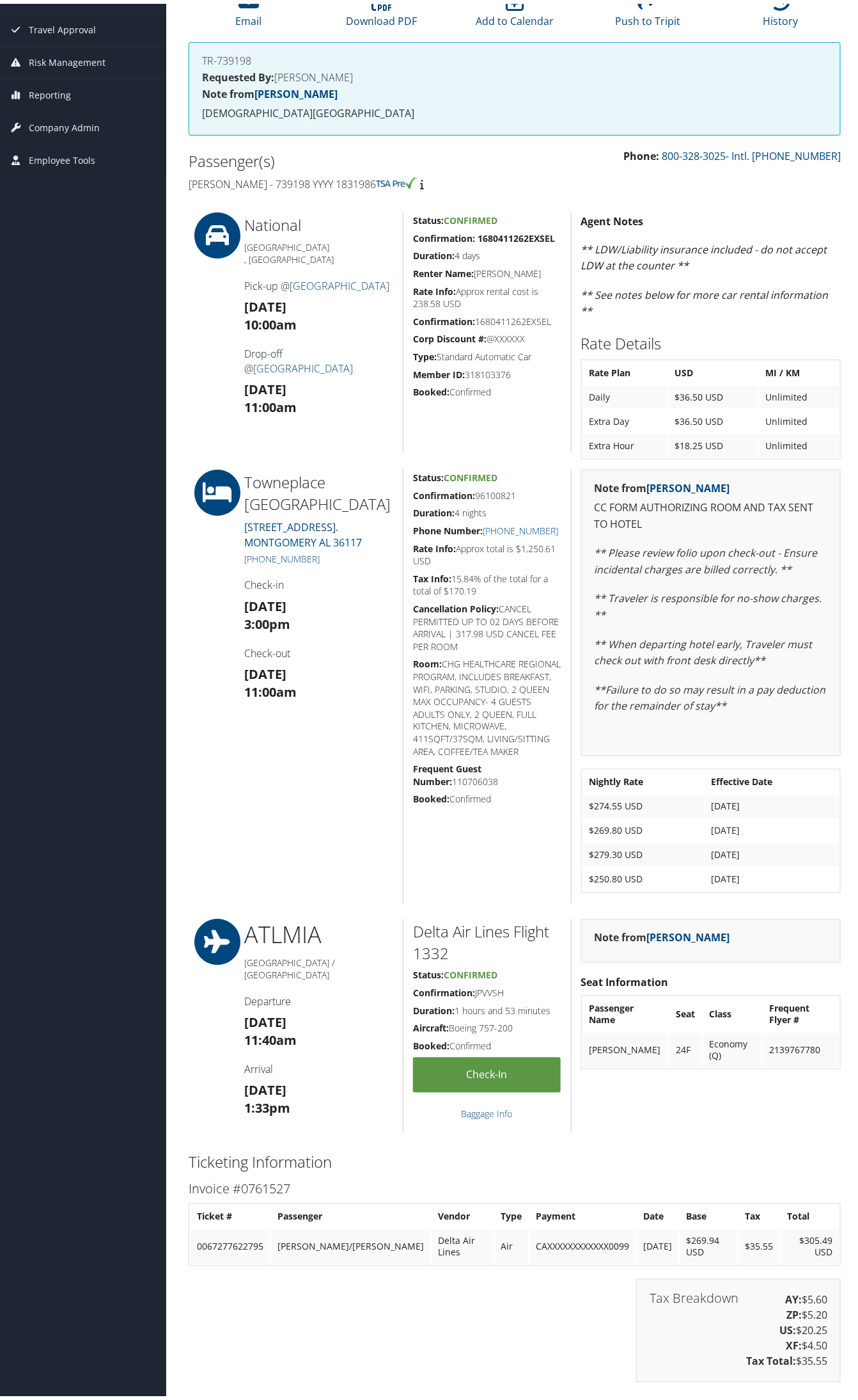
scroll to position [160, 0]
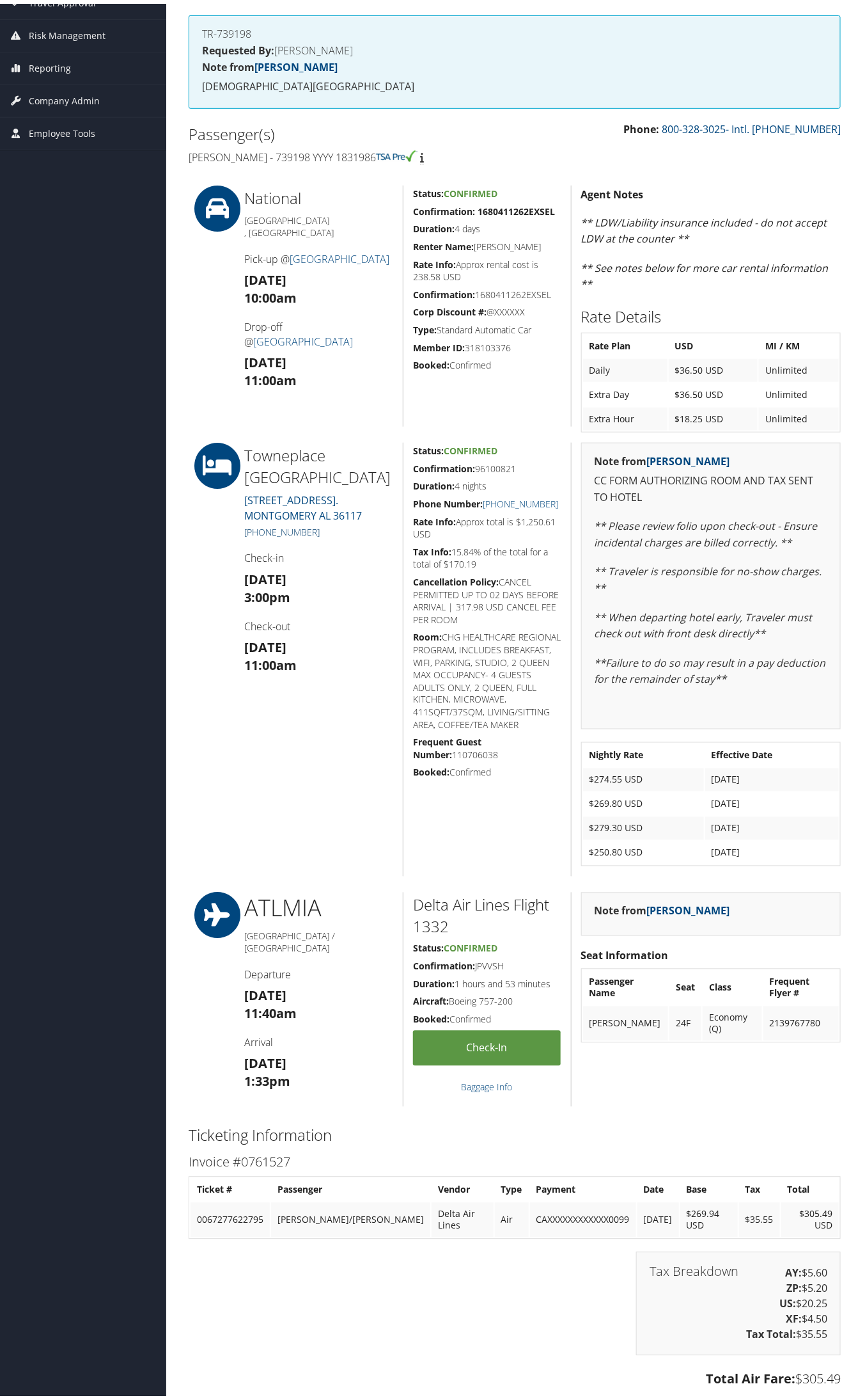
drag, startPoint x: 330, startPoint y: 532, endPoint x: 261, endPoint y: 532, distance: 69.0
click at [261, 532] on h5 "+1 (334) 239-7110" at bounding box center [318, 528] width 149 height 13
copy link "334) 239-7110"
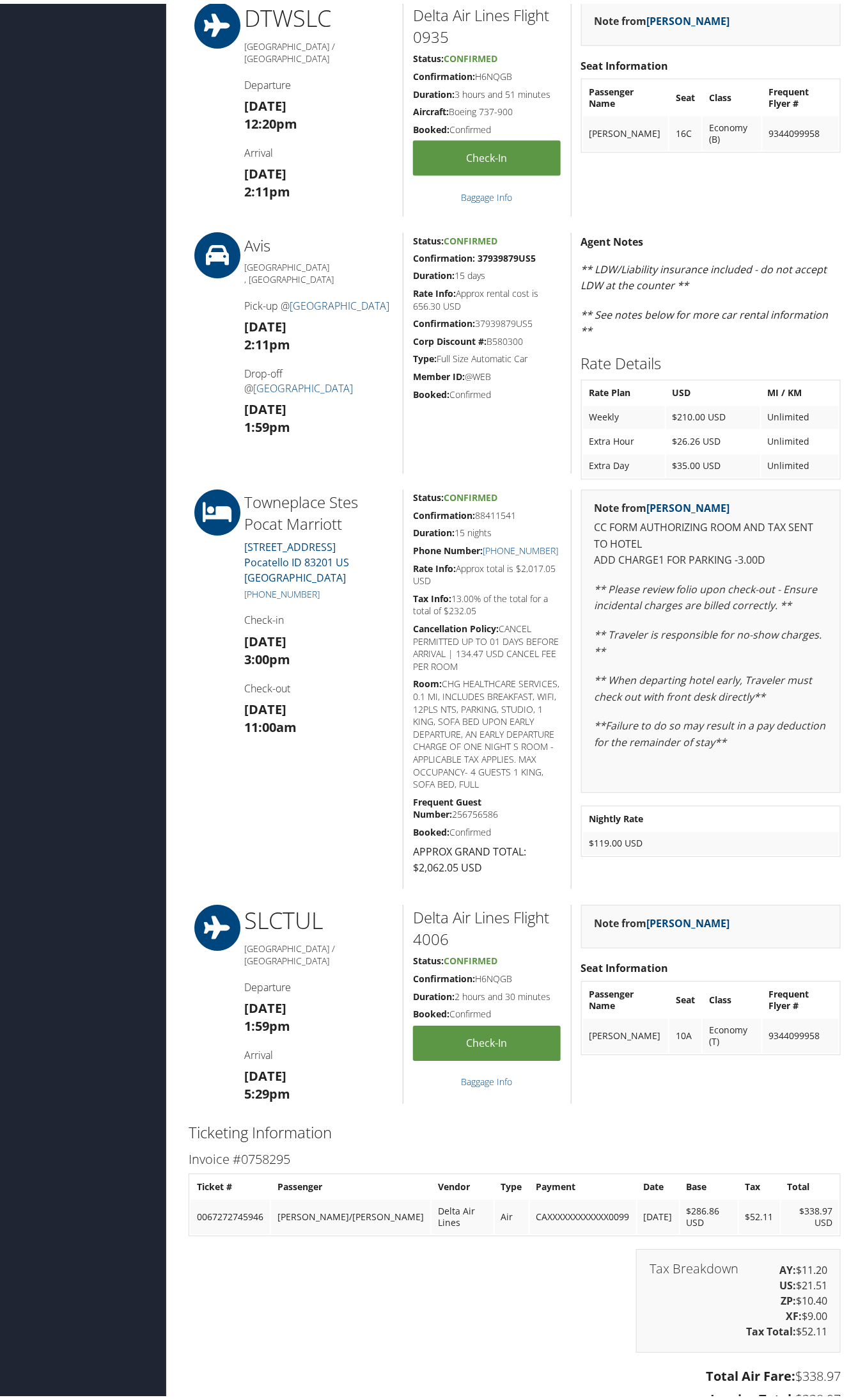
scroll to position [640, 0]
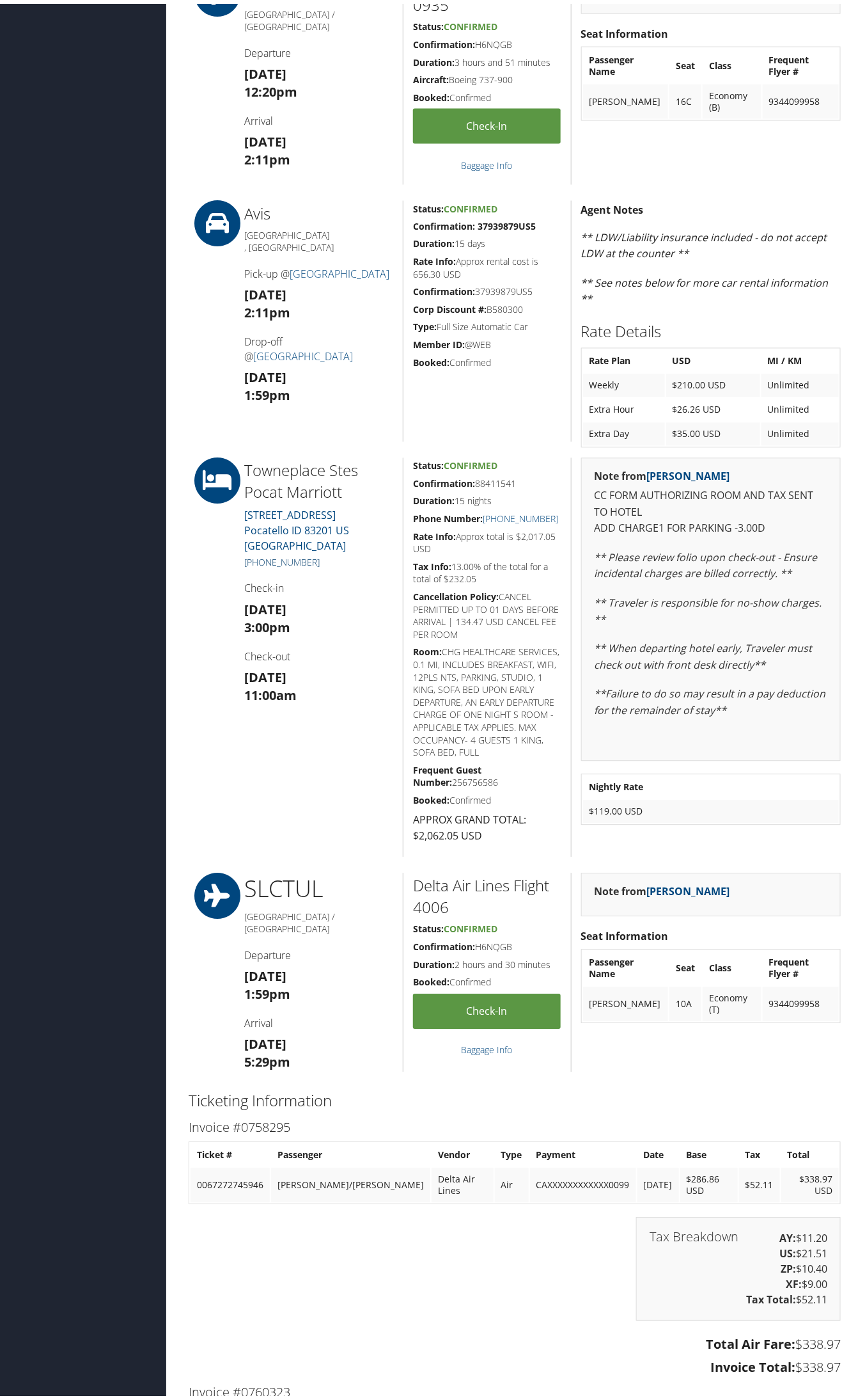
drag, startPoint x: 321, startPoint y: 546, endPoint x: 261, endPoint y: 546, distance: 60.0
click at [261, 553] on h5 "+1 (208) 478-7000" at bounding box center [318, 559] width 149 height 13
copy link "208) 478-7000"
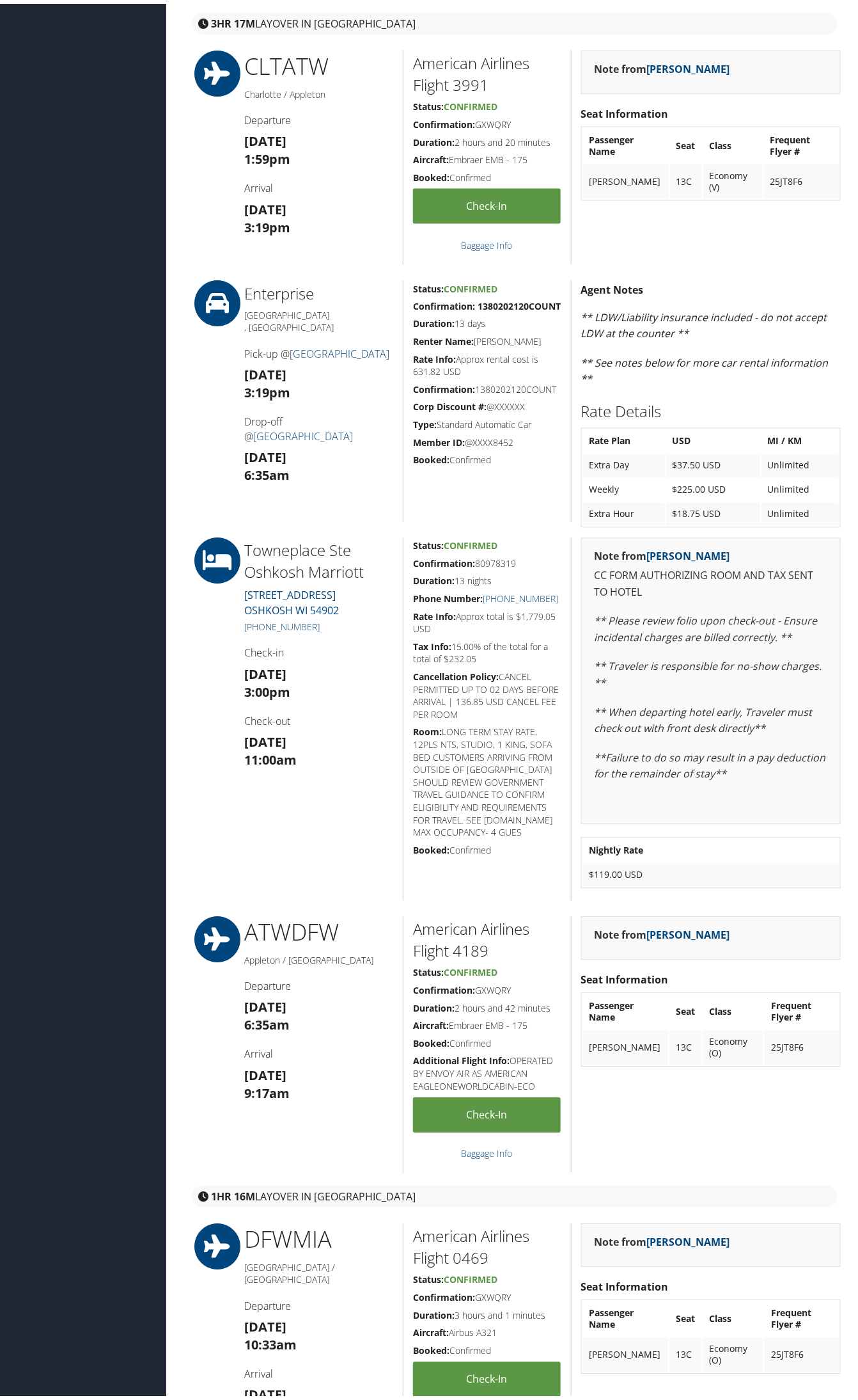
scroll to position [640, 0]
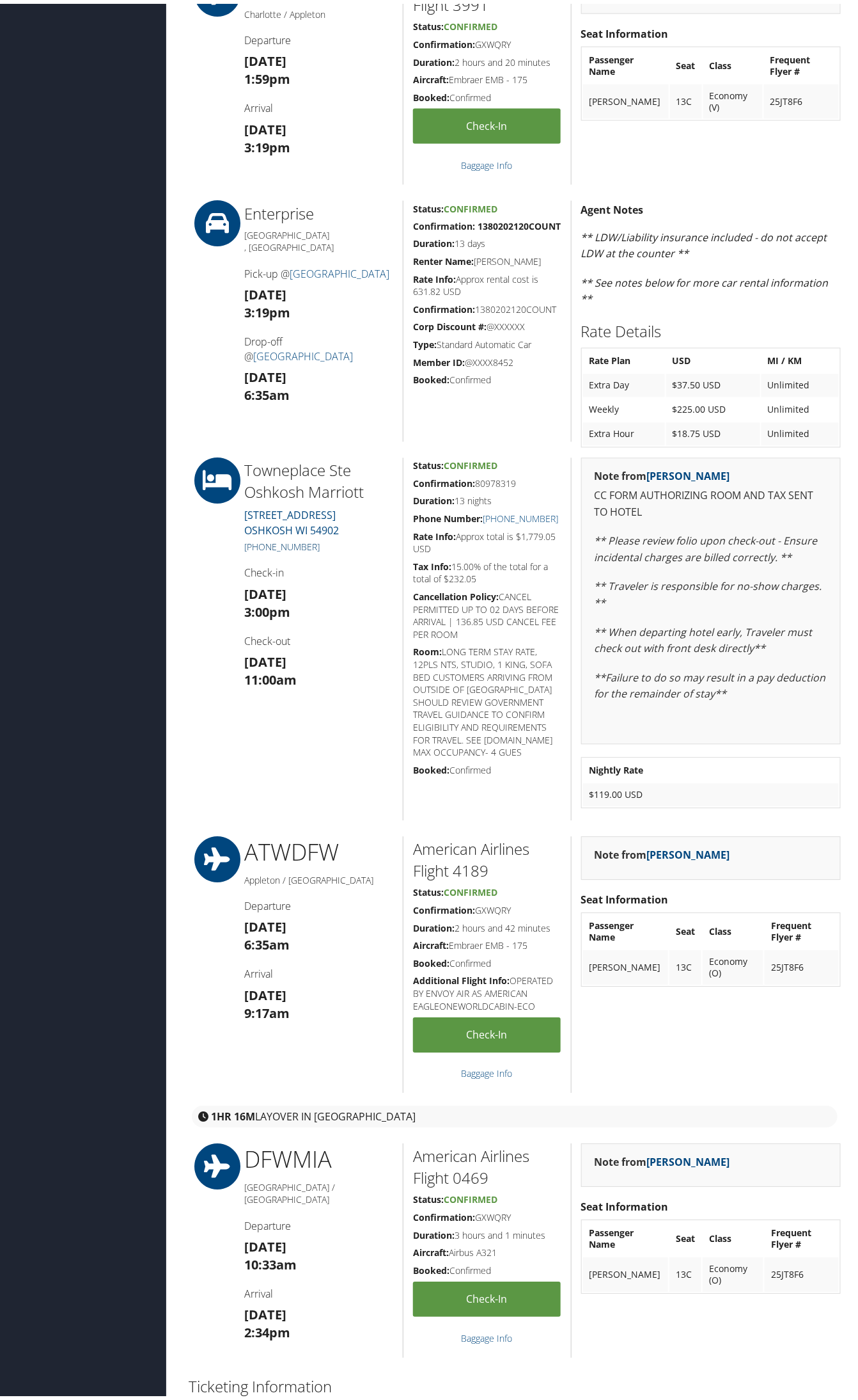
drag, startPoint x: 321, startPoint y: 560, endPoint x: 261, endPoint y: 563, distance: 60.1
click at [261, 550] on h5 "+1 (920) 891-8500" at bounding box center [318, 544] width 149 height 13
copy link "920) 891-8500"
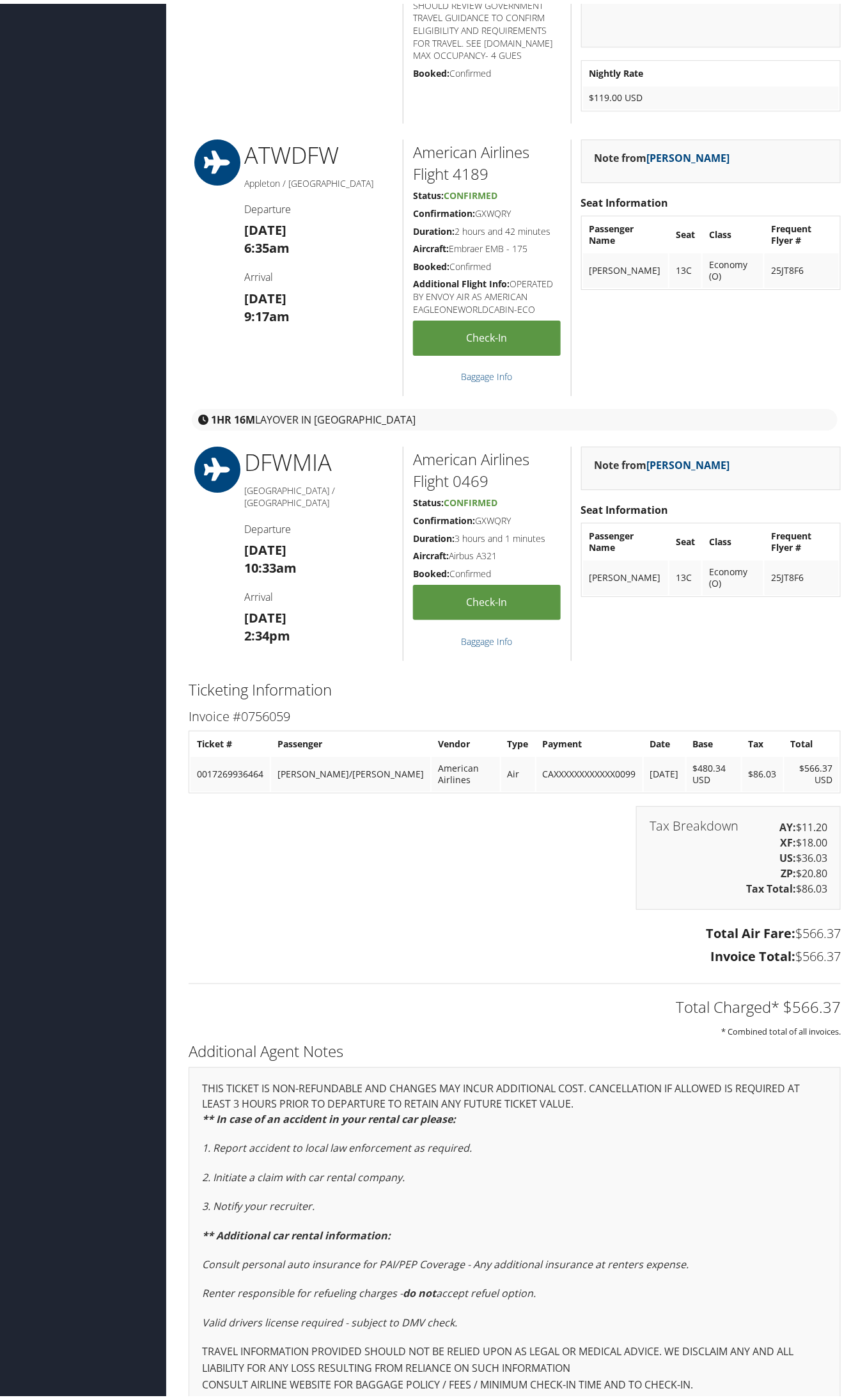
scroll to position [1339, 0]
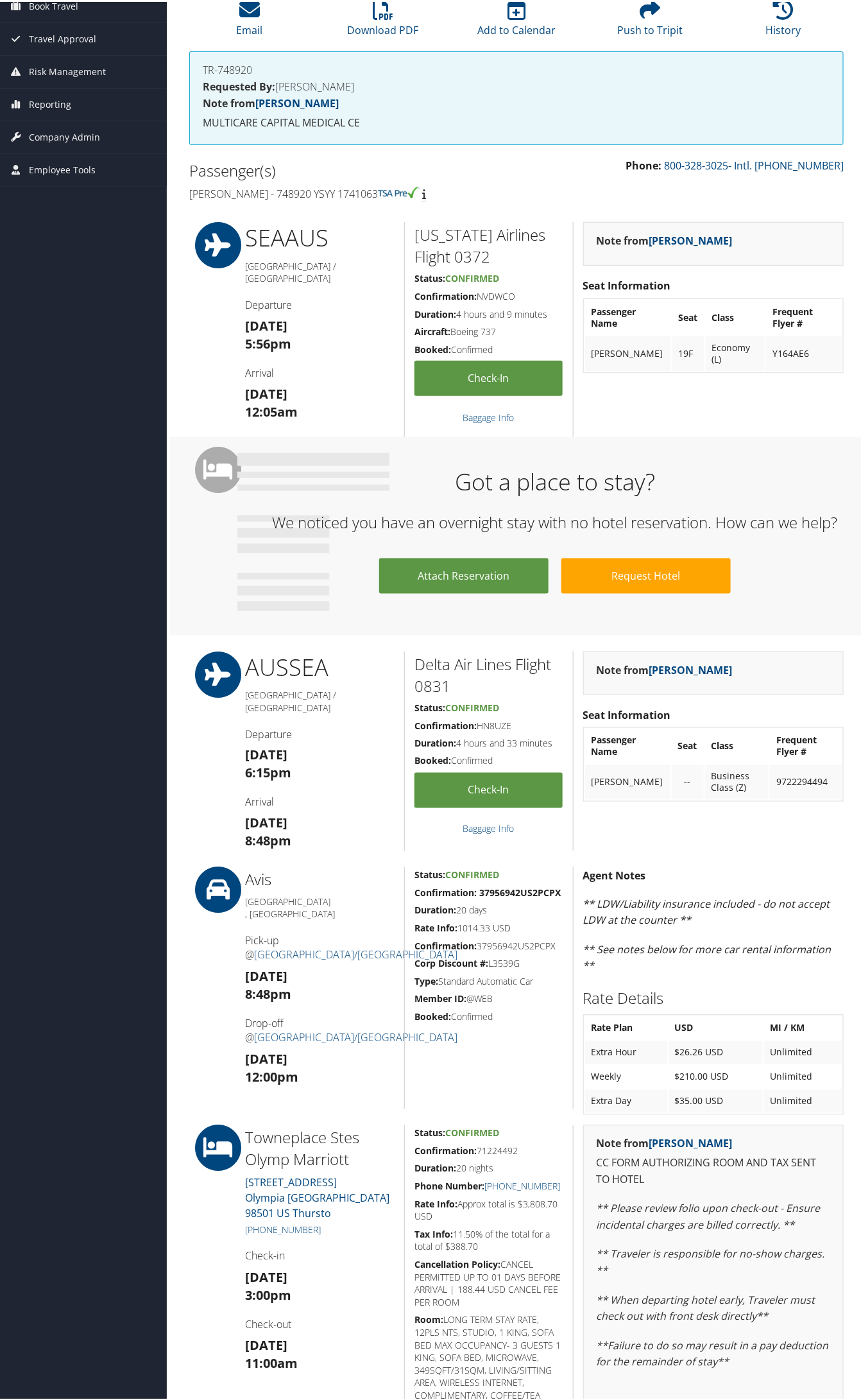
scroll to position [481, 0]
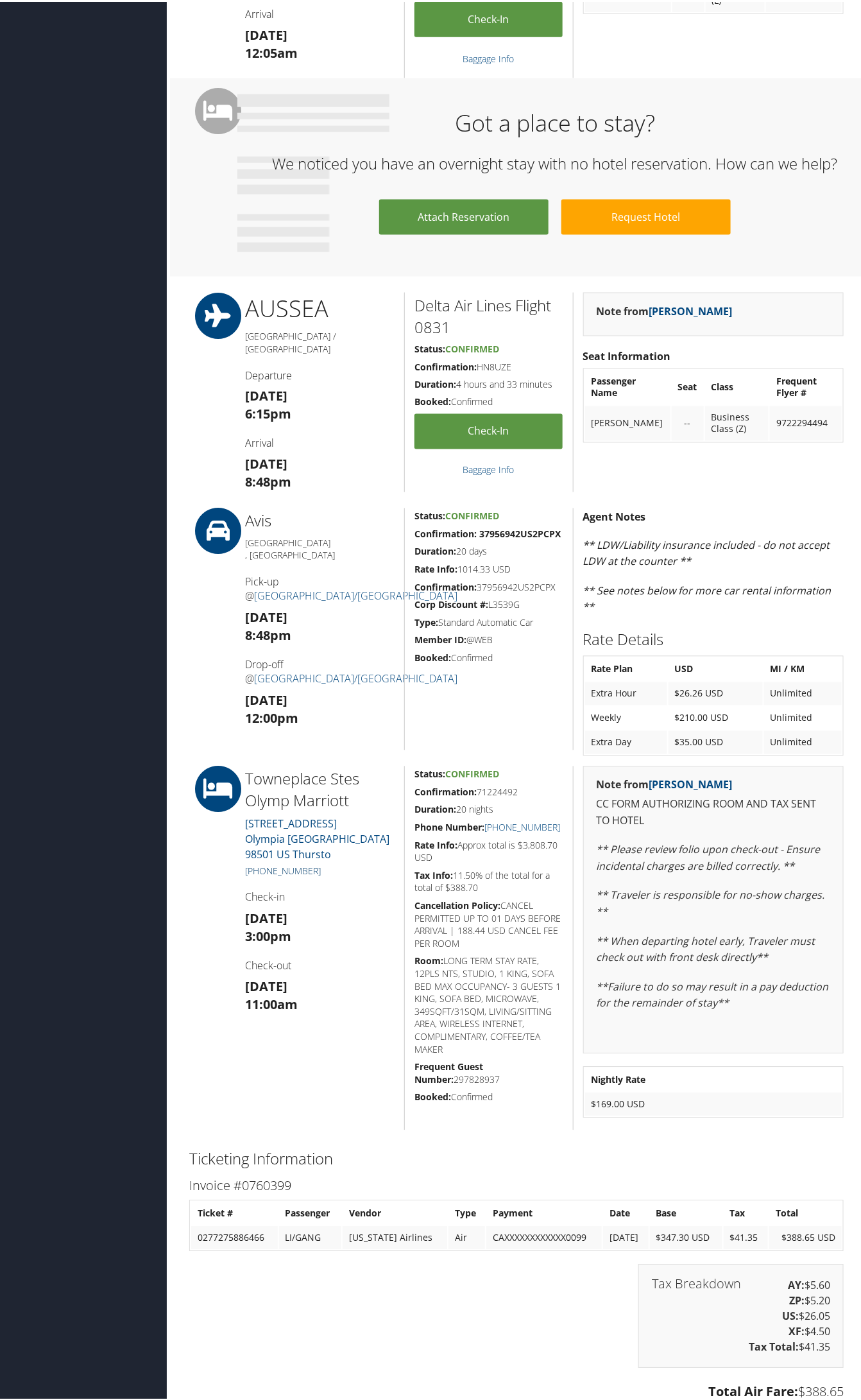
drag, startPoint x: 328, startPoint y: 855, endPoint x: 261, endPoint y: 855, distance: 67.0
click at [261, 863] on h5 "+1 (360) 753-8770" at bounding box center [320, 868] width 149 height 13
copy link "360) 753-8770"
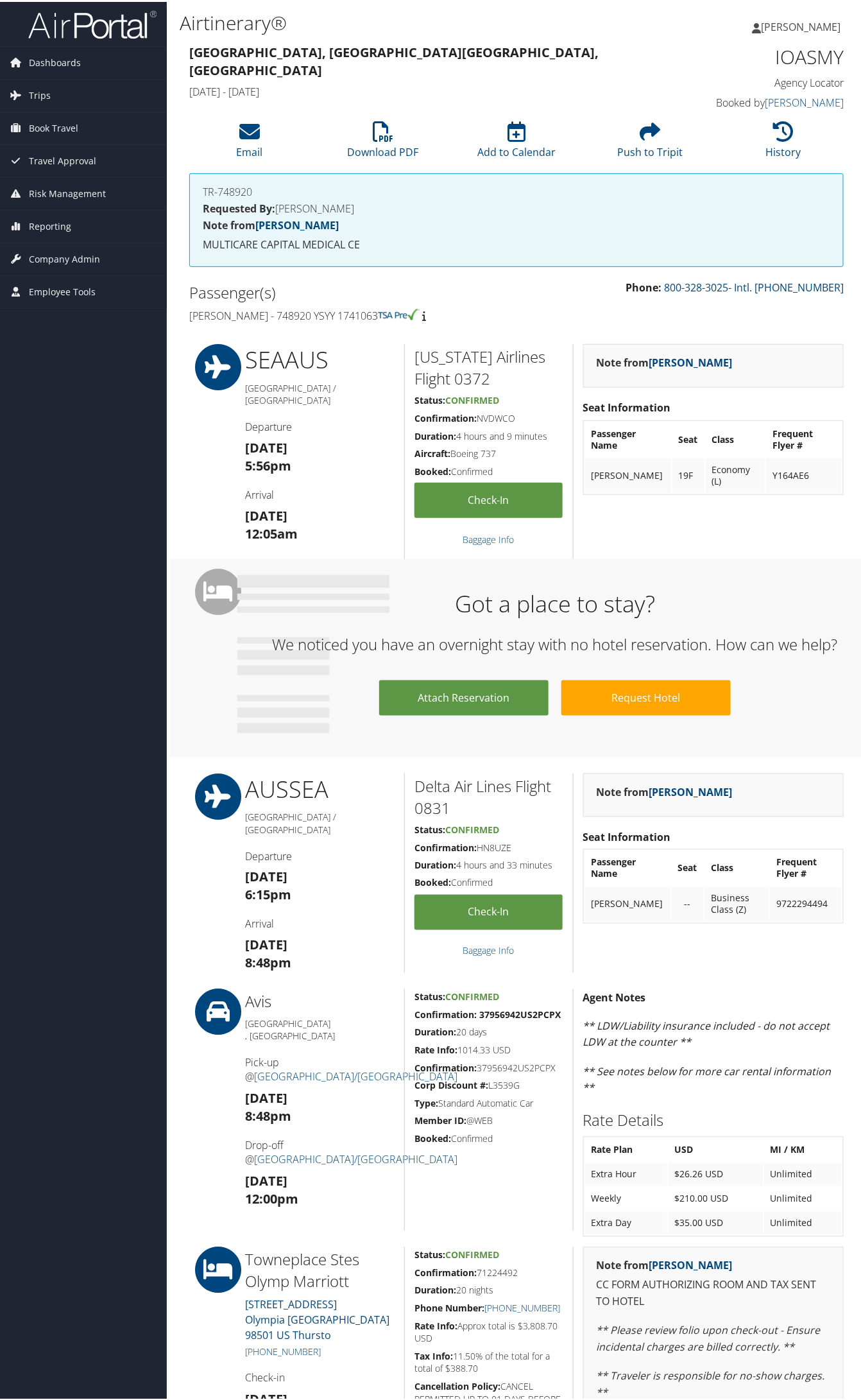
scroll to position [0, 0]
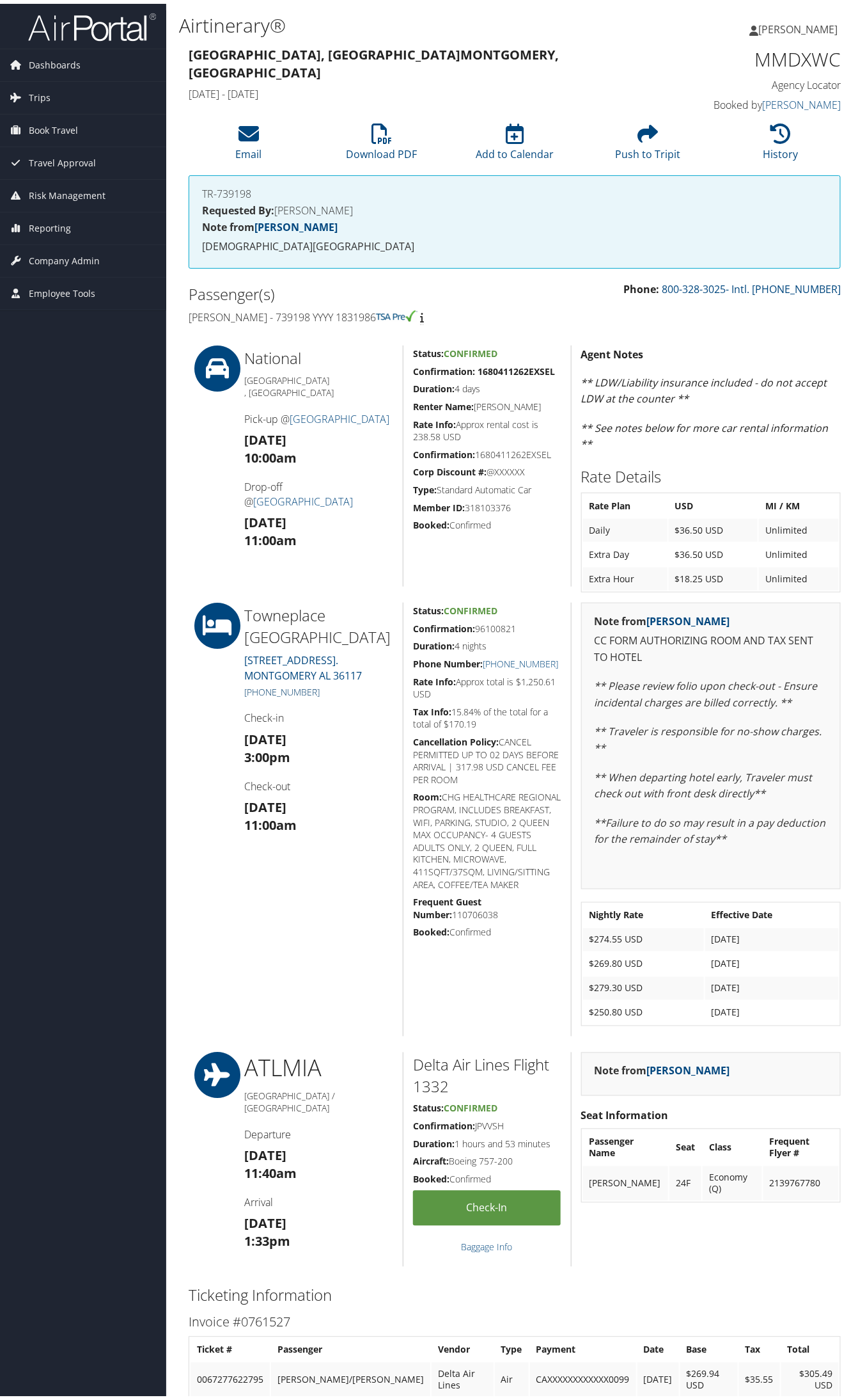
drag, startPoint x: 327, startPoint y: 691, endPoint x: 261, endPoint y: 689, distance: 66.0
click at [261, 689] on h5 "+1 (334) 239-7110" at bounding box center [318, 688] width 149 height 13
copy link "334) 239-7110"
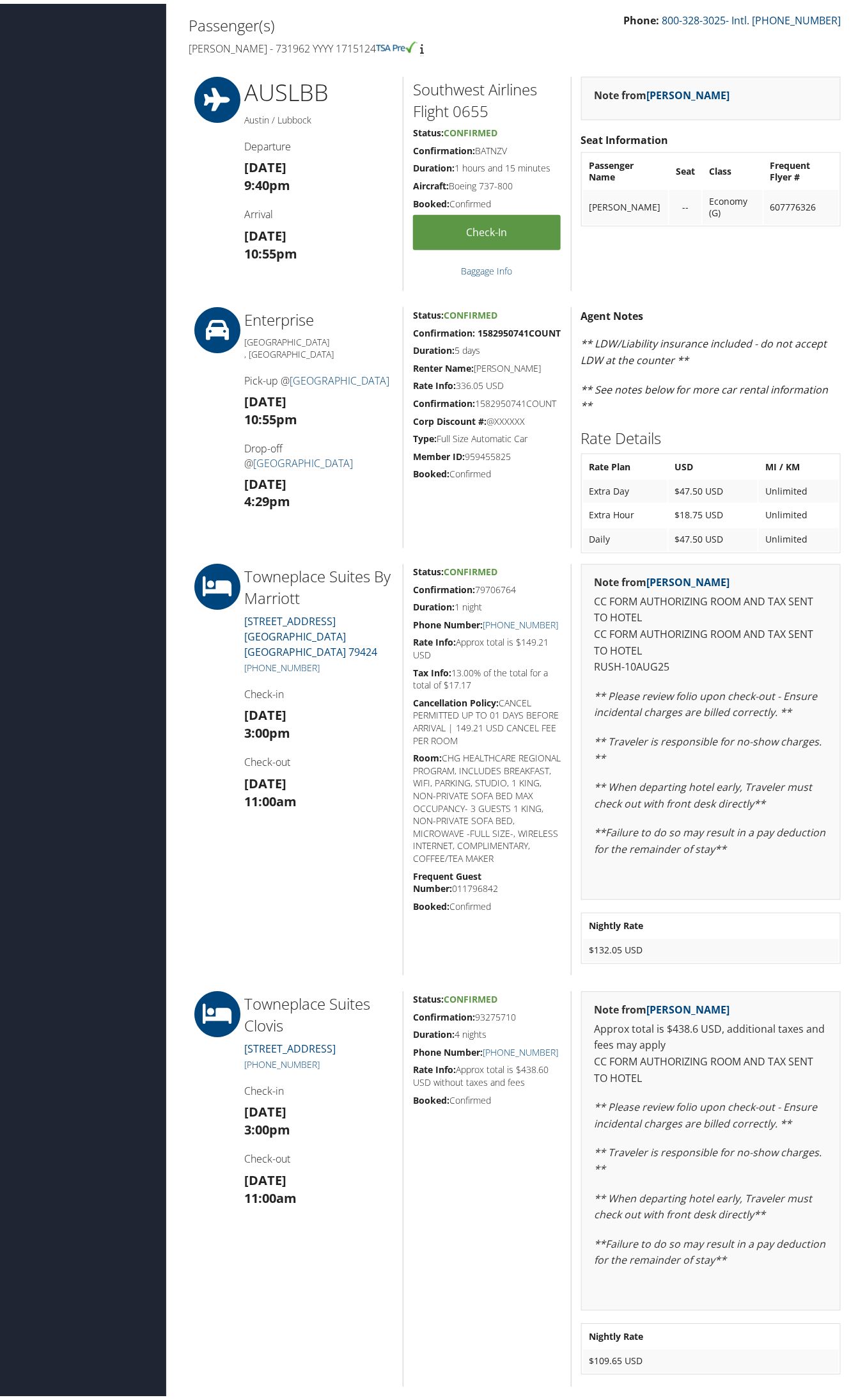
scroll to position [560, 0]
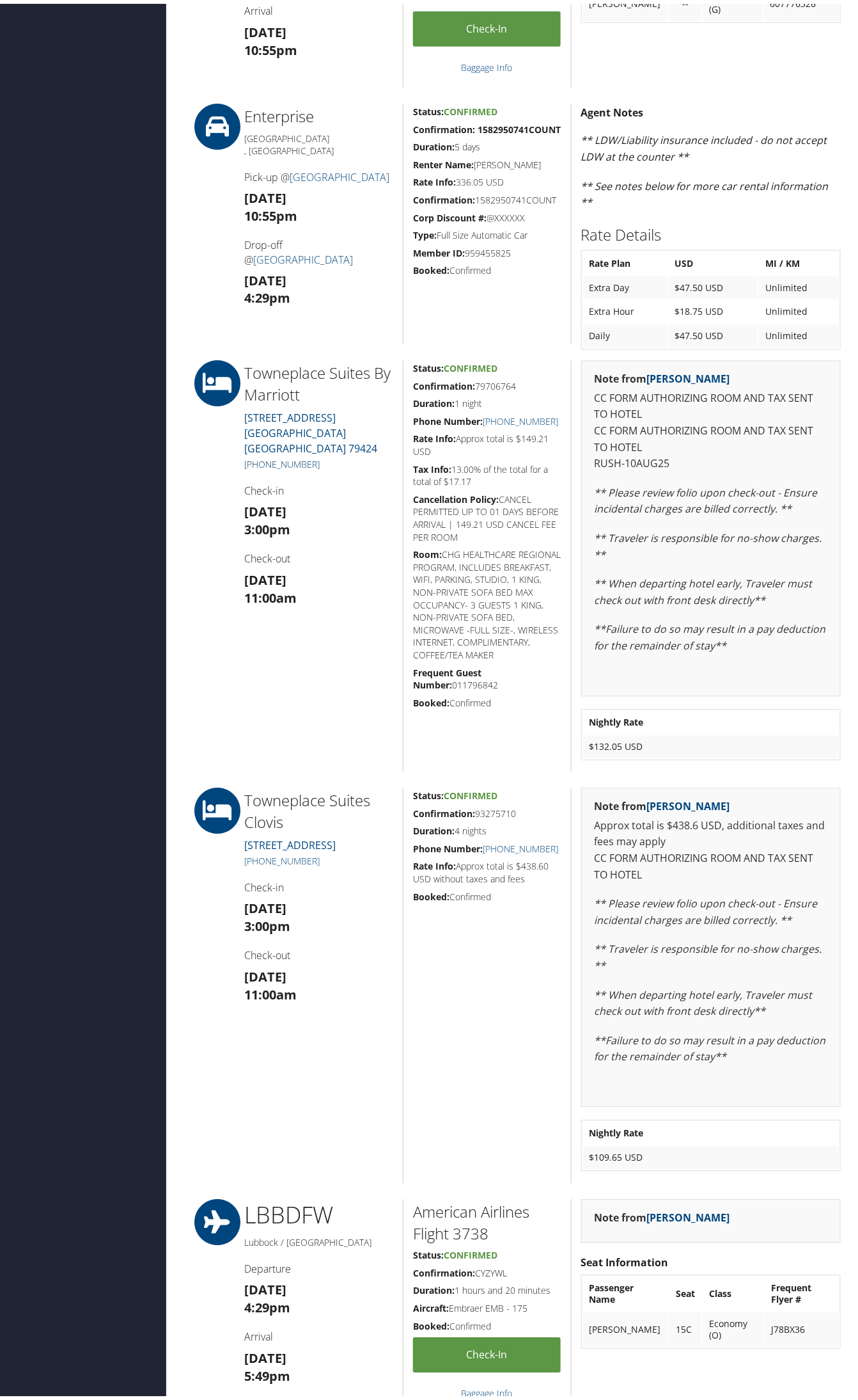
drag, startPoint x: 321, startPoint y: 450, endPoint x: 261, endPoint y: 450, distance: 60.0
click at [261, 455] on h5 "+1 (806) 799-6226" at bounding box center [318, 461] width 149 height 13
copy link "806) 799-6226"
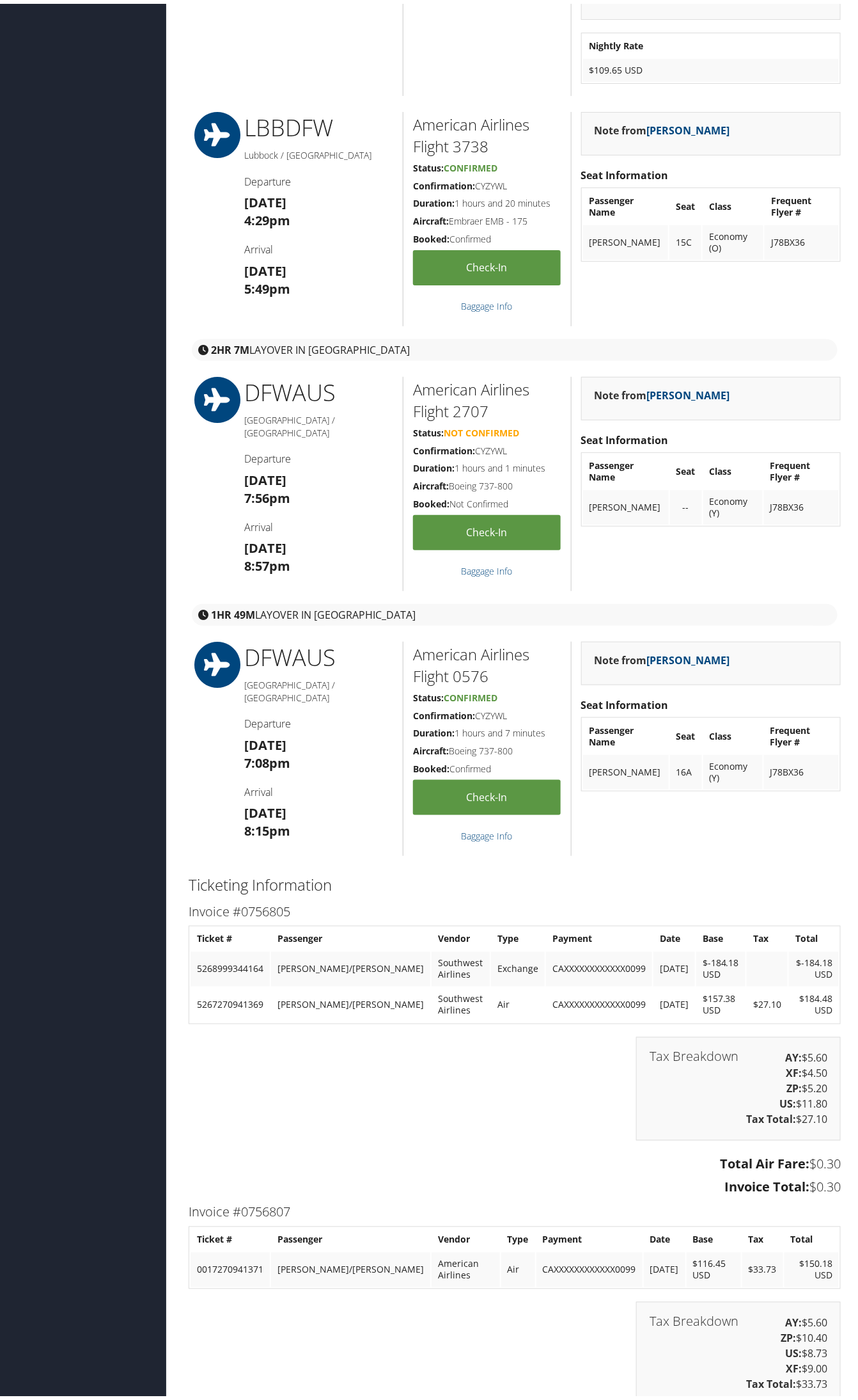
scroll to position [1600, 0]
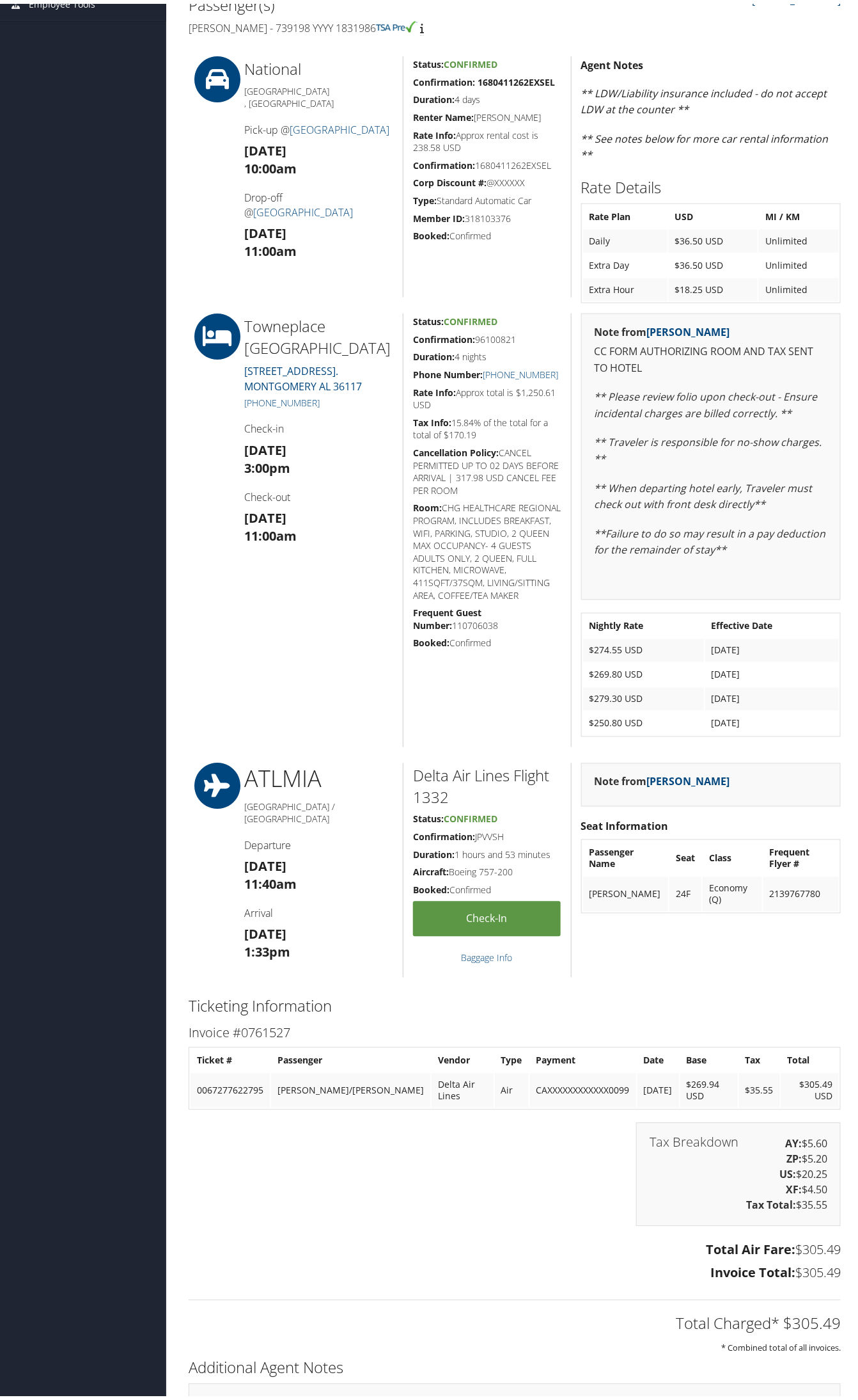
scroll to position [320, 0]
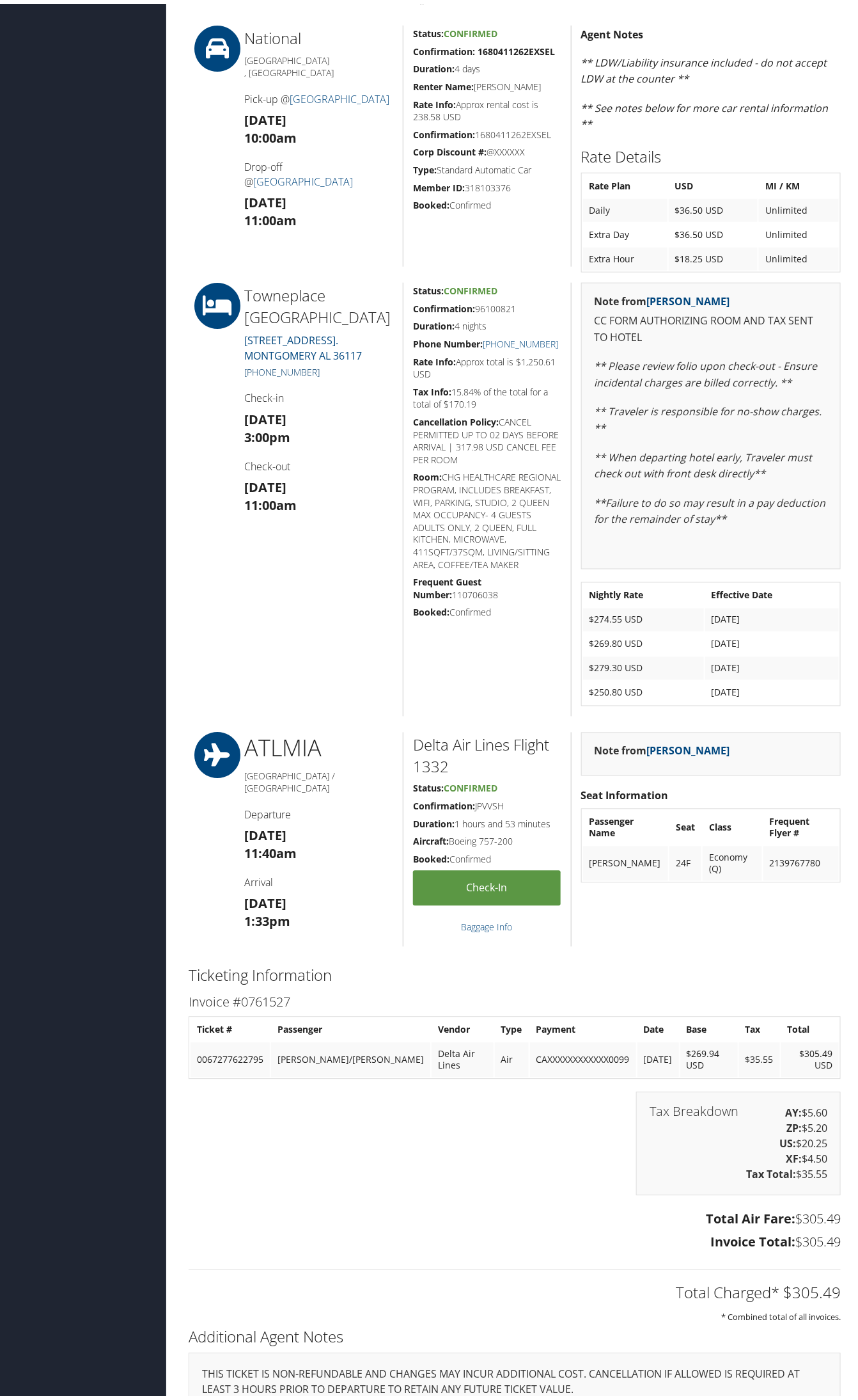
drag, startPoint x: 324, startPoint y: 368, endPoint x: 261, endPoint y: 368, distance: 63.0
click at [261, 368] on h5 "+1 (334) 239-7110" at bounding box center [318, 368] width 149 height 13
copy link "334) 239-7110"
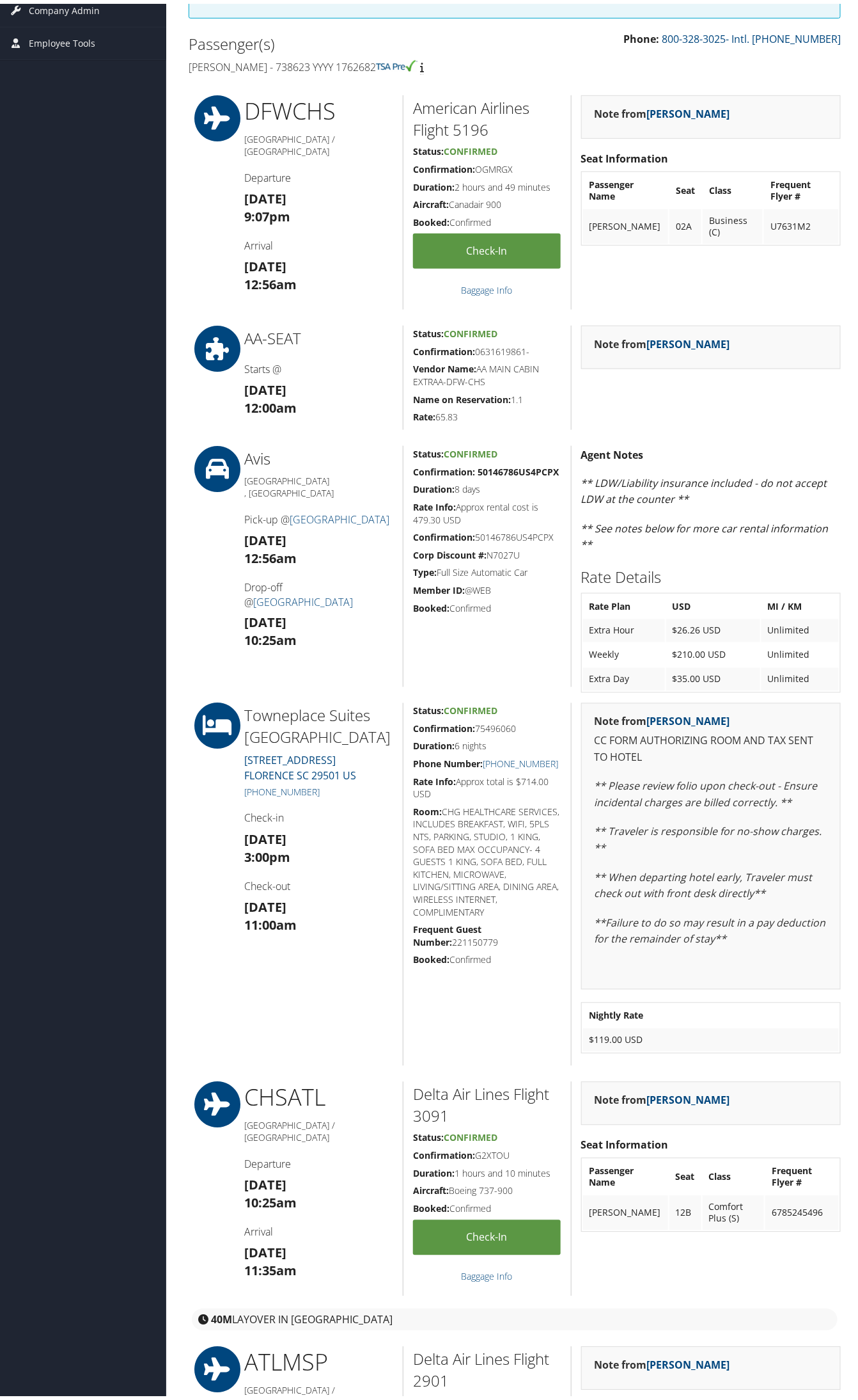
scroll to position [240, 0]
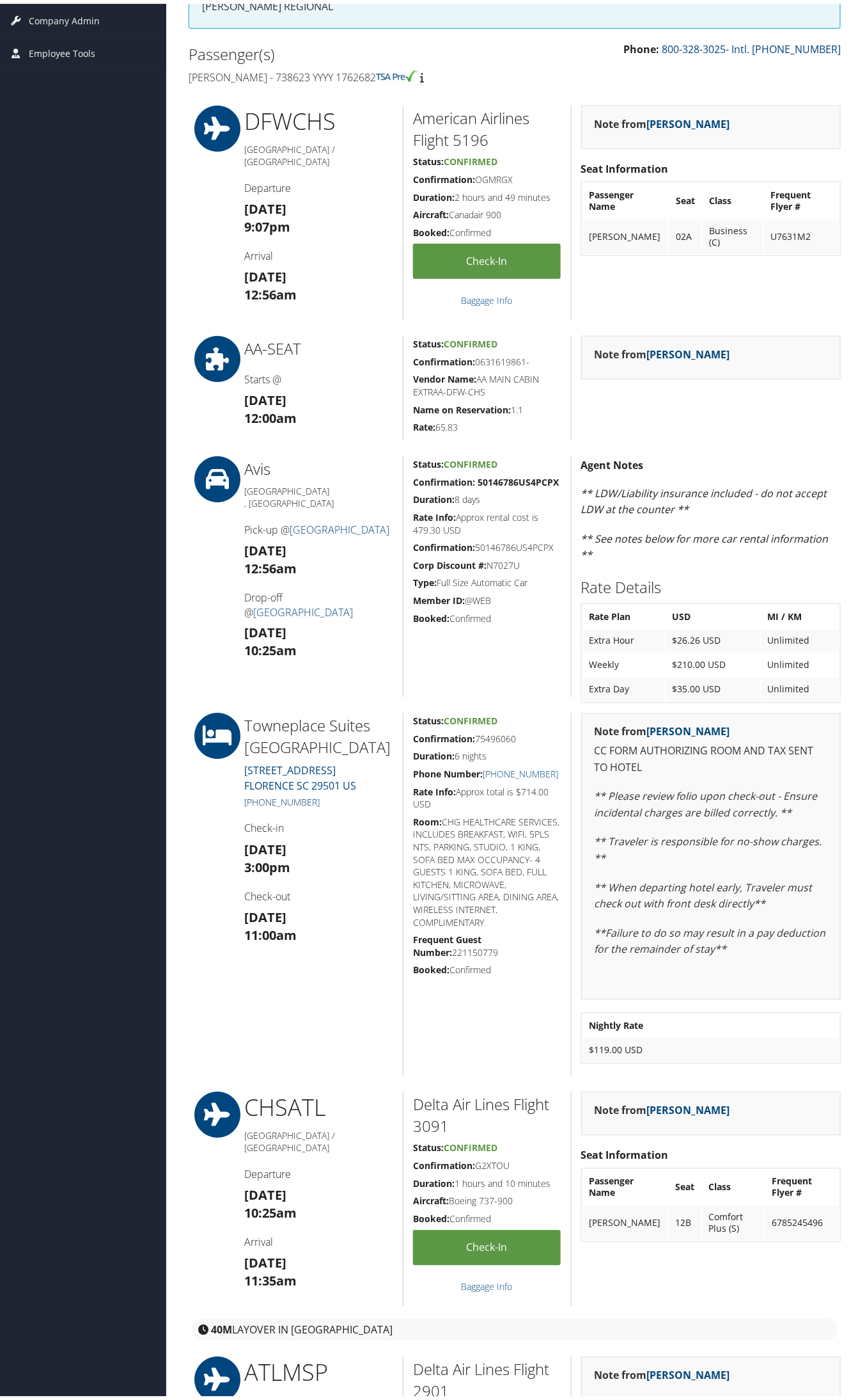
drag, startPoint x: 324, startPoint y: 801, endPoint x: 261, endPoint y: 801, distance: 63.0
click at [261, 801] on h5 "+1 (843) 407-9400" at bounding box center [318, 798] width 149 height 13
copy link "843) 407-9400"
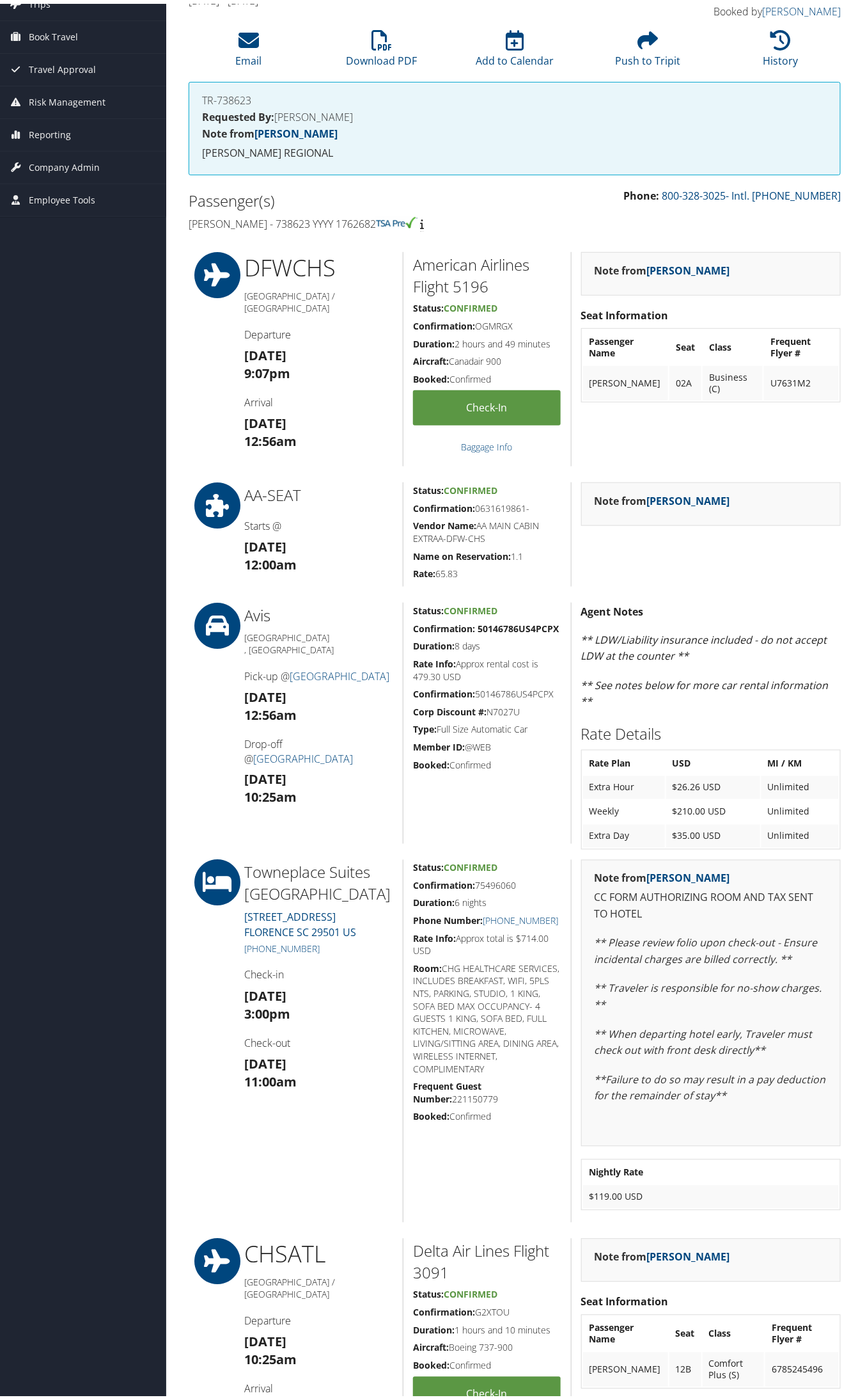
scroll to position [0, 0]
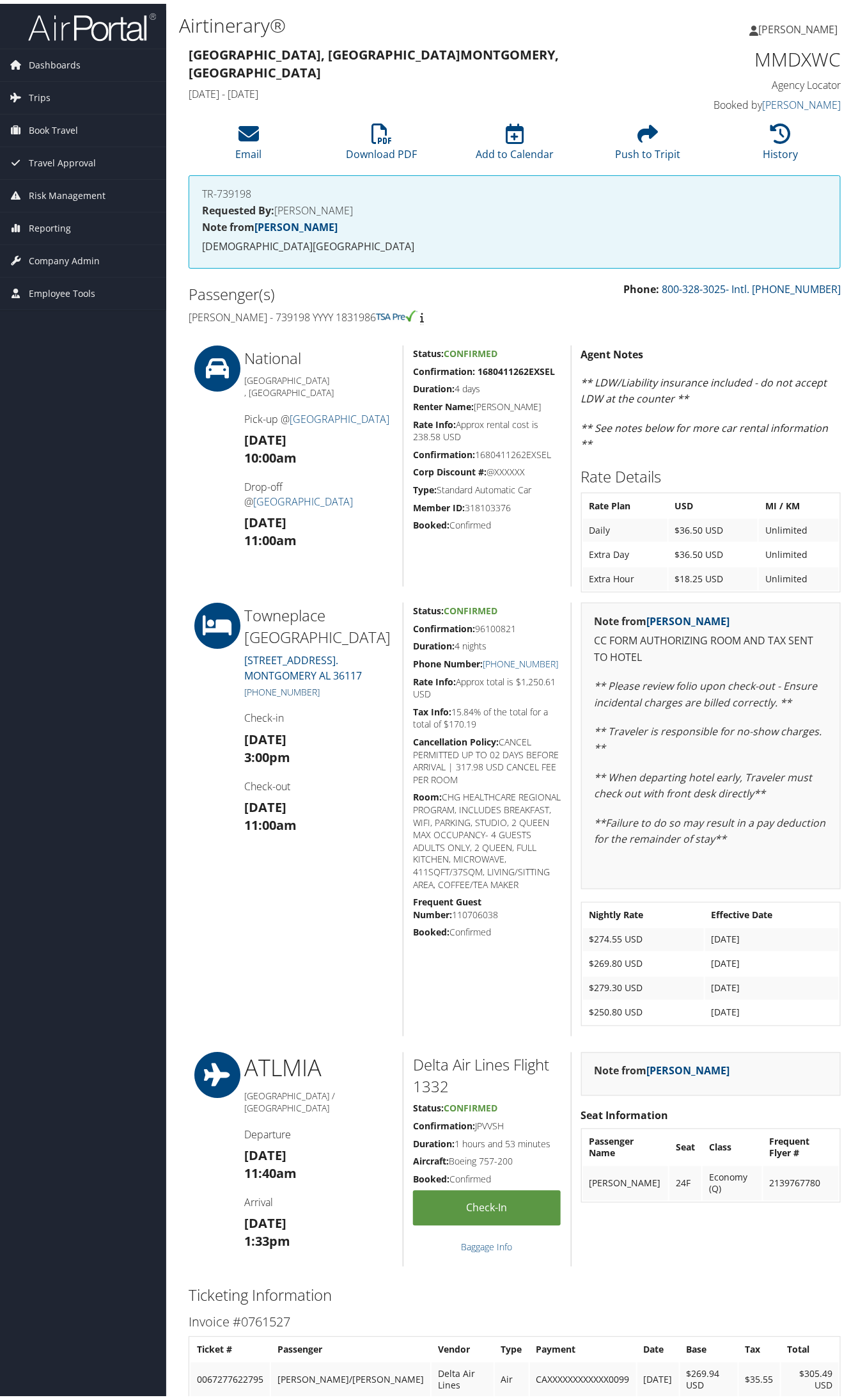
drag, startPoint x: 321, startPoint y: 689, endPoint x: 261, endPoint y: 689, distance: 60.0
click at [261, 689] on h5 "+1 (334) 239-7110" at bounding box center [318, 688] width 149 height 13
copy link "334) 239-7110"
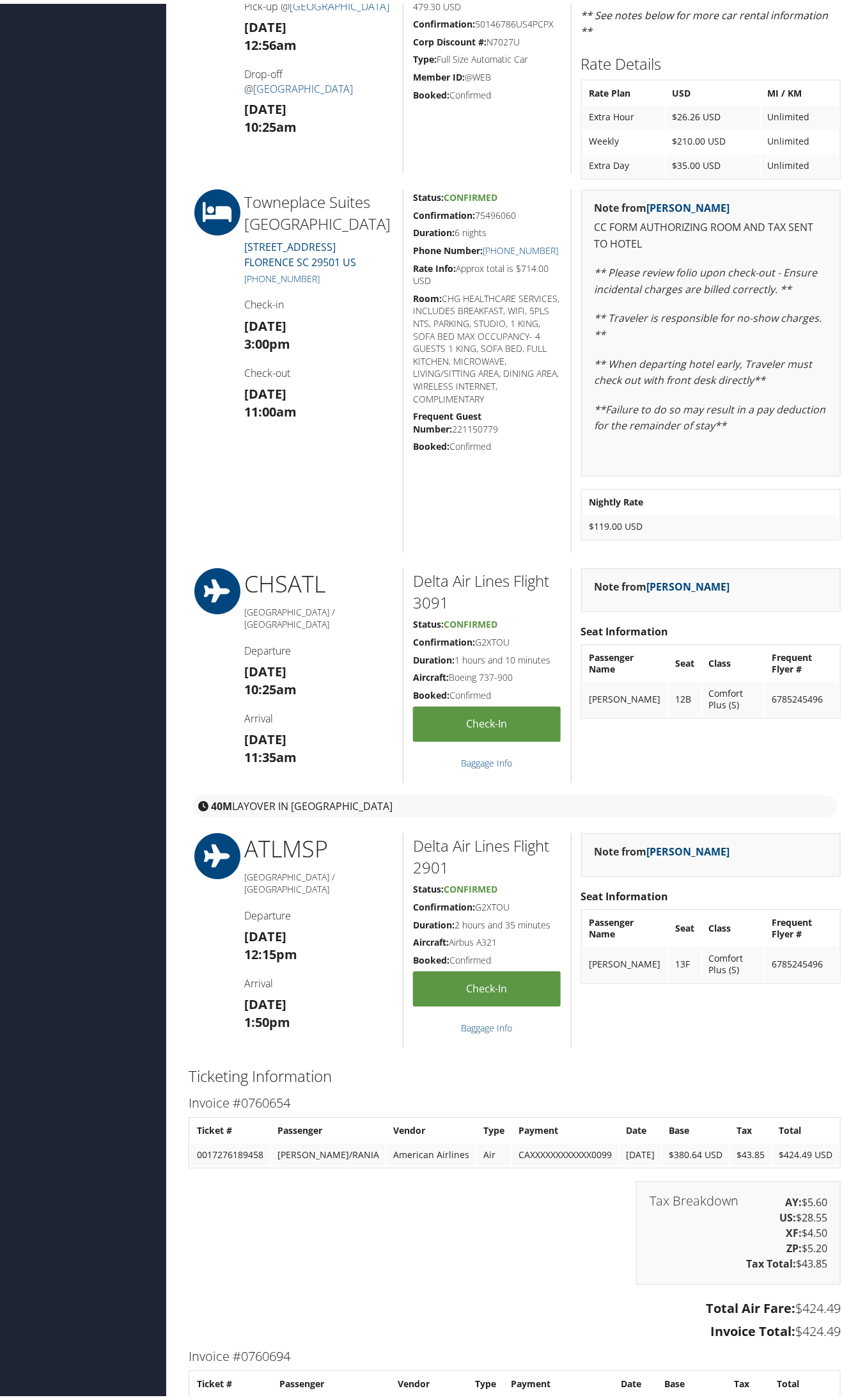
scroll to position [799, 0]
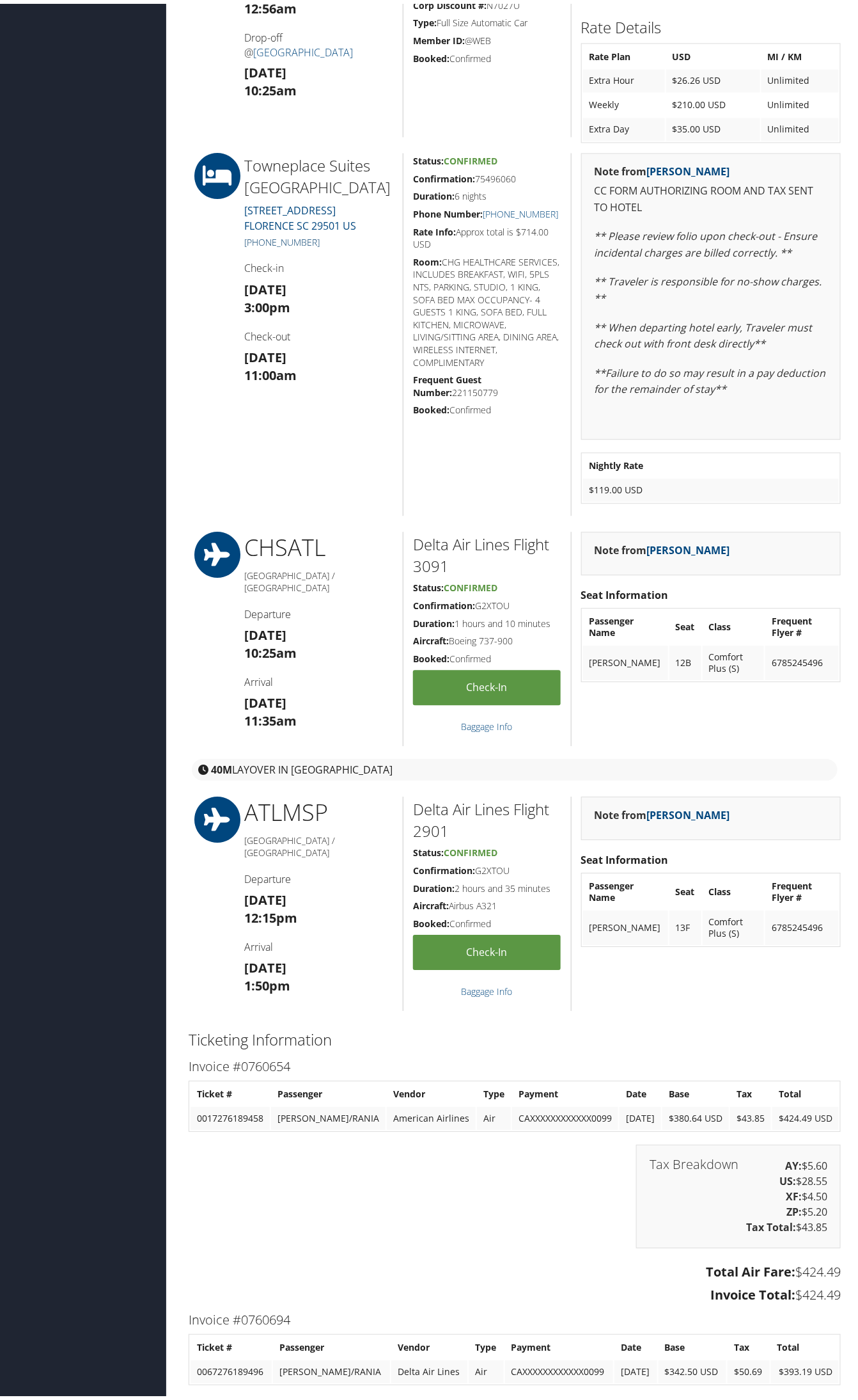
drag, startPoint x: 327, startPoint y: 240, endPoint x: 258, endPoint y: 241, distance: 69.0
click at [258, 241] on h5 "[PHONE_NUMBER]" at bounding box center [318, 238] width 149 height 13
copy link "843) 407-9400"
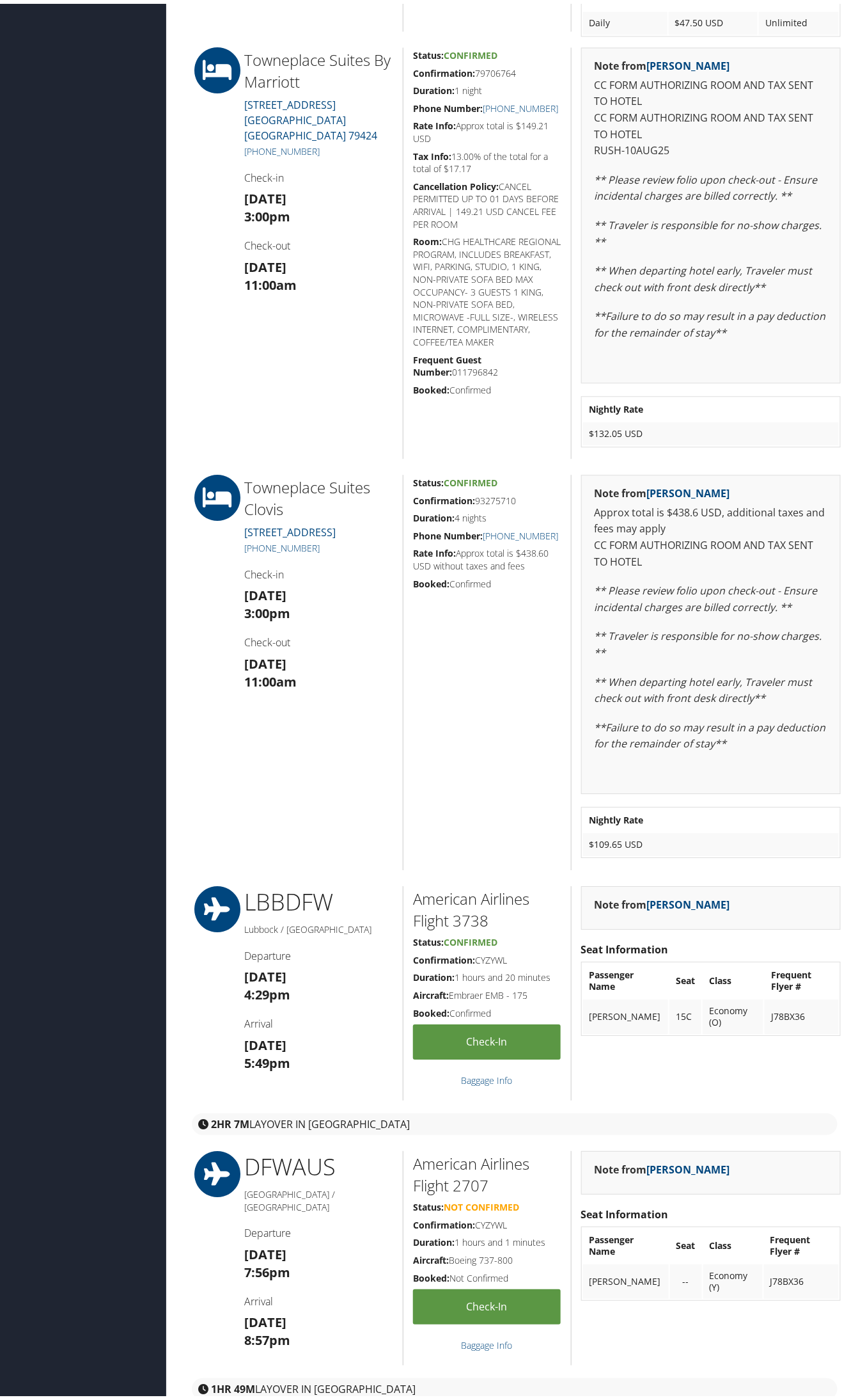
scroll to position [880, 0]
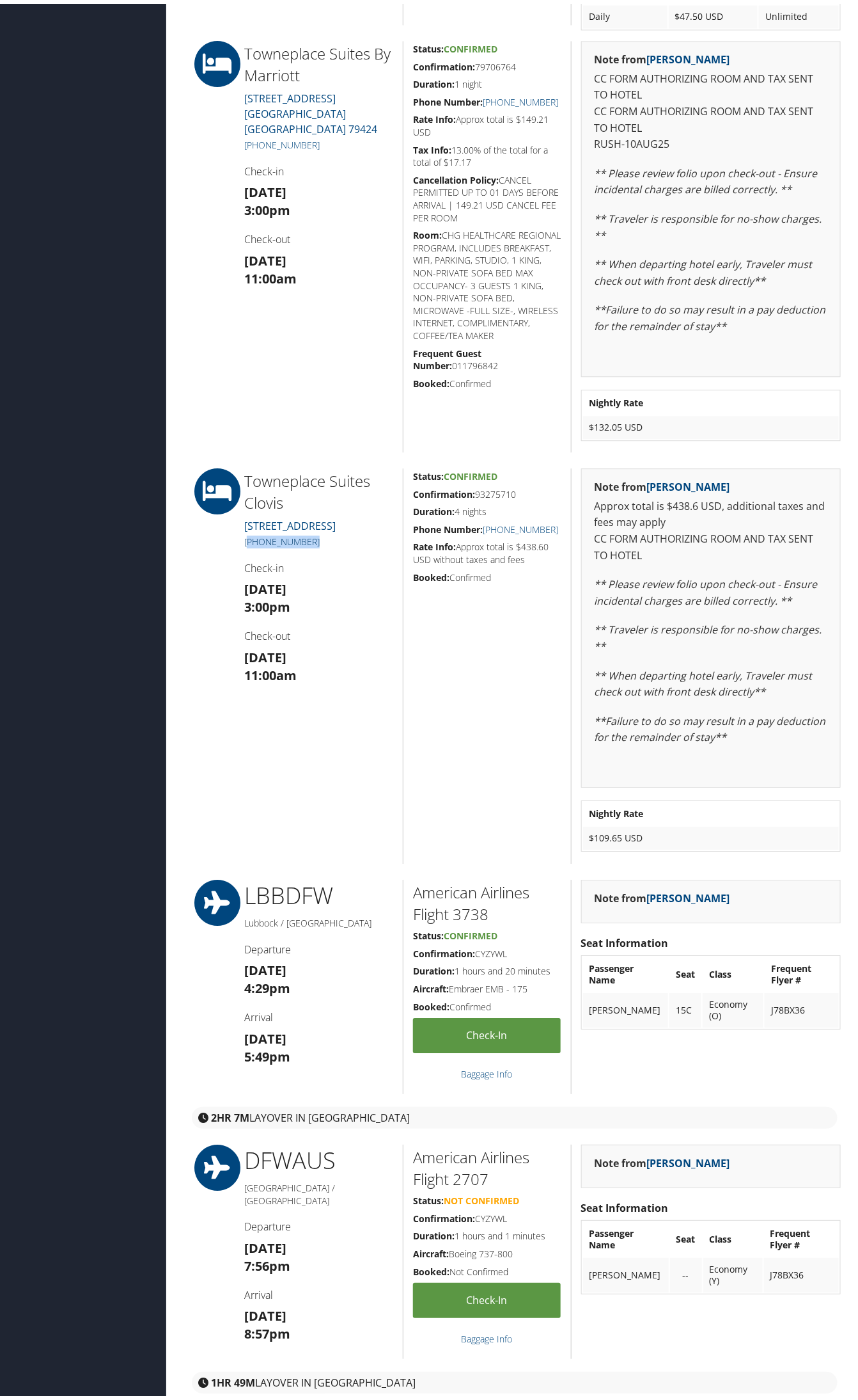
drag, startPoint x: 309, startPoint y: 555, endPoint x: 247, endPoint y: 555, distance: 62.0
click at [247, 545] on h5 "(575) 265-7400" at bounding box center [318, 538] width 149 height 13
copy link "575) 265-7400"
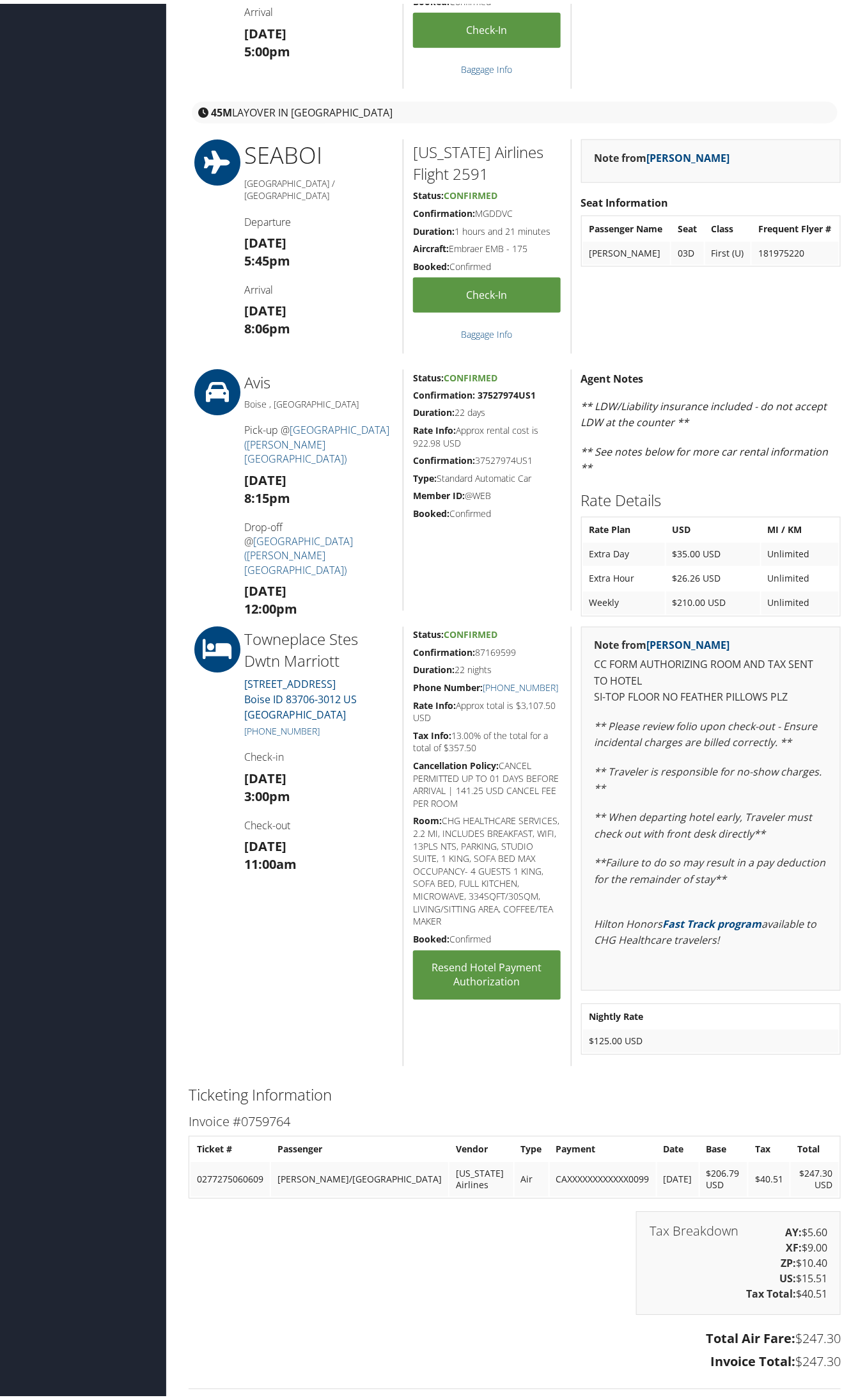
scroll to position [480, 0]
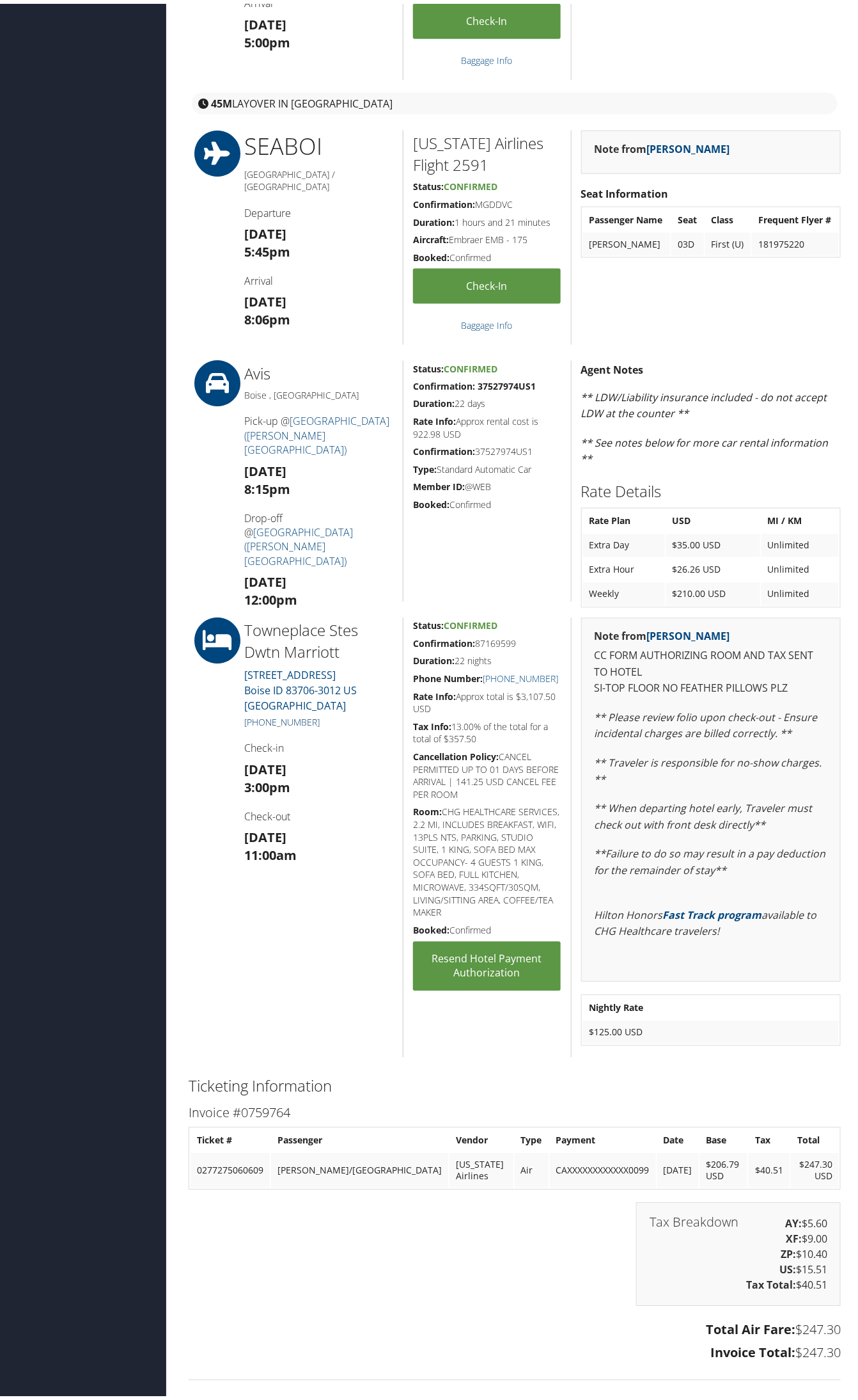
drag, startPoint x: 324, startPoint y: 705, endPoint x: 261, endPoint y: 705, distance: 63.0
click at [261, 713] on h5 "+1 (208) 429-8881" at bounding box center [318, 718] width 149 height 13
copy link "208) 429-8881"
click at [338, 738] on h4 "Check-in" at bounding box center [318, 744] width 149 height 14
drag, startPoint x: 327, startPoint y: 706, endPoint x: 261, endPoint y: 704, distance: 66.0
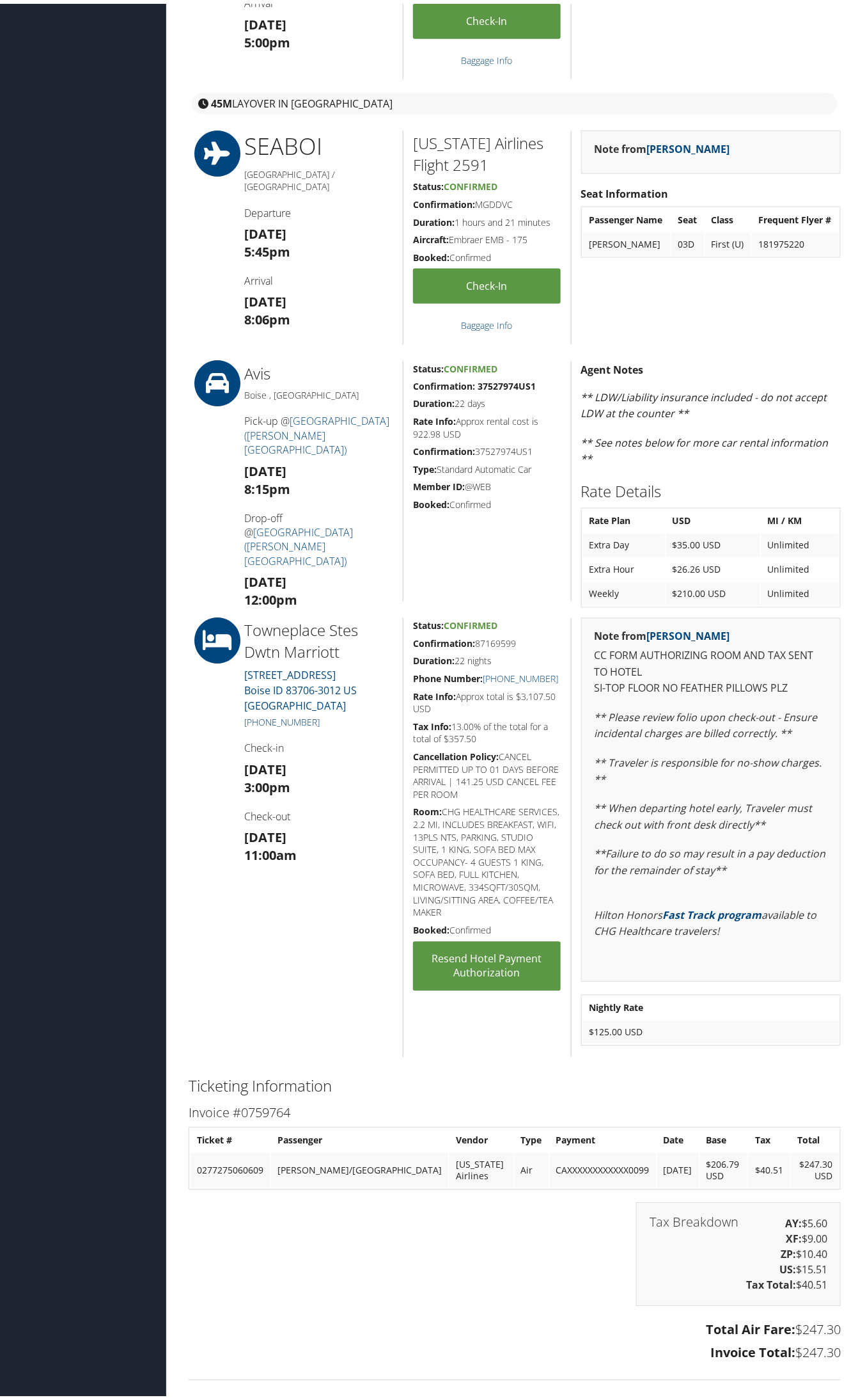
click at [261, 713] on h5 "+1 (208) 429-8881" at bounding box center [318, 718] width 149 height 13
copy link "208) 429-8881"
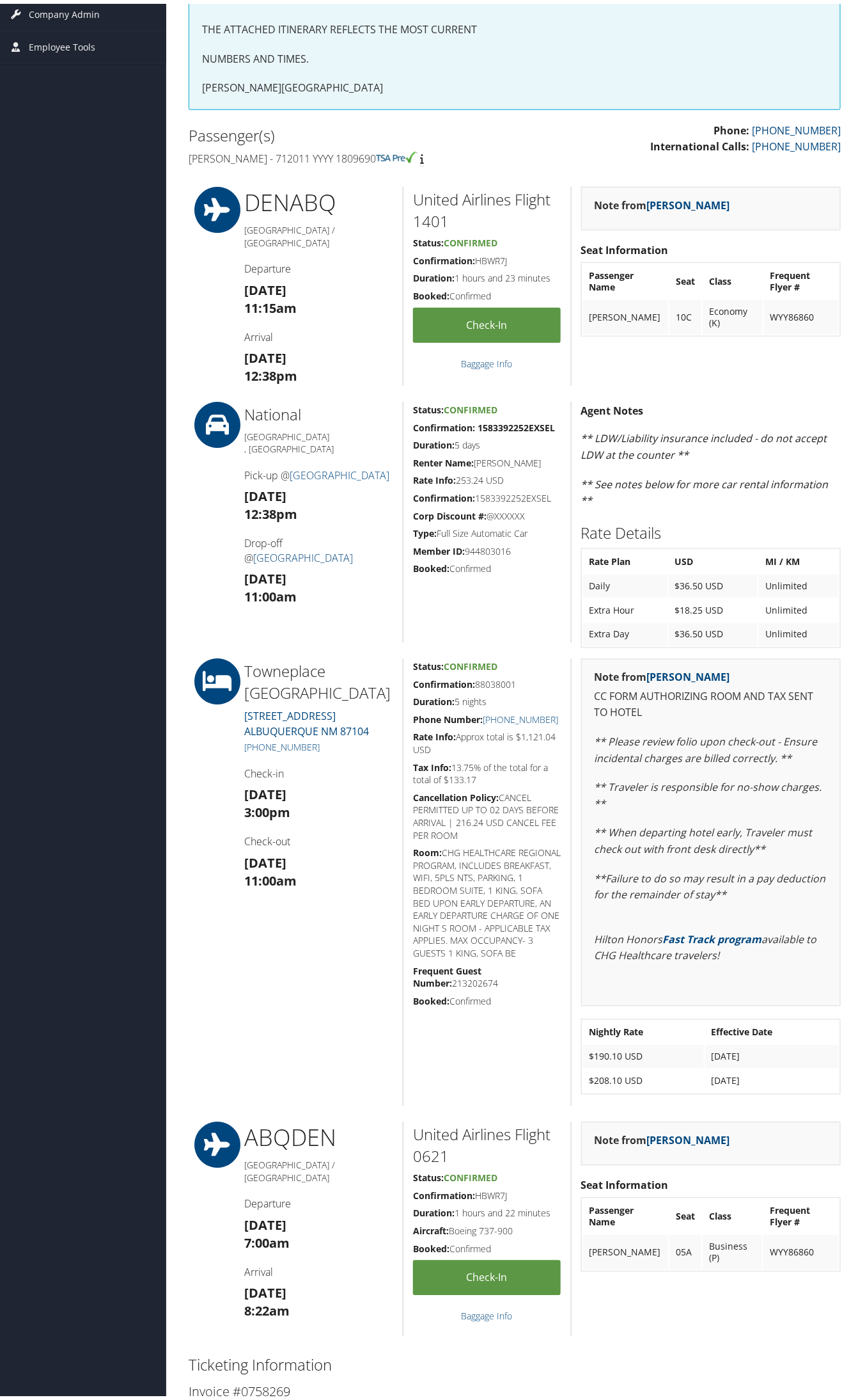
scroll to position [400, 0]
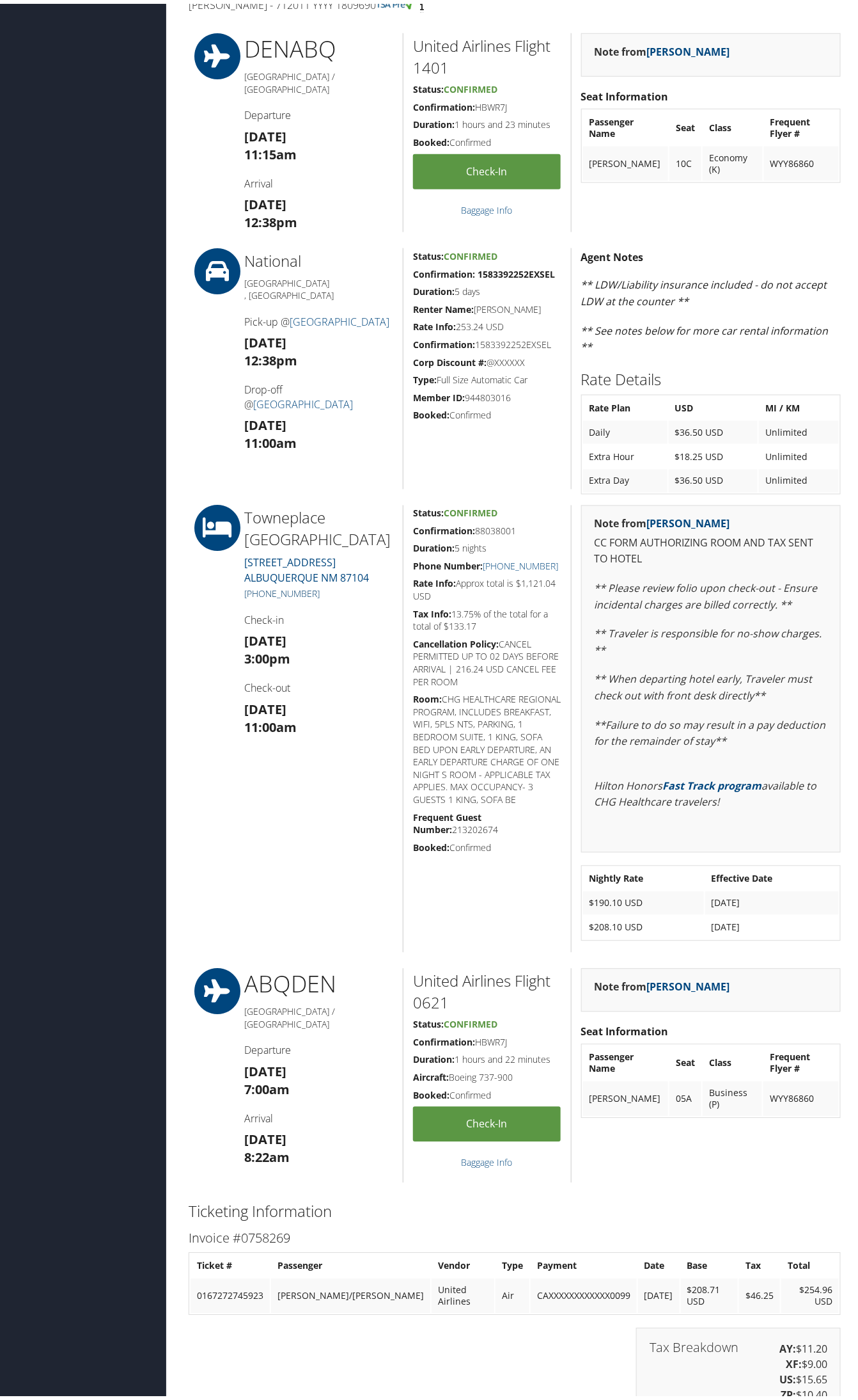
drag, startPoint x: 319, startPoint y: 613, endPoint x: 261, endPoint y: 613, distance: 58.0
click at [261, 597] on h5 "[PHONE_NUMBER]" at bounding box center [318, 590] width 149 height 13
copy link "505) 314-8201"
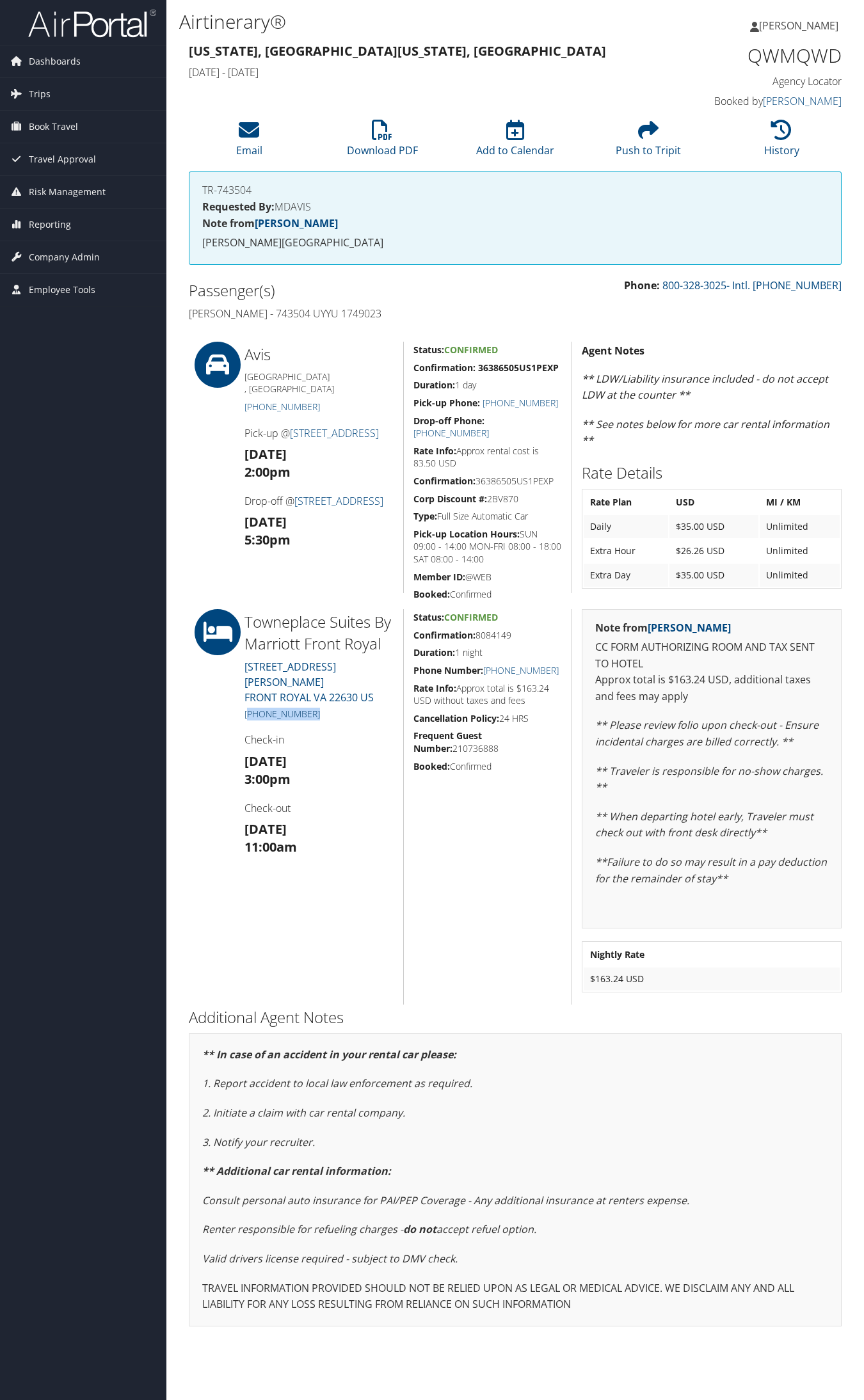
drag, startPoint x: 295, startPoint y: 702, endPoint x: 249, endPoint y: 701, distance: 46.0
click at [248, 708] on h5 "[PHONE_NUMBER]" at bounding box center [319, 714] width 149 height 13
copy link "540) 749-0033"
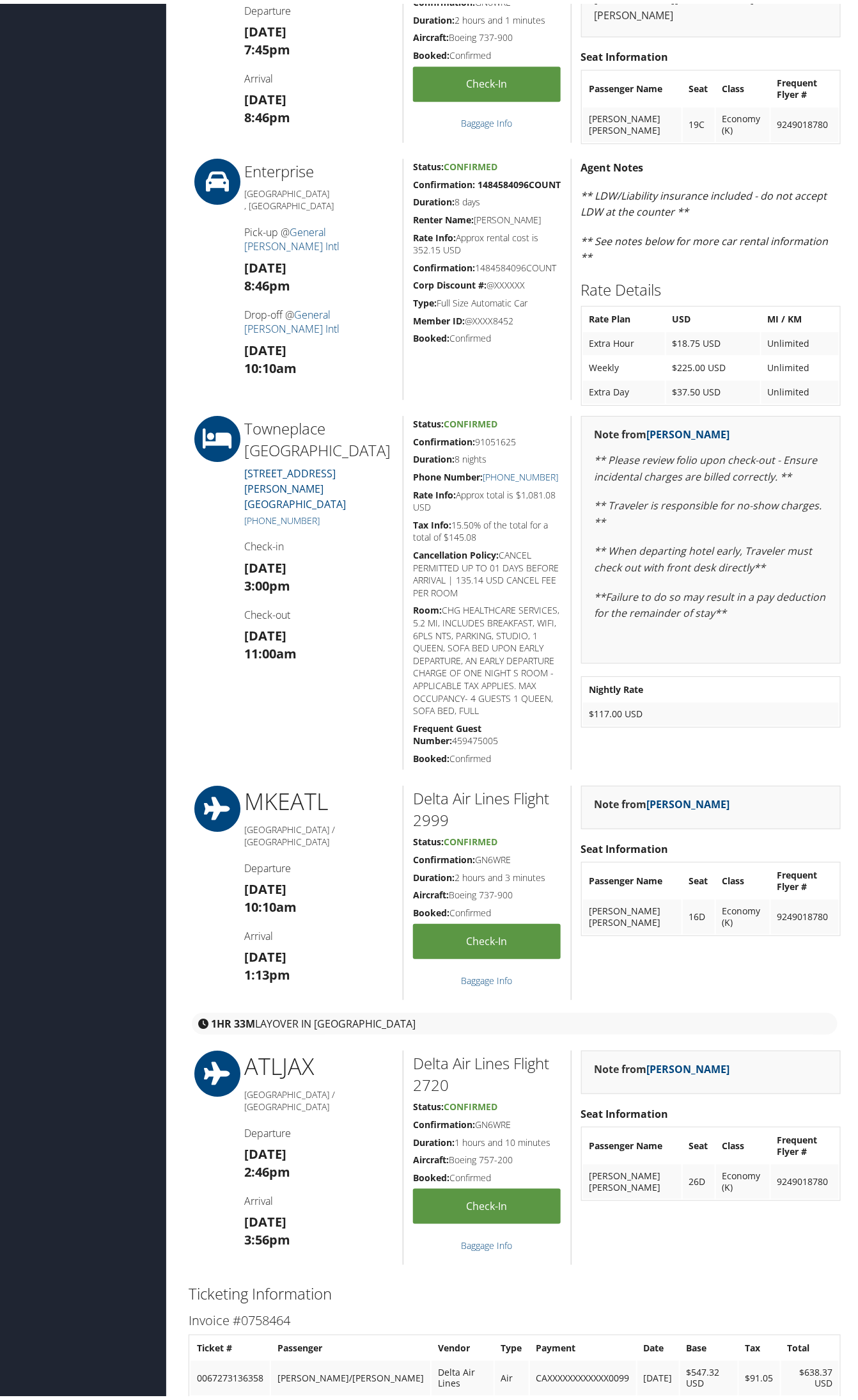
scroll to position [1200, 0]
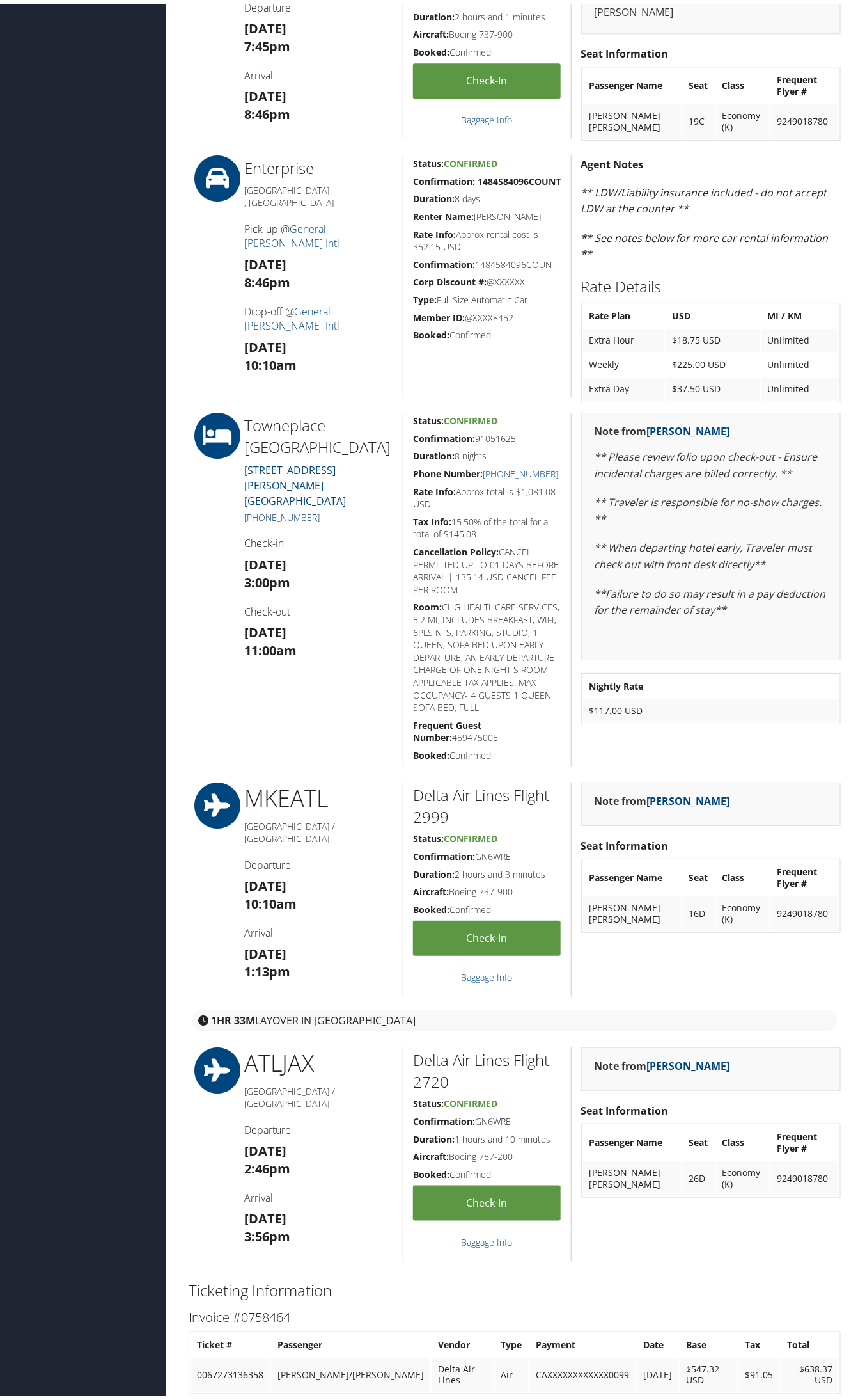
drag, startPoint x: 321, startPoint y: 500, endPoint x: 260, endPoint y: 499, distance: 61.0
click at [260, 508] on h5 "+1 (262) 784-8450" at bounding box center [318, 514] width 149 height 13
copy link "262) 784-8450"
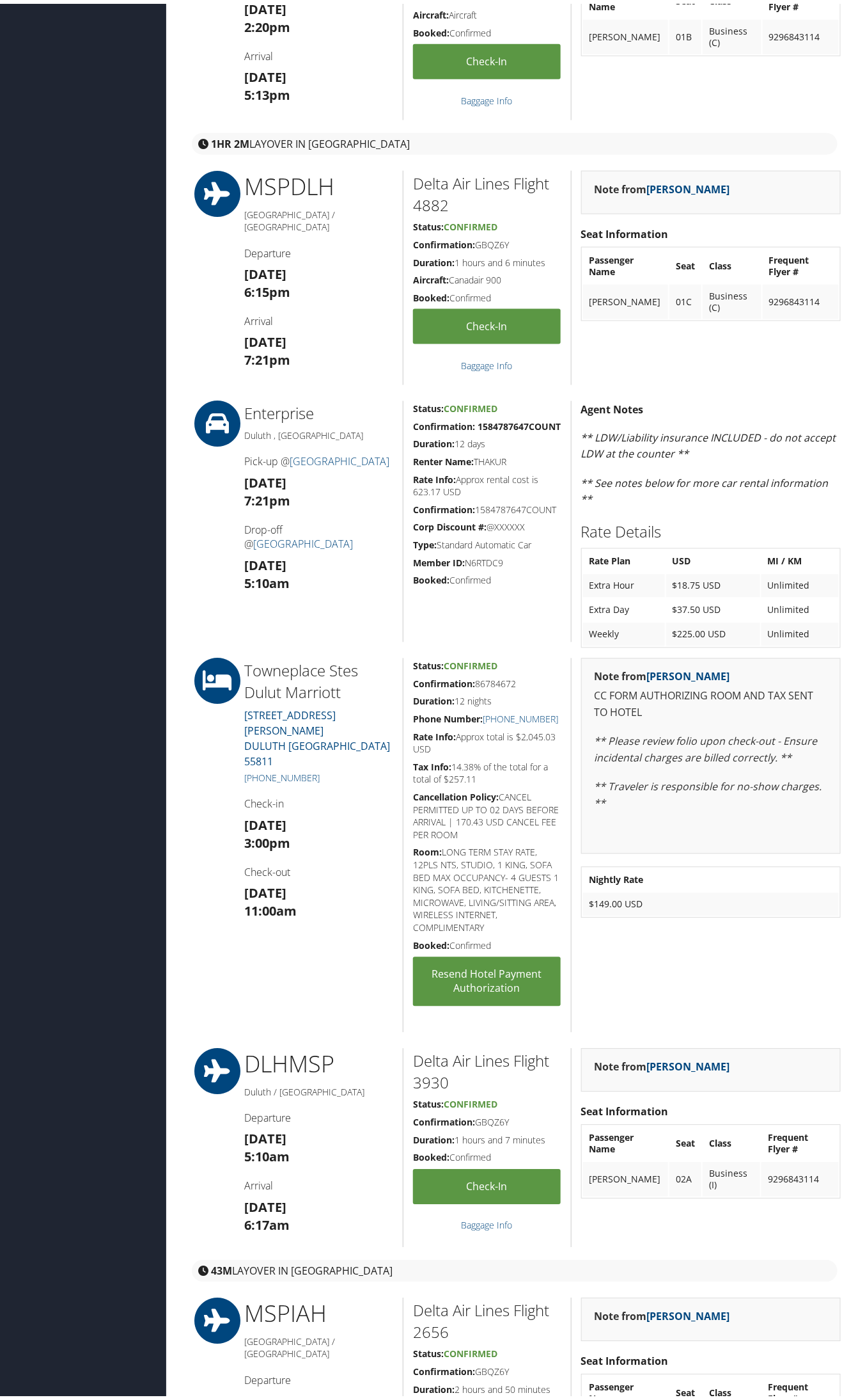
scroll to position [640, 0]
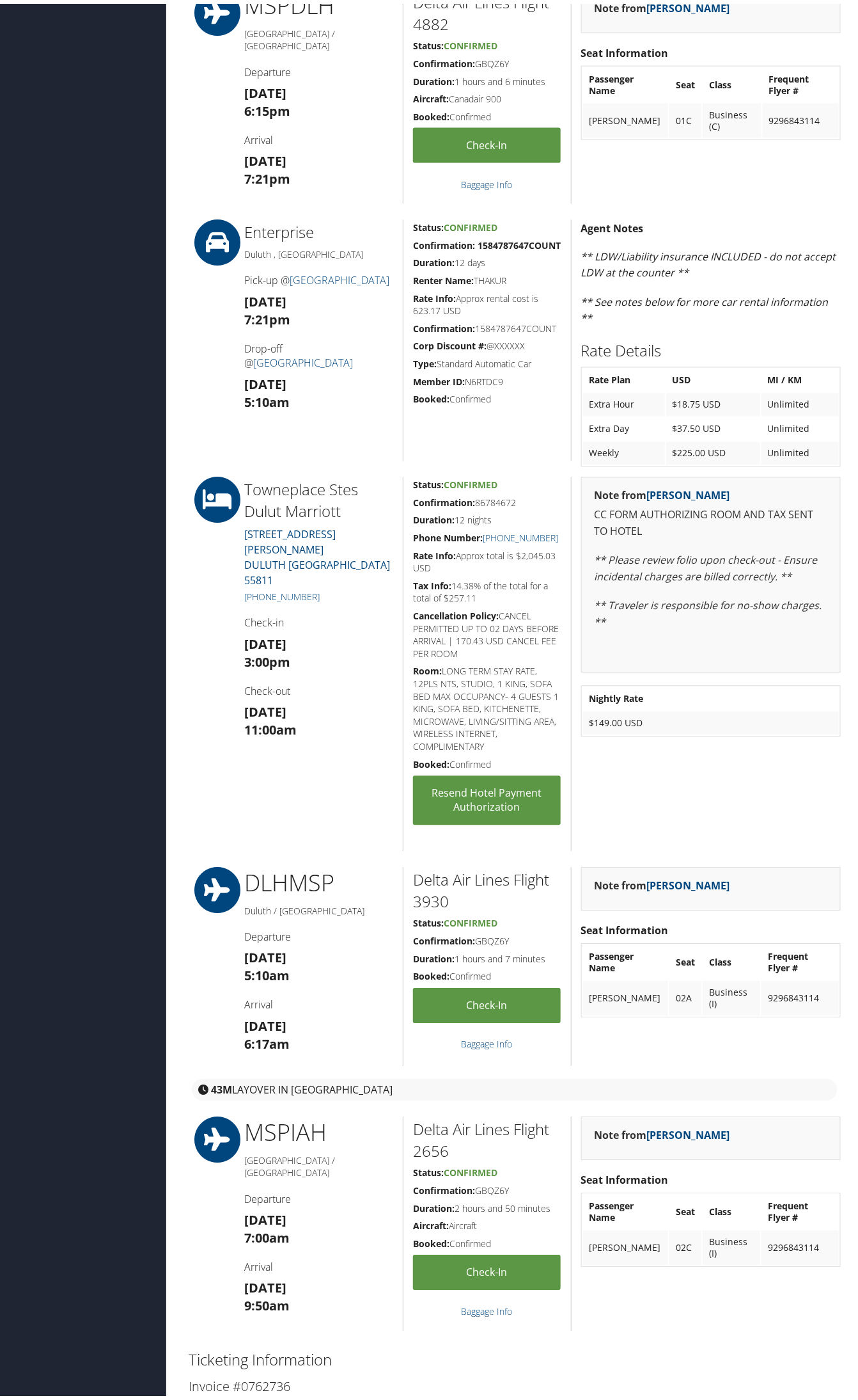
drag, startPoint x: 327, startPoint y: 567, endPoint x: 261, endPoint y: 568, distance: 66.0
click at [261, 587] on h5 "+1 (218) 514-2400" at bounding box center [318, 593] width 149 height 13
copy link "218) 514-2400"
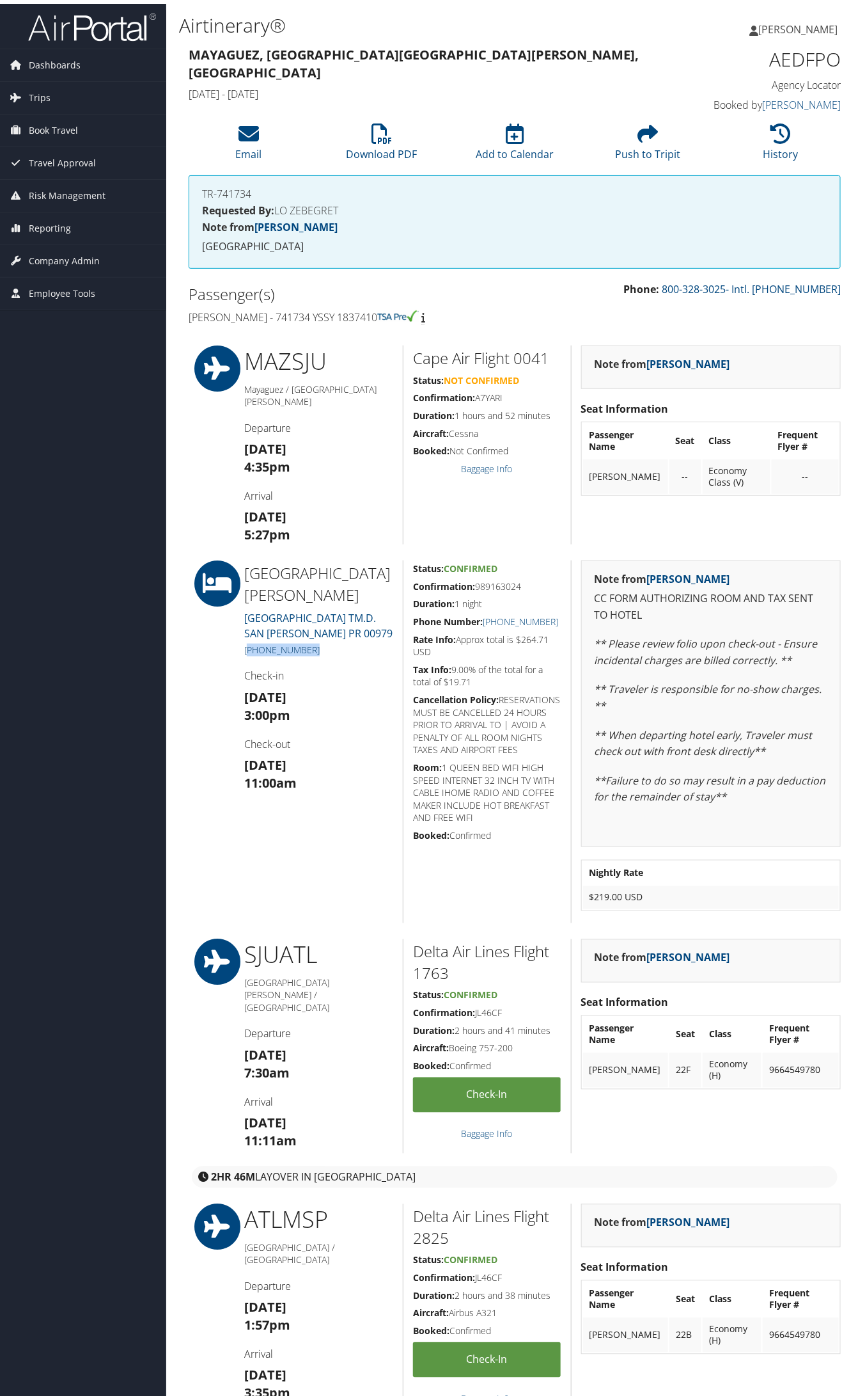
drag, startPoint x: 308, startPoint y: 663, endPoint x: 247, endPoint y: 659, distance: 61.1
click at [247, 653] on h5 "[PHONE_NUMBER]" at bounding box center [318, 646] width 149 height 13
copy link "787) 791-6000"
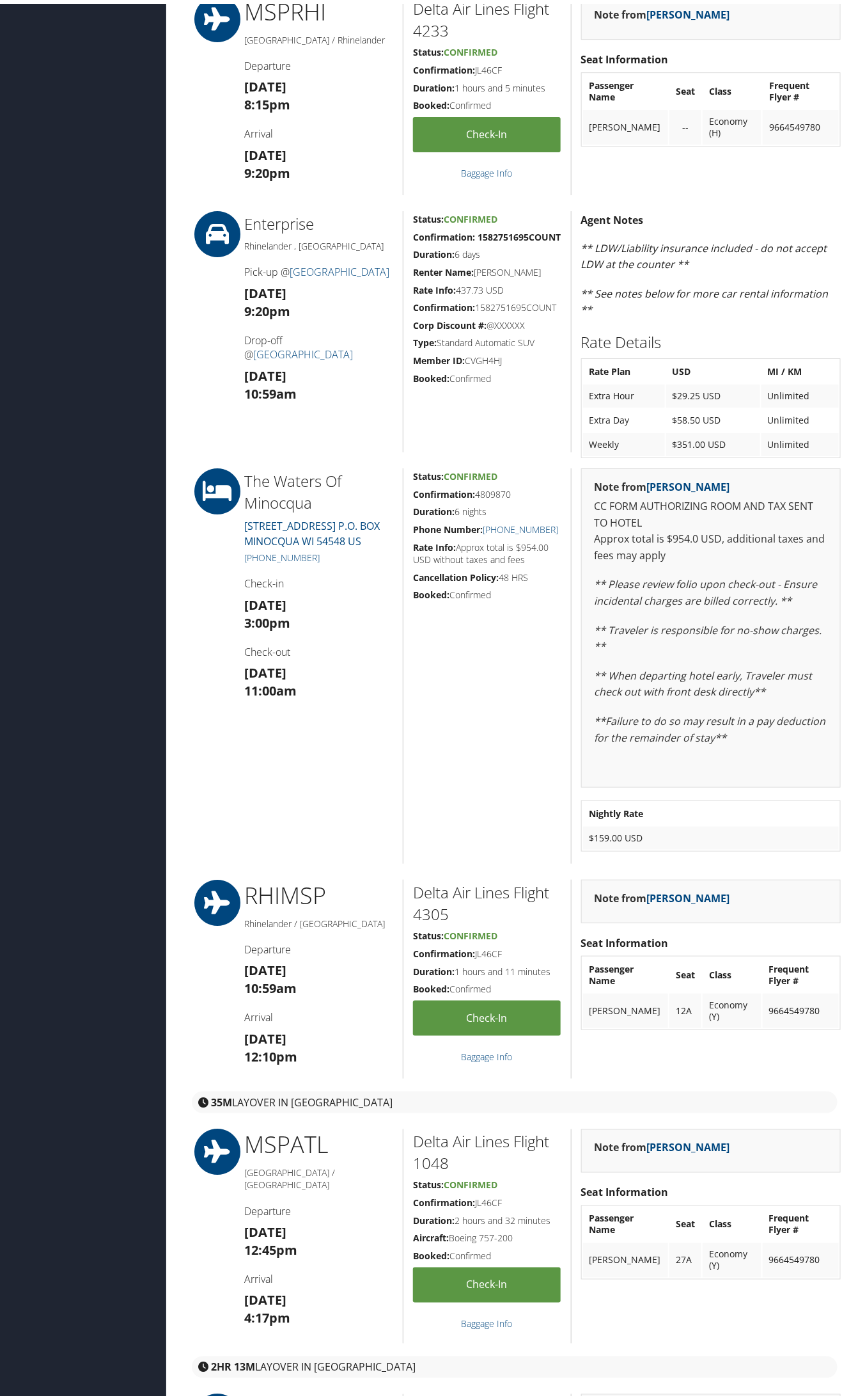
scroll to position [1440, 0]
drag, startPoint x: 321, startPoint y: 571, endPoint x: 260, endPoint y: 571, distance: 61.0
click at [260, 559] on h5 "+1 (715) 358-4000" at bounding box center [318, 552] width 149 height 13
copy link "715) 358-4000"
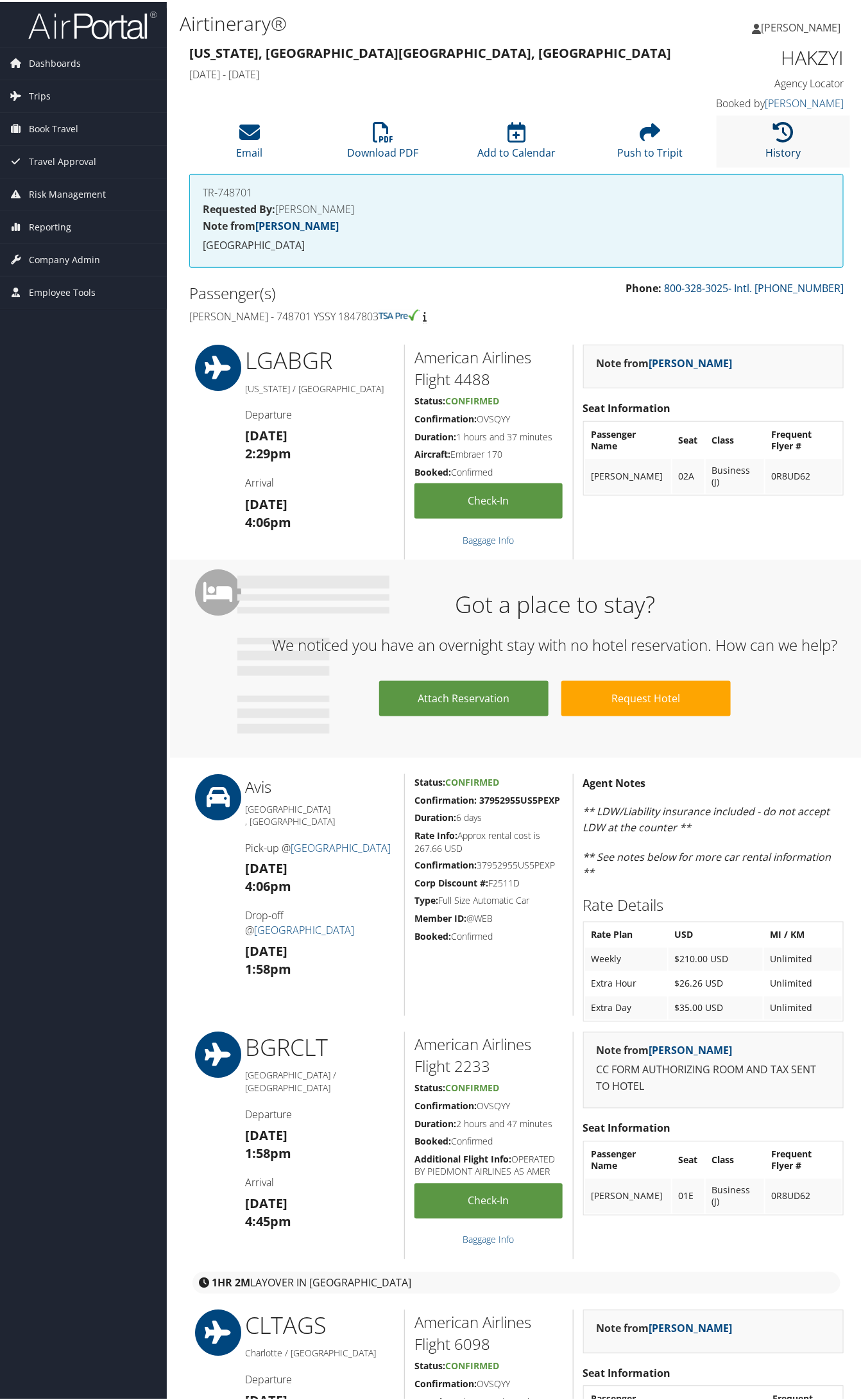
click at [784, 149] on link "History" at bounding box center [784, 142] width 35 height 31
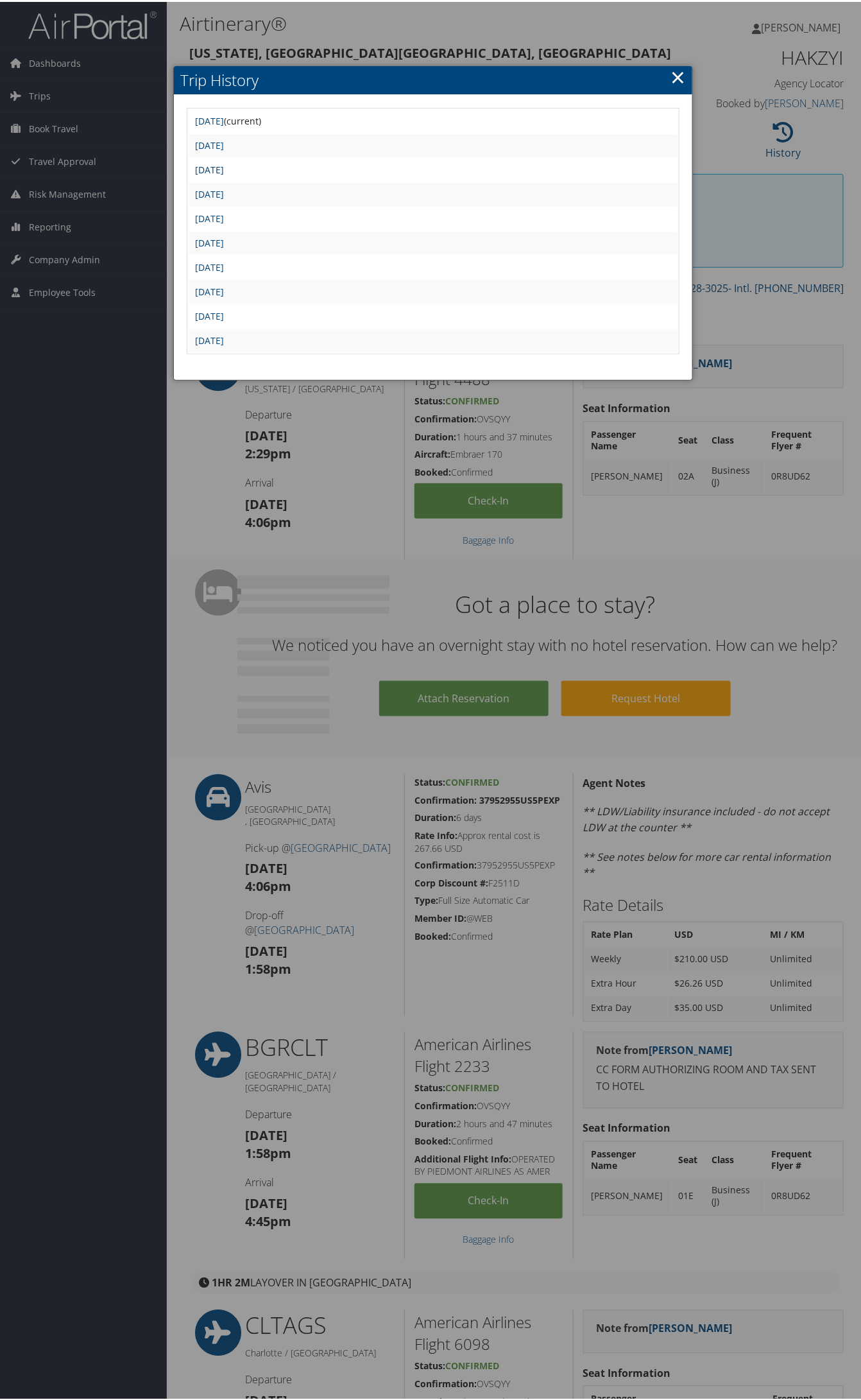
click at [224, 166] on link "[DATE]" at bounding box center [209, 167] width 29 height 13
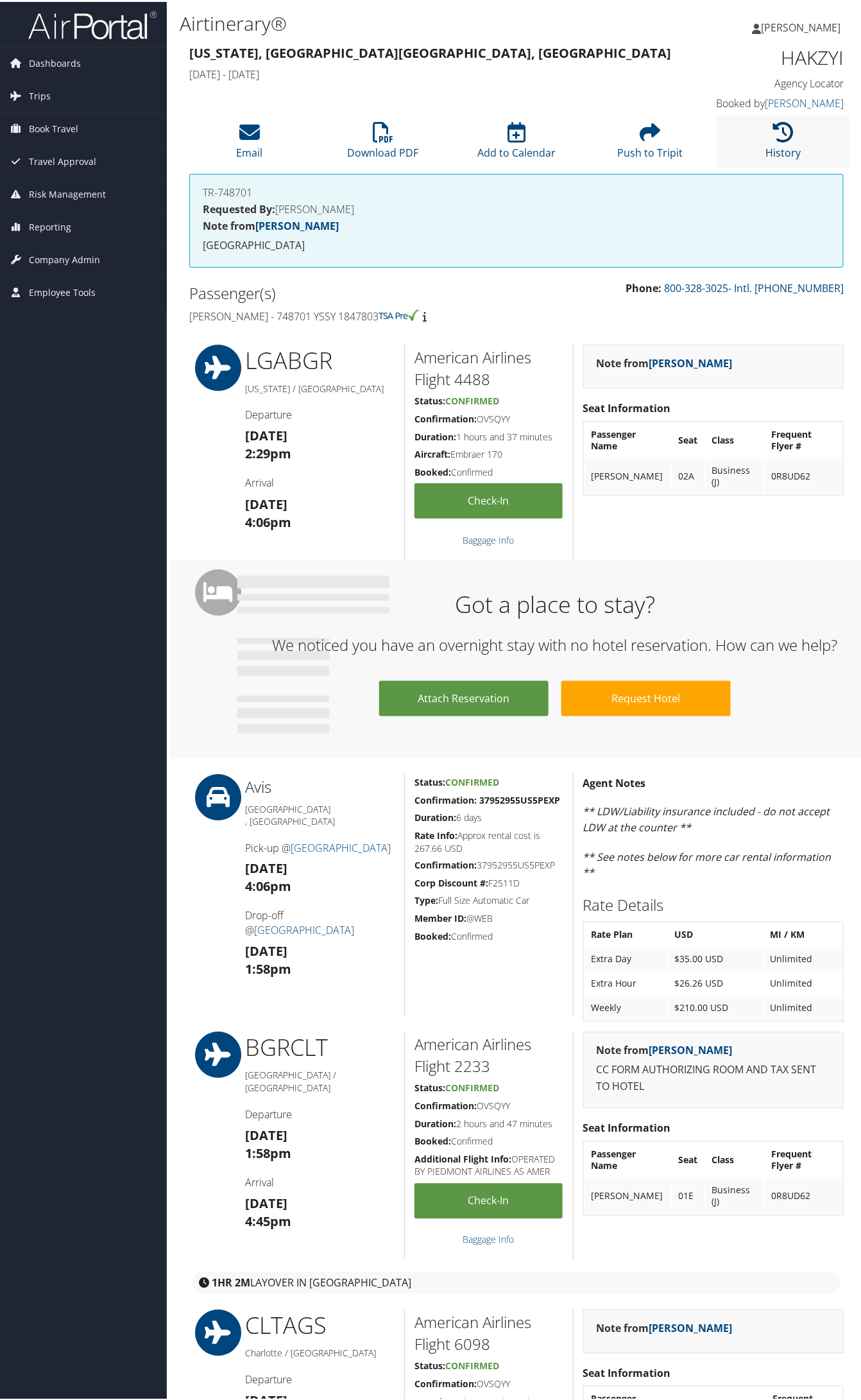
click at [766, 151] on link "History" at bounding box center [784, 142] width 35 height 31
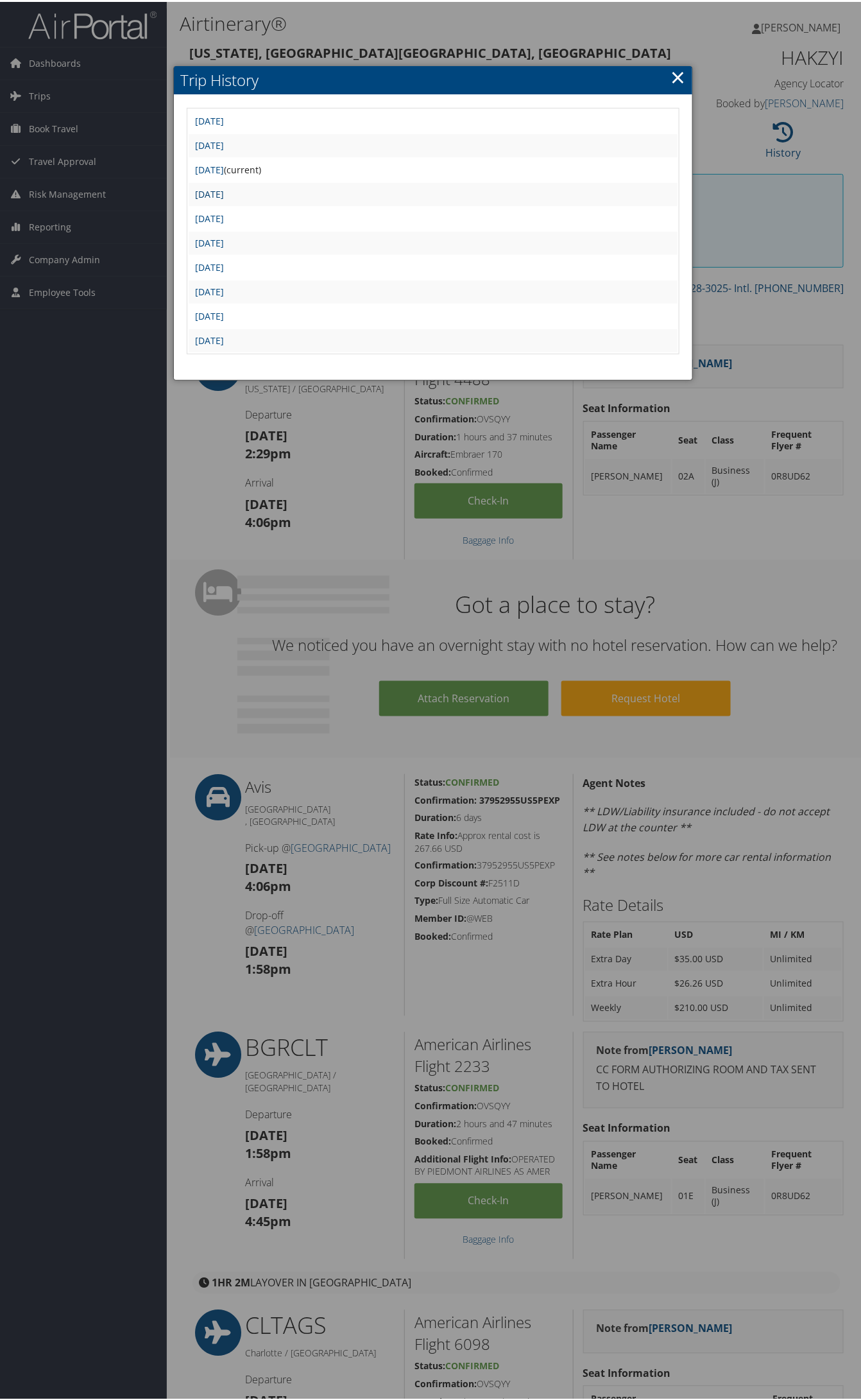
click at [224, 192] on link "[DATE]" at bounding box center [209, 192] width 29 height 13
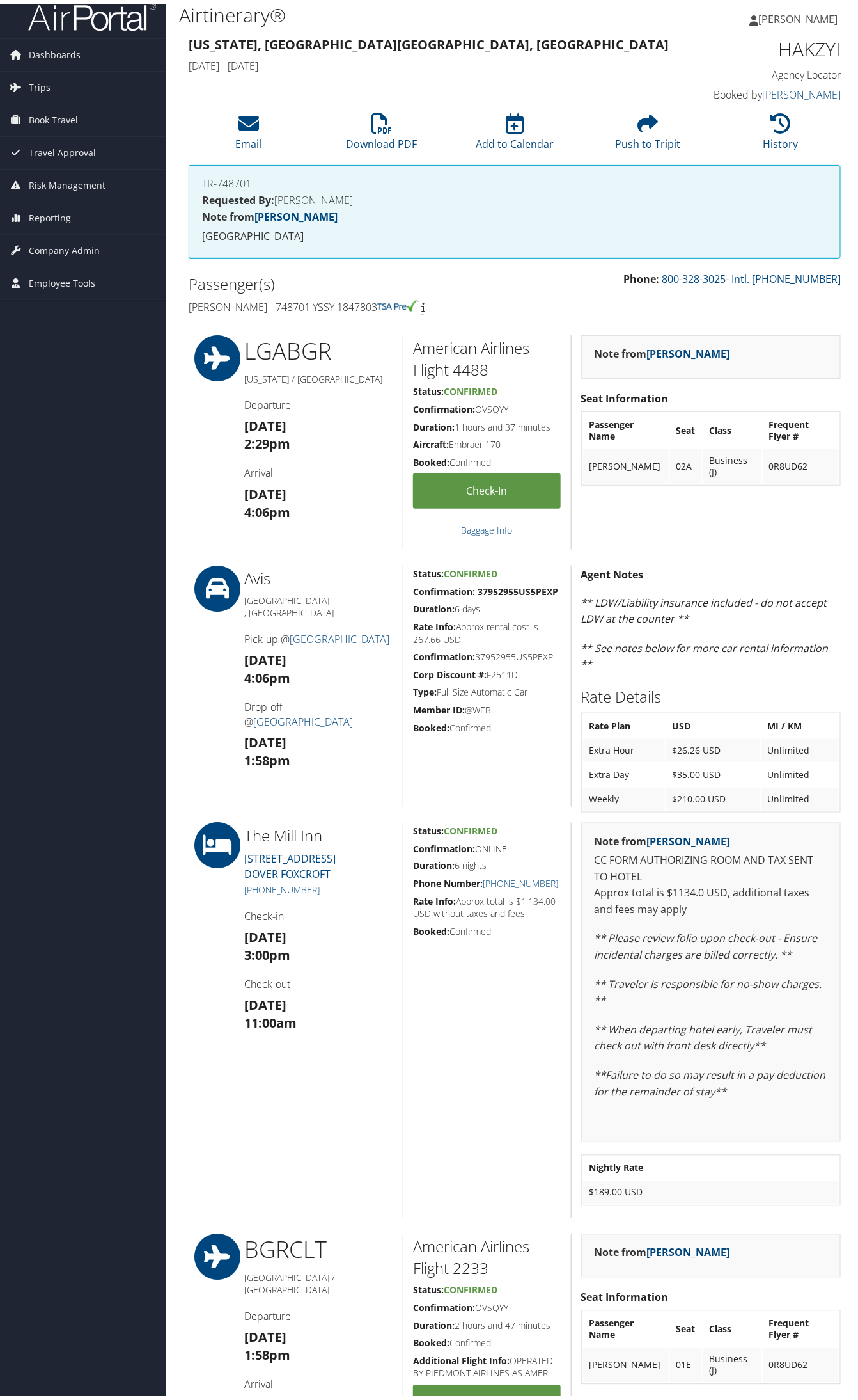
scroll to position [80, 0]
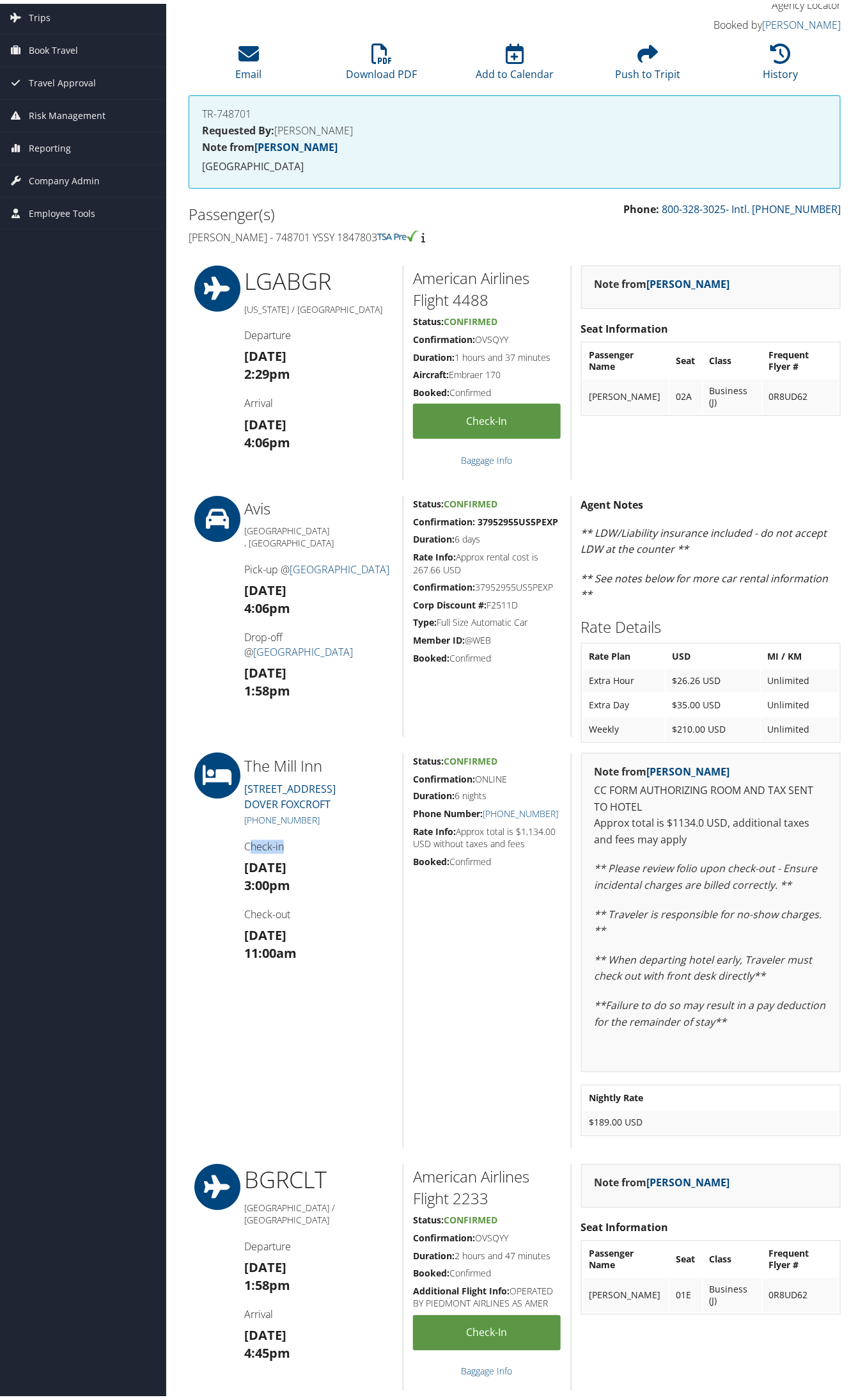
drag, startPoint x: 318, startPoint y: 823, endPoint x: 253, endPoint y: 825, distance: 65.0
click at [253, 825] on div "The Mill Inn 5 E MAIN ST DOVER FOXCROFT (207) 800-5252 Check-in Tue 02 Sep 3:00…" at bounding box center [318, 947] width 168 height 396
click at [343, 834] on div "The Mill Inn 5 E MAIN ST DOVER FOXCROFT (207) 800-5252 Check-in Tue 02 Sep 3:00…" at bounding box center [318, 947] width 168 height 396
click at [314, 818] on h5 "(207) 800-5252" at bounding box center [318, 817] width 149 height 13
drag, startPoint x: 312, startPoint y: 817, endPoint x: 250, endPoint y: 817, distance: 62.0
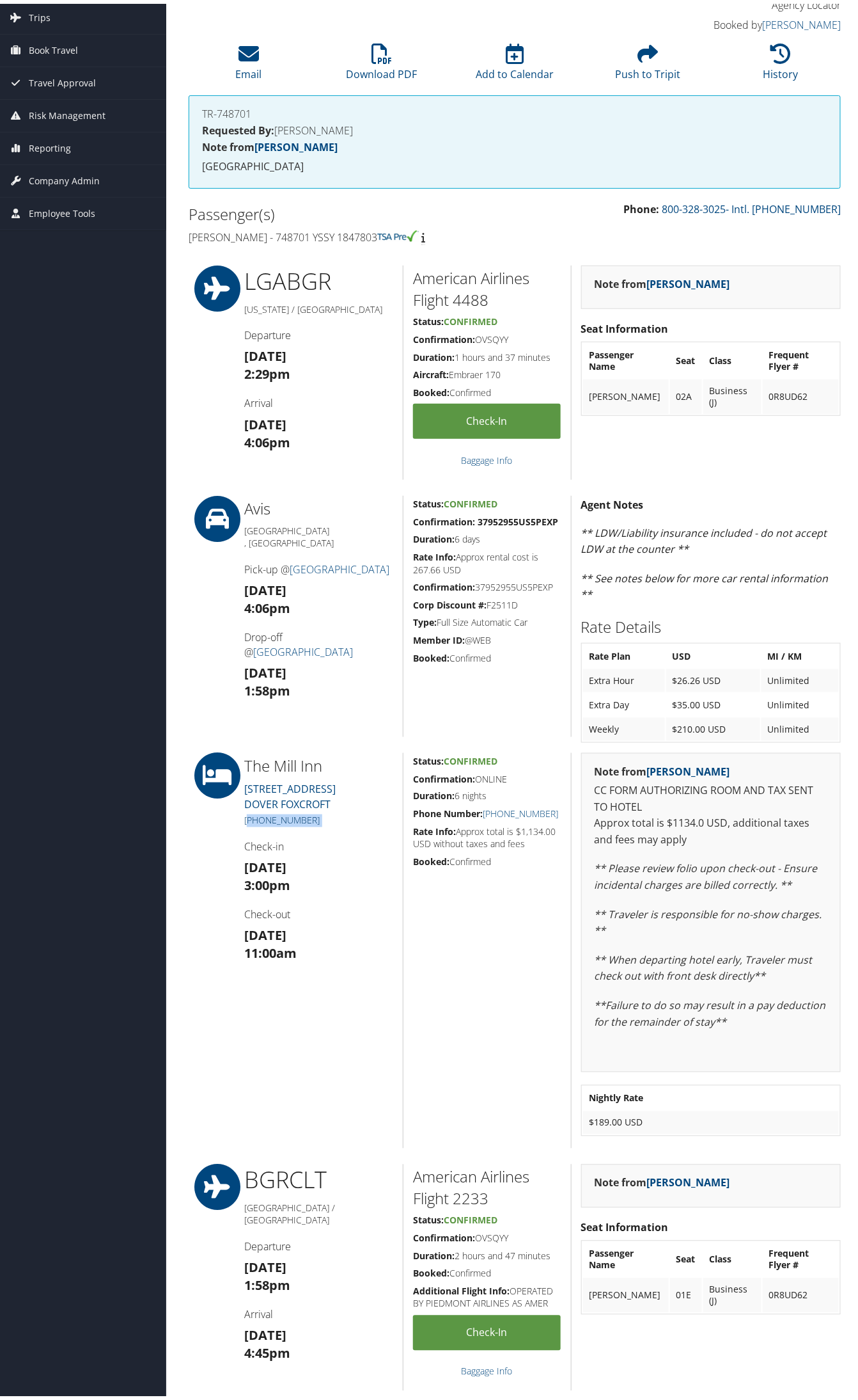
click at [250, 817] on h5 "(207) 800-5252" at bounding box center [318, 817] width 149 height 13
copy div "207) 800-5252"
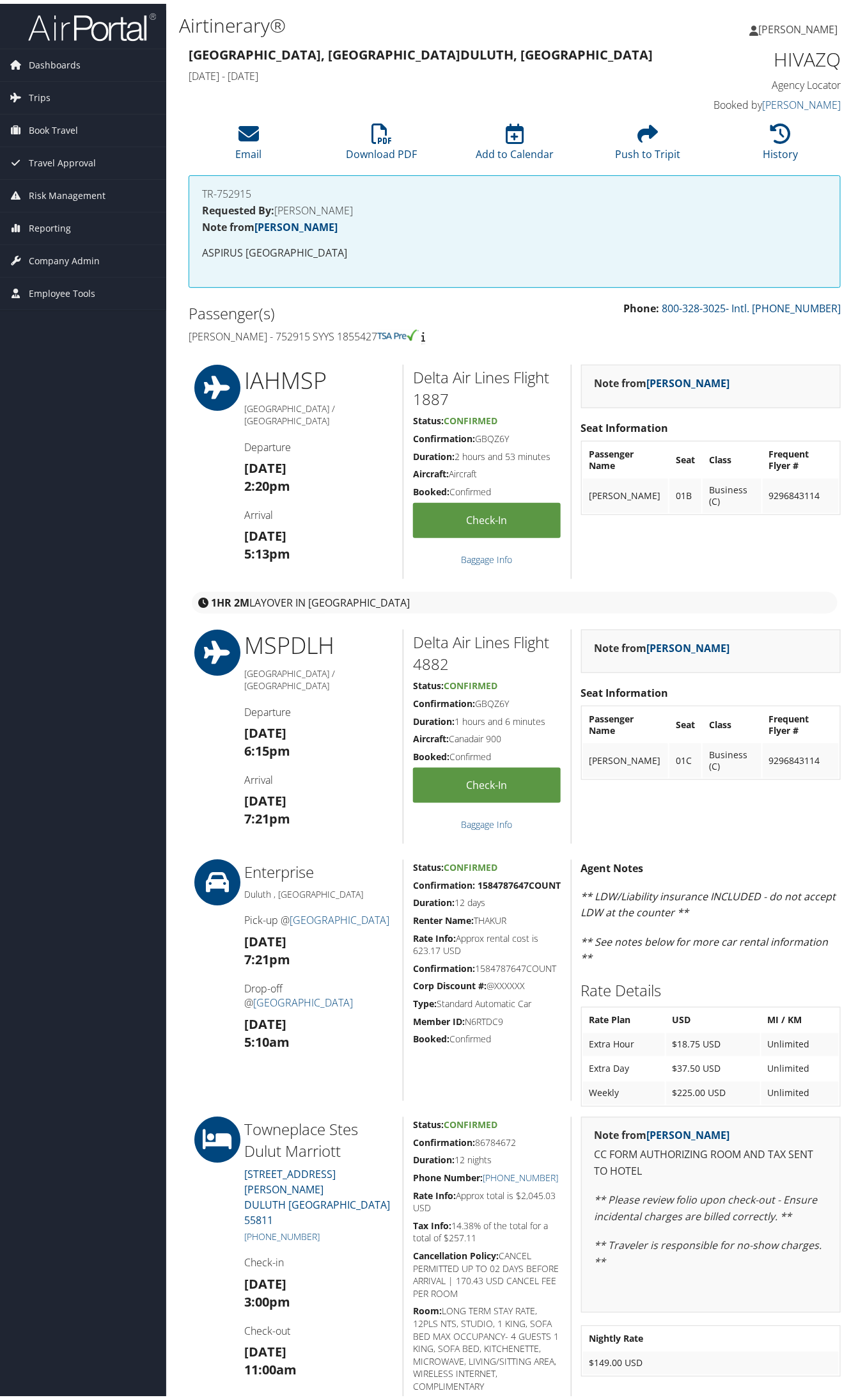
scroll to position [480, 0]
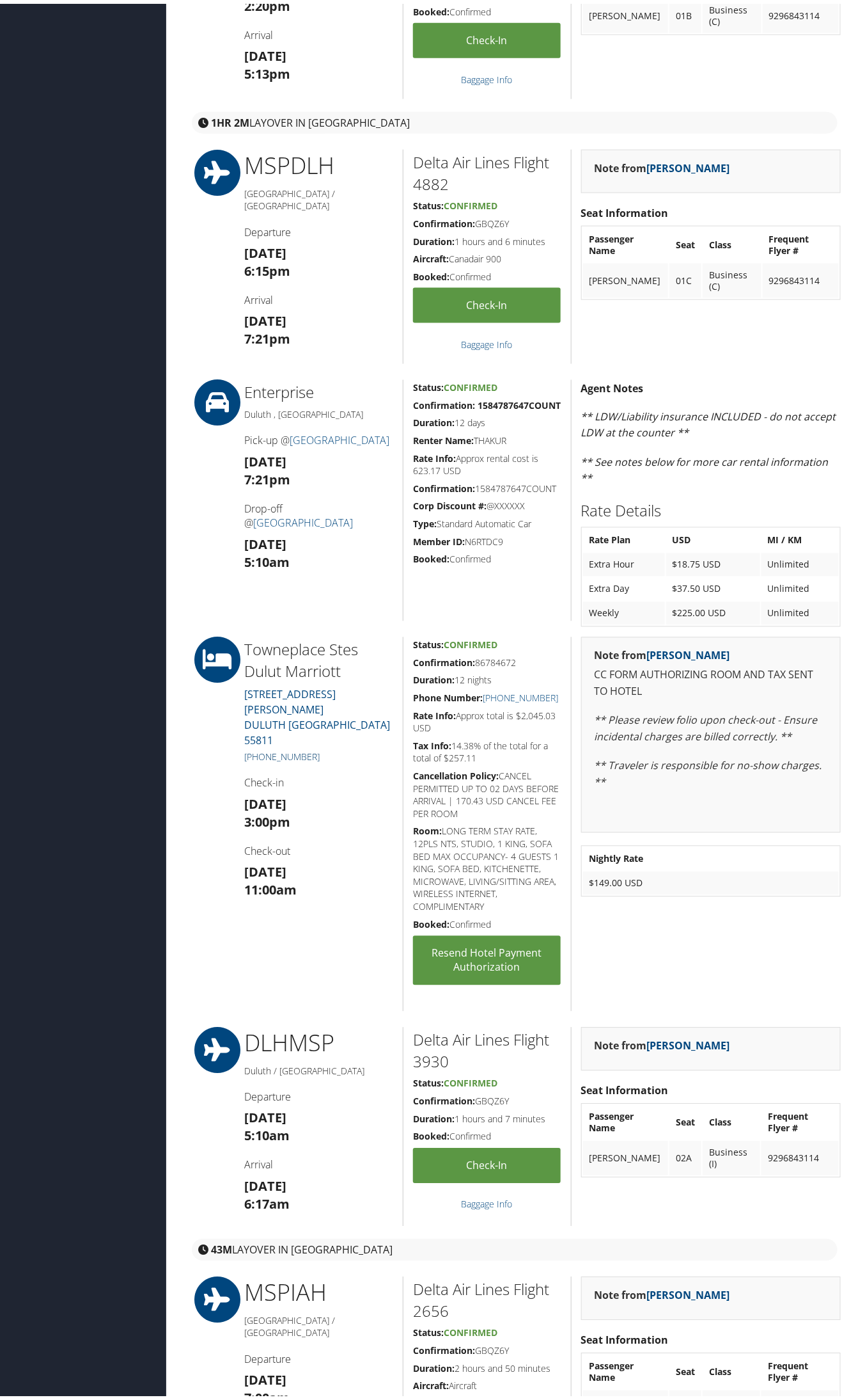
drag, startPoint x: 326, startPoint y: 724, endPoint x: 261, endPoint y: 722, distance: 65.0
click at [261, 747] on h5 "[PHONE_NUMBER]" at bounding box center [318, 753] width 149 height 13
copy link "218) 514-2400"
click at [312, 747] on link "+1 (218) 514-2400" at bounding box center [282, 753] width 75 height 13
drag, startPoint x: 336, startPoint y: 723, endPoint x: 318, endPoint y: 721, distance: 18.1
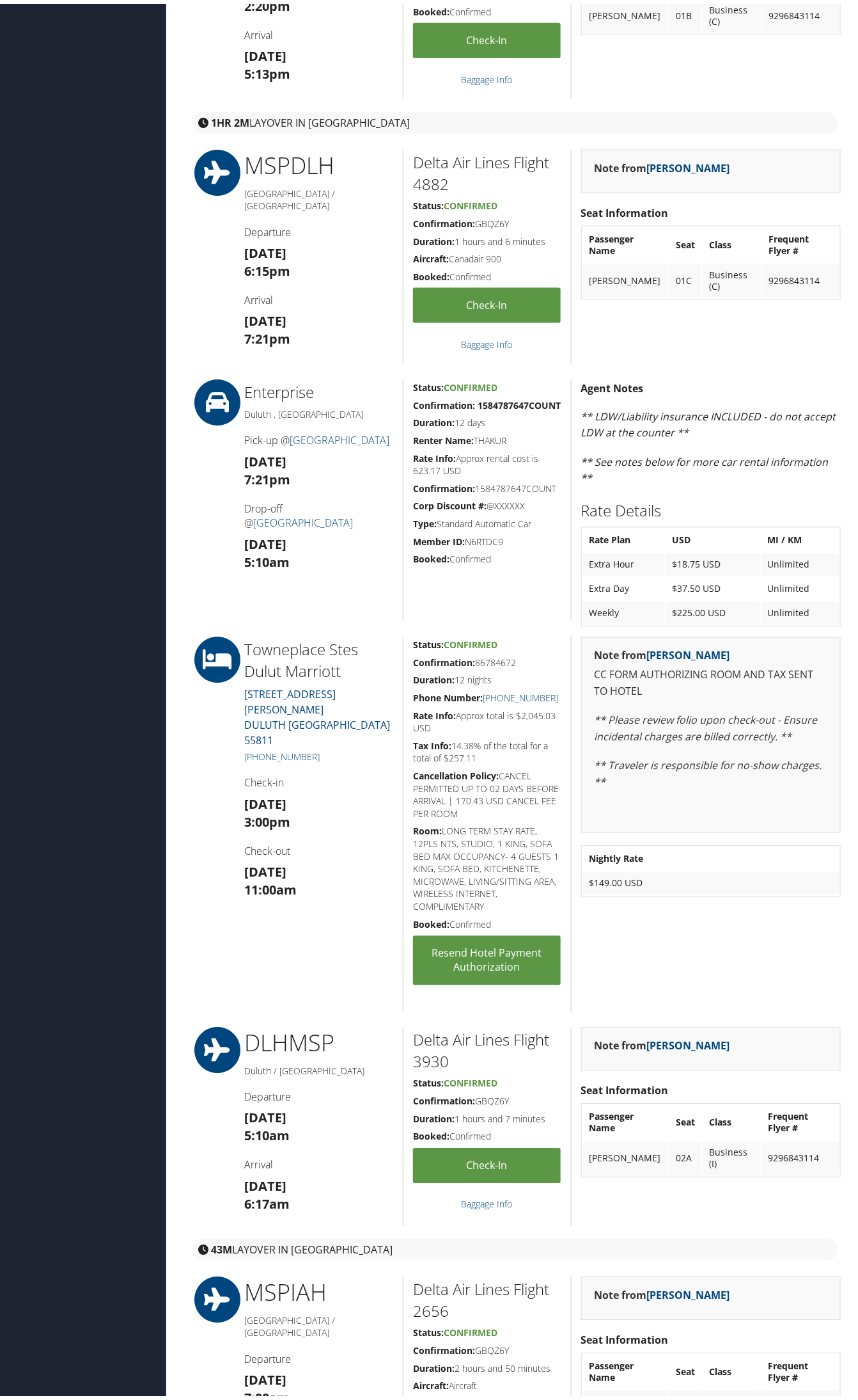
click at [334, 747] on h5 "+1 (218) 514-2400" at bounding box center [318, 753] width 149 height 13
click at [325, 747] on h5 "[PHONE_NUMBER]" at bounding box center [318, 753] width 149 height 13
drag, startPoint x: 324, startPoint y: 724, endPoint x: 260, endPoint y: 724, distance: 64.0
click at [260, 747] on h5 "+1 (218) 514-2400" at bounding box center [318, 753] width 149 height 13
click at [276, 920] on div "Towneplace Stes Dulut Marriott 1520 SUNDBY ROAD DULUTH MN 55811 +1 (218) 514-24…" at bounding box center [318, 821] width 168 height 375
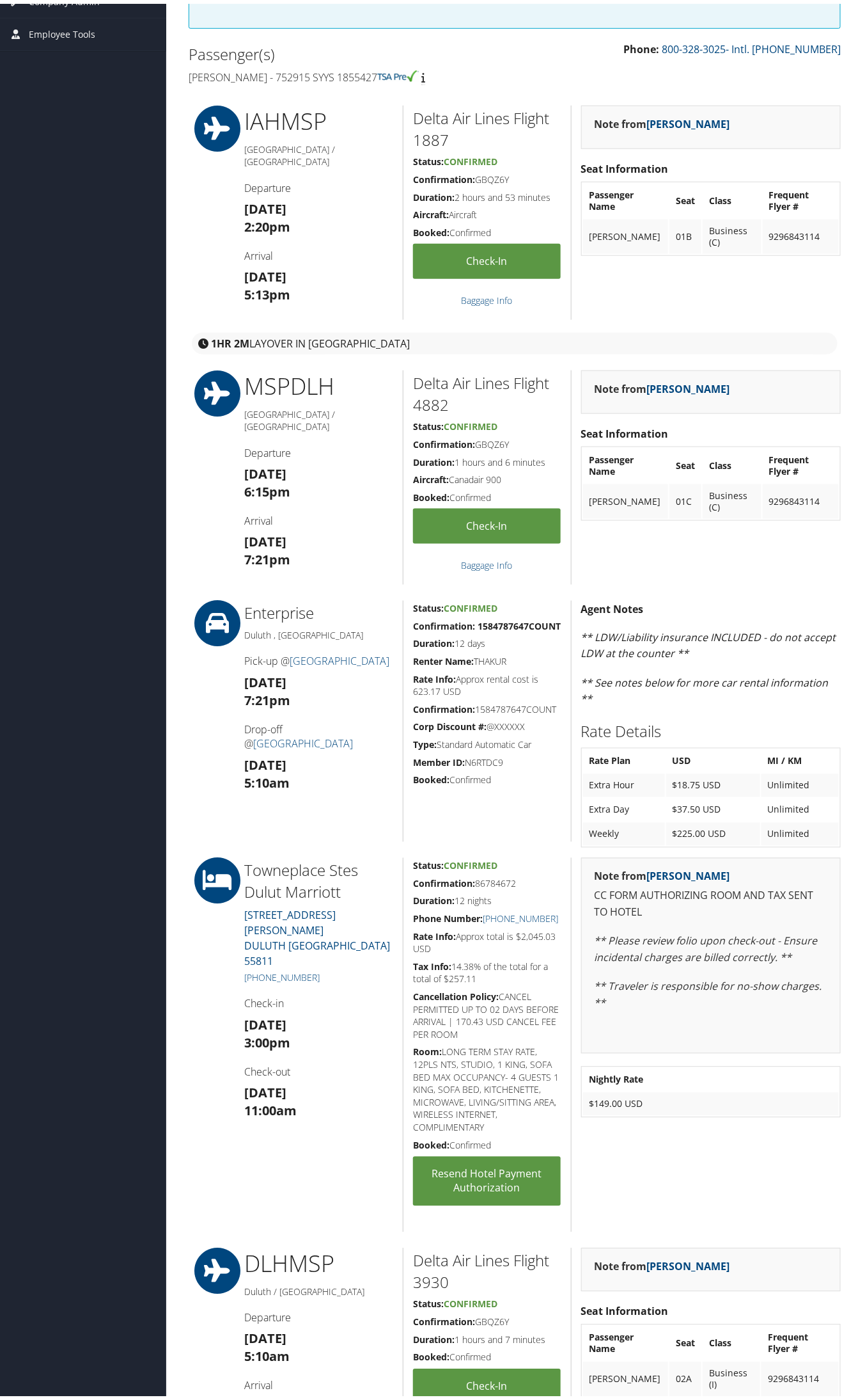
scroll to position [0, 0]
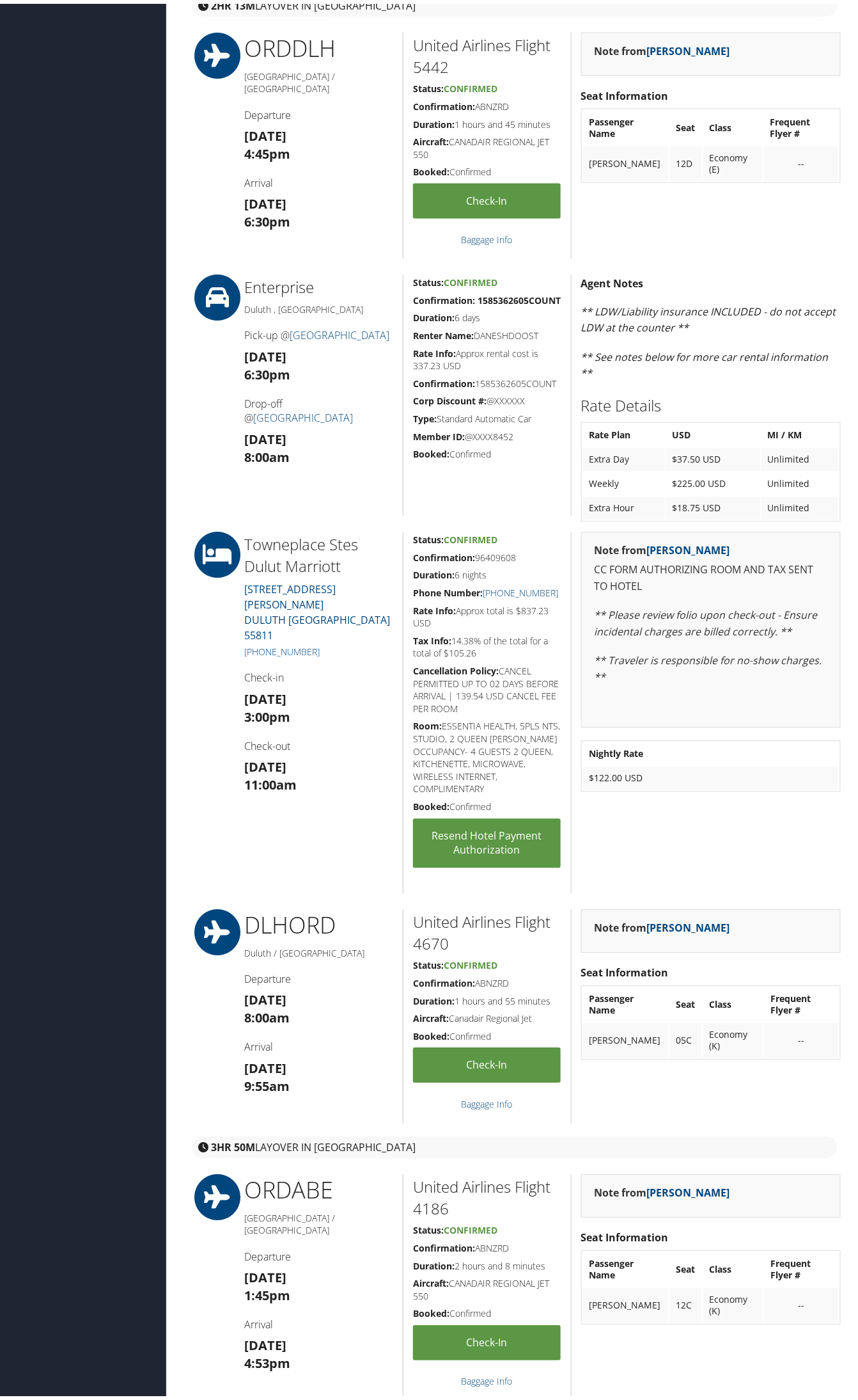
scroll to position [640, 0]
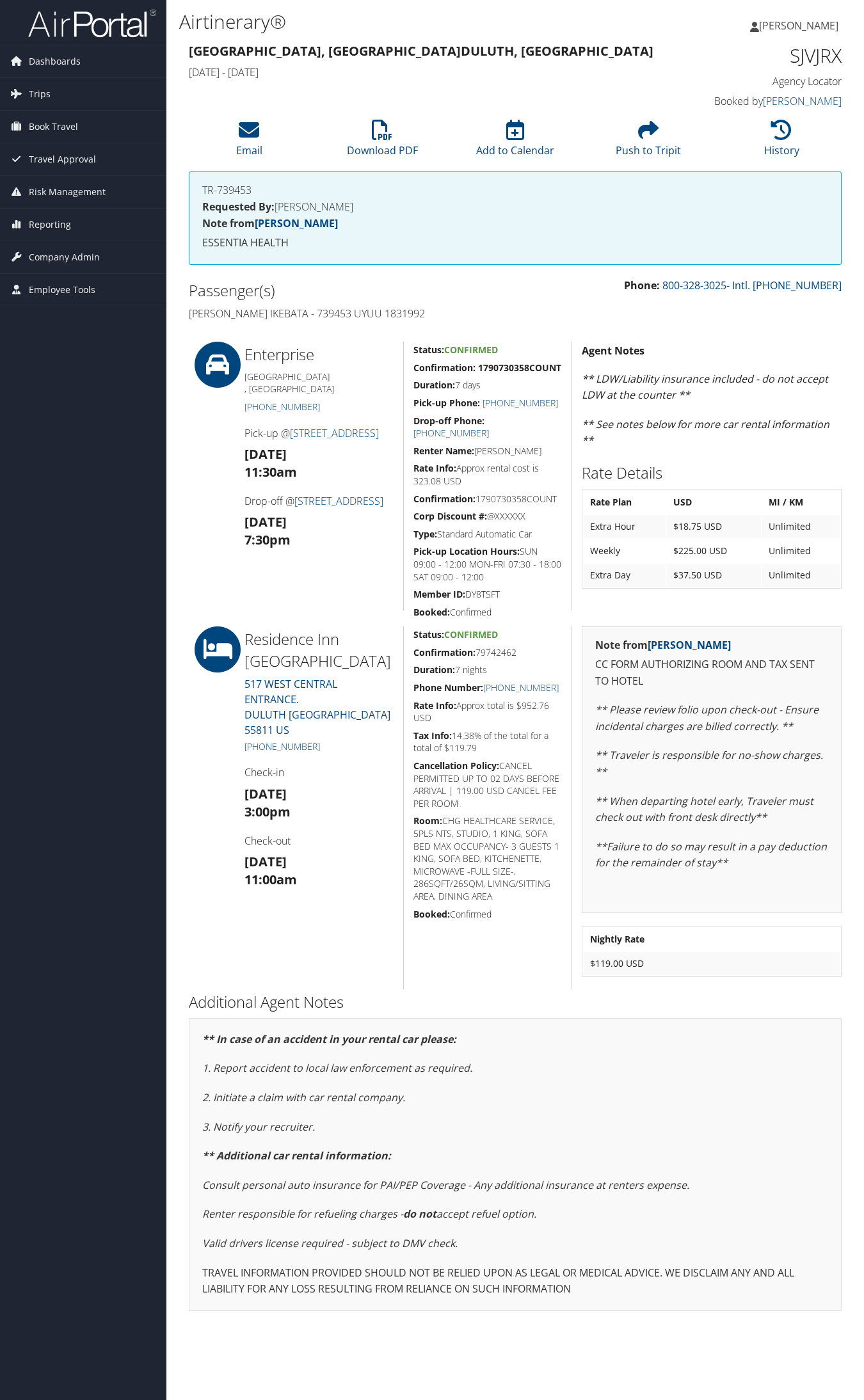
drag, startPoint x: 327, startPoint y: 735, endPoint x: 261, endPoint y: 735, distance: 66.0
click at [261, 741] on h5 "[PHONE_NUMBER]" at bounding box center [319, 746] width 149 height 13
copy link "218) 279-2885"
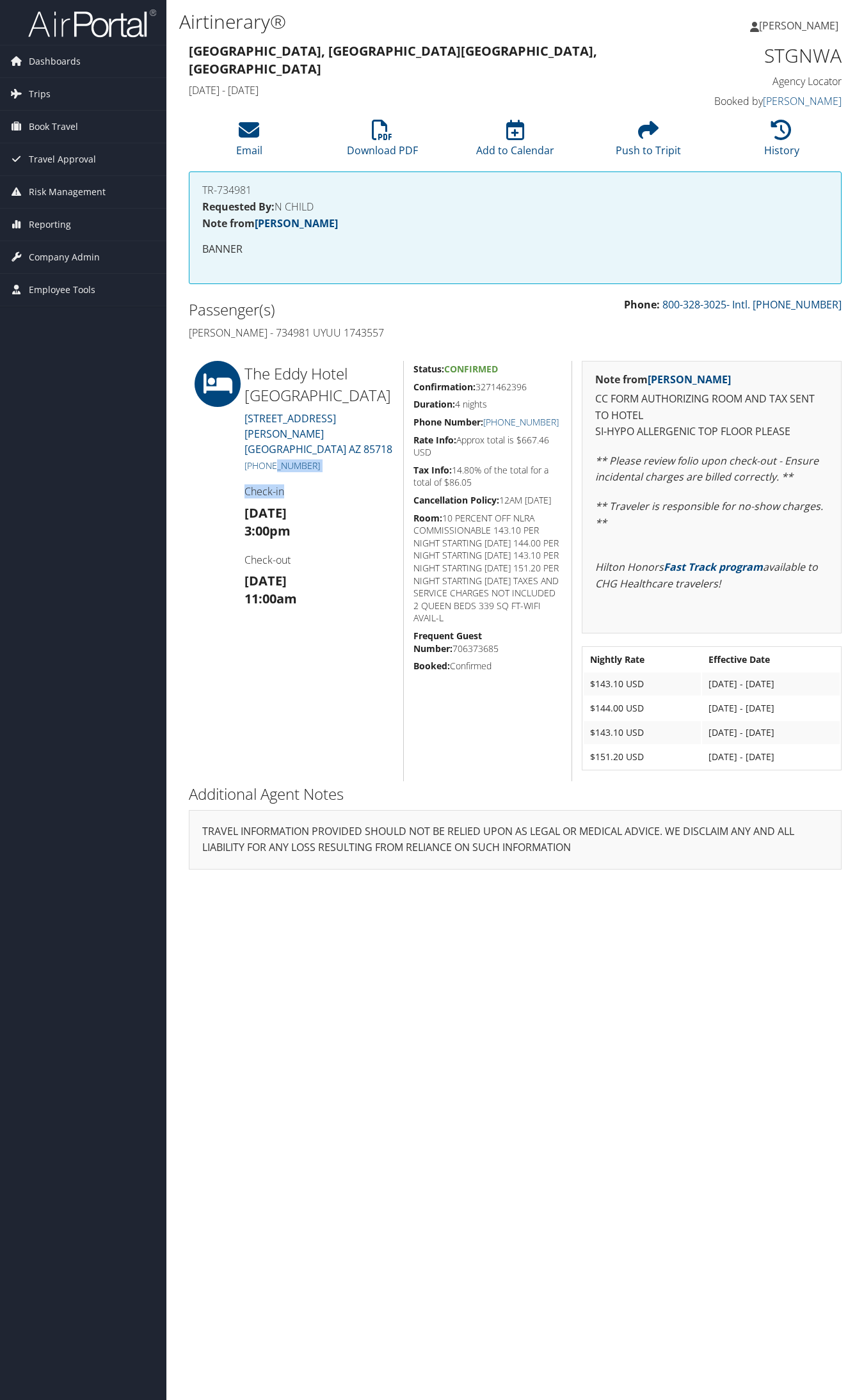
drag, startPoint x: 329, startPoint y: 456, endPoint x: 290, endPoint y: 457, distance: 39.0
click at [274, 455] on div "The Eddy Hotel Tucson 4626 N CAMPBELL AVE TUCSON AZ 85718 +1 (520) 297-8624 Che…" at bounding box center [319, 571] width 168 height 420
click at [312, 459] on div "The Eddy Hotel Tucson 4626 N CAMPBELL AVE TUCSON AZ 85718 +1 (520) 297-8624 Che…" at bounding box center [319, 571] width 168 height 420
drag, startPoint x: 323, startPoint y: 453, endPoint x: 261, endPoint y: 451, distance: 62.0
click at [261, 460] on h5 "+1 (520) 297-8624" at bounding box center [319, 465] width 149 height 13
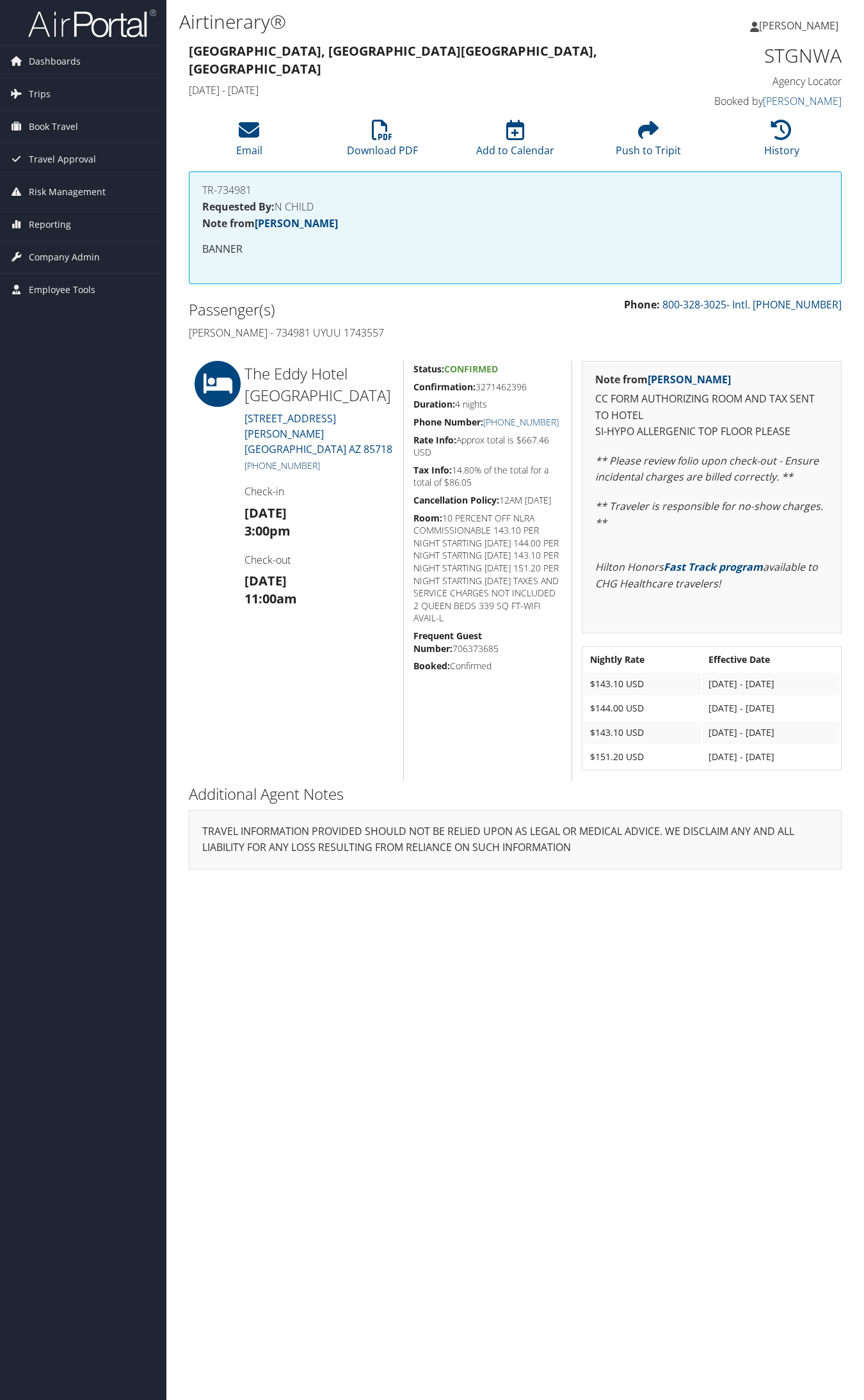
copy link "520) 297-8624"
click at [98, 19] on img at bounding box center [92, 23] width 128 height 30
